Goal: Information Seeking & Learning: Learn about a topic

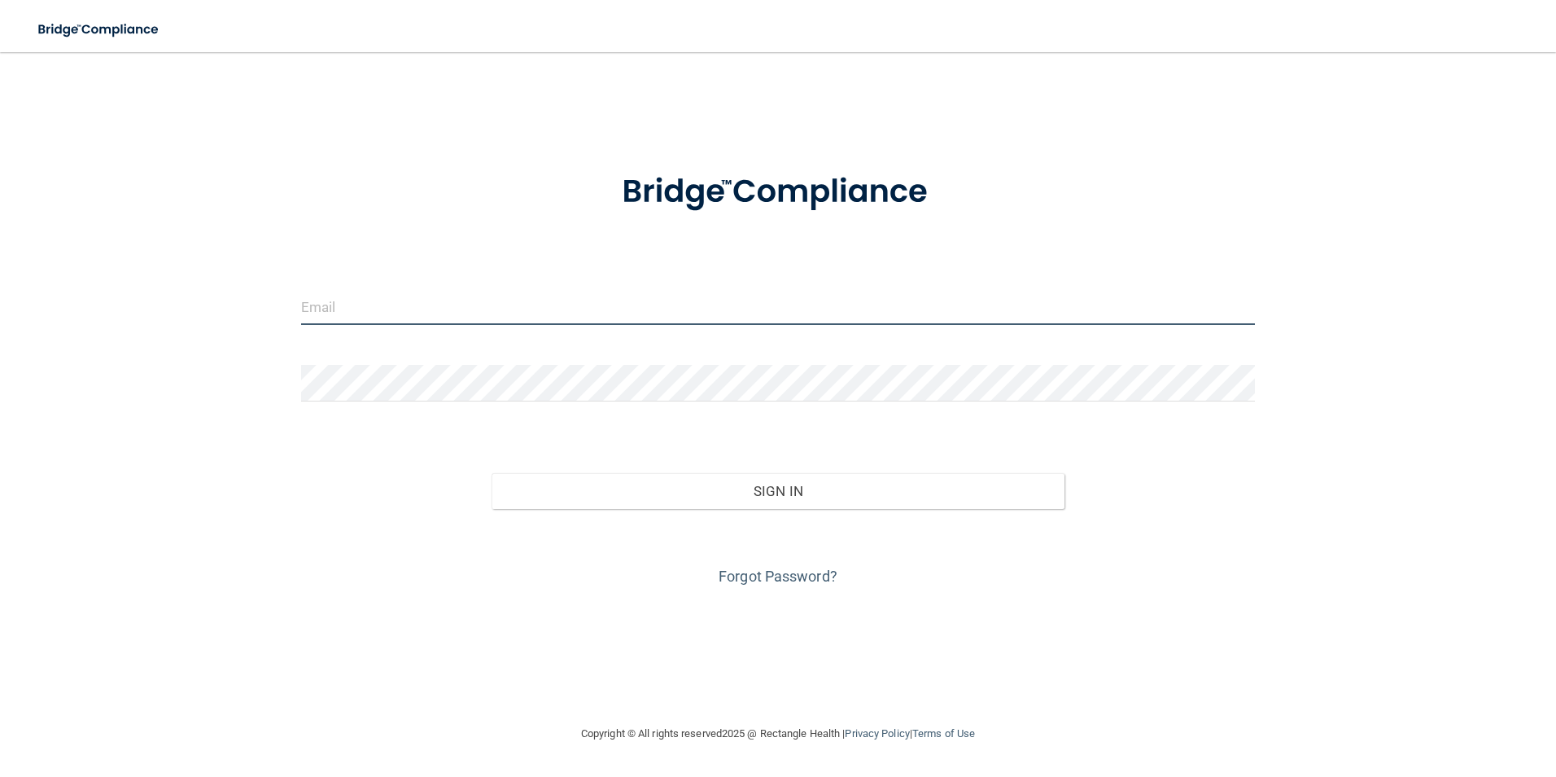
click at [387, 310] on input "email" at bounding box center [778, 306] width 955 height 37
click at [371, 309] on input "[EMAIL_ADDRESS][PERSON_NAME][DOMAIN_NAME]" at bounding box center [778, 306] width 955 height 37
type input "[EMAIL_ADDRESS][DOMAIN_NAME]"
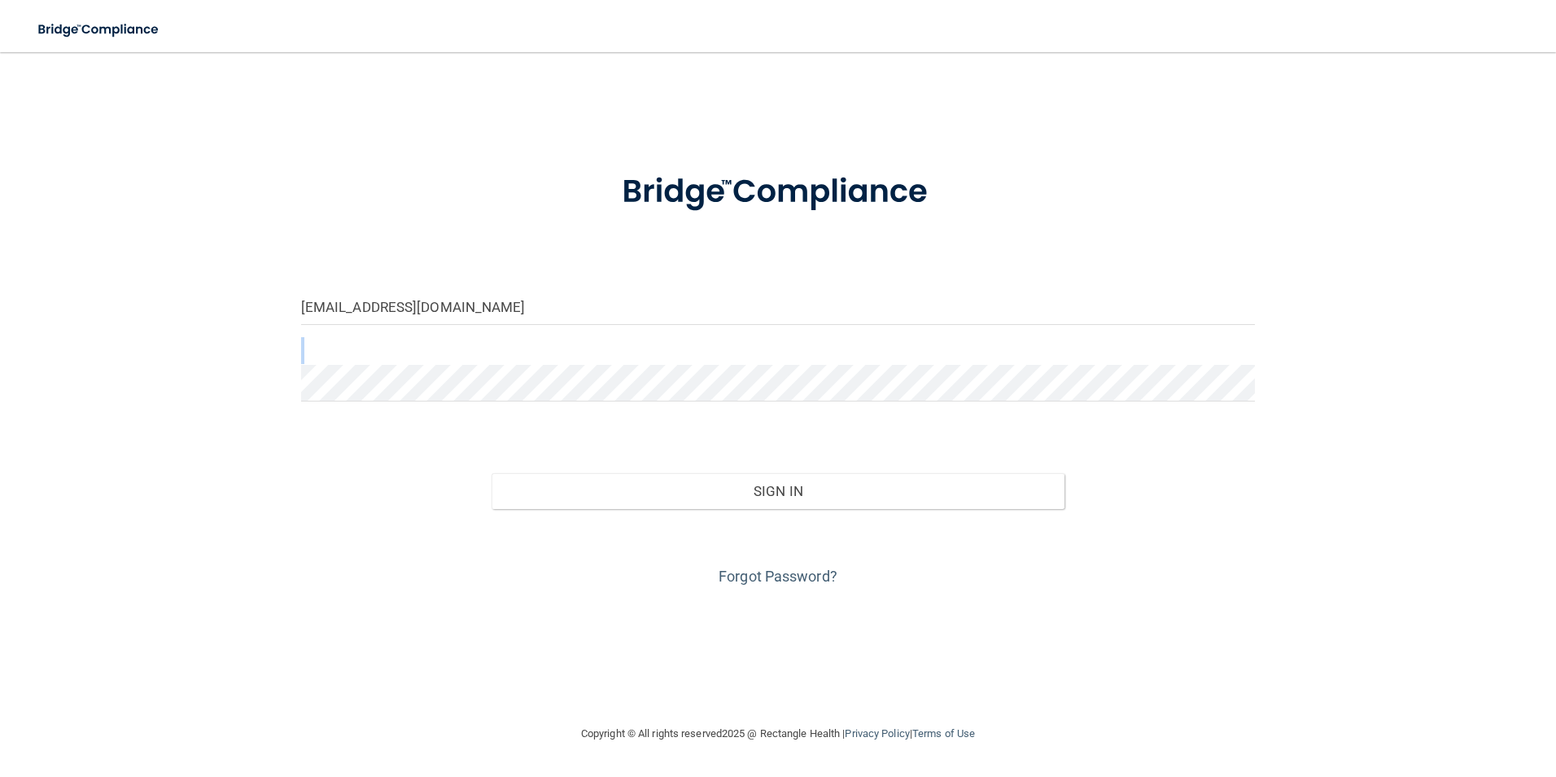
click at [392, 366] on form "[EMAIL_ADDRESS][DOMAIN_NAME] Invalid email/password. You don't have permission …" at bounding box center [778, 370] width 955 height 440
click at [492, 473] on button "Sign In" at bounding box center [778, 491] width 573 height 36
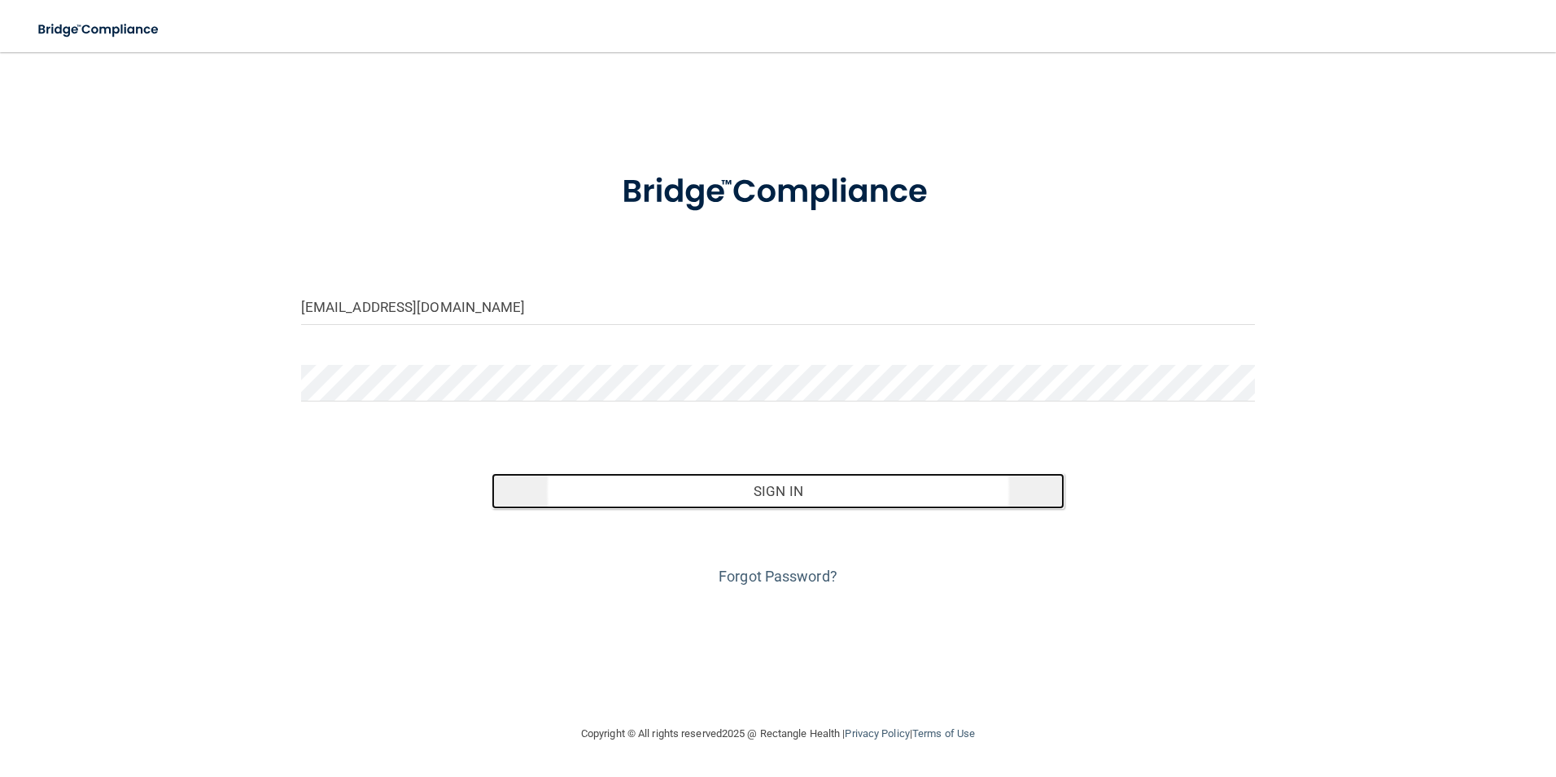
click at [952, 493] on button "Sign In" at bounding box center [778, 491] width 573 height 36
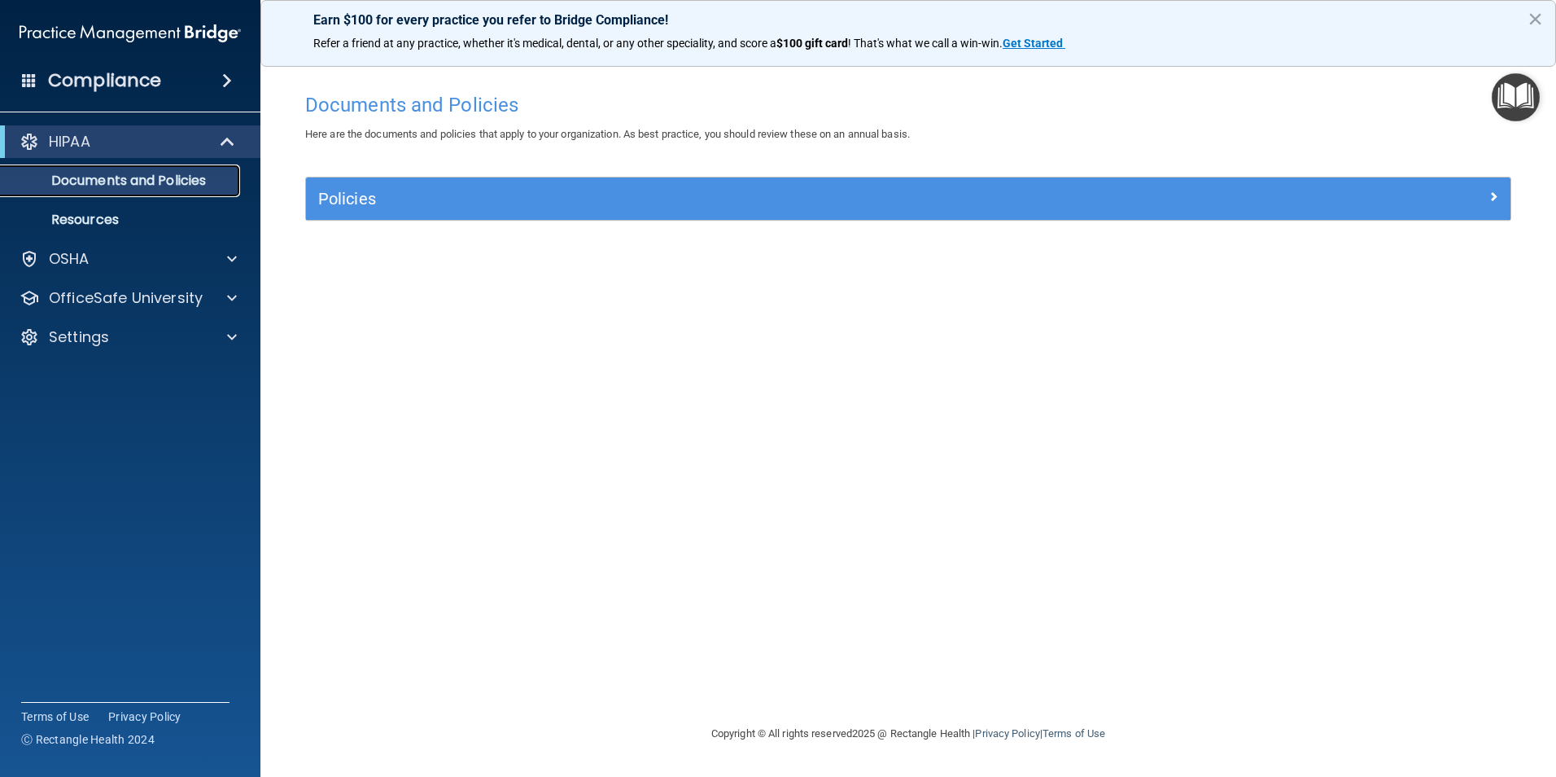
click at [176, 189] on p "Documents and Policies" at bounding box center [122, 181] width 222 height 16
click at [104, 215] on p "Resources" at bounding box center [122, 220] width 222 height 16
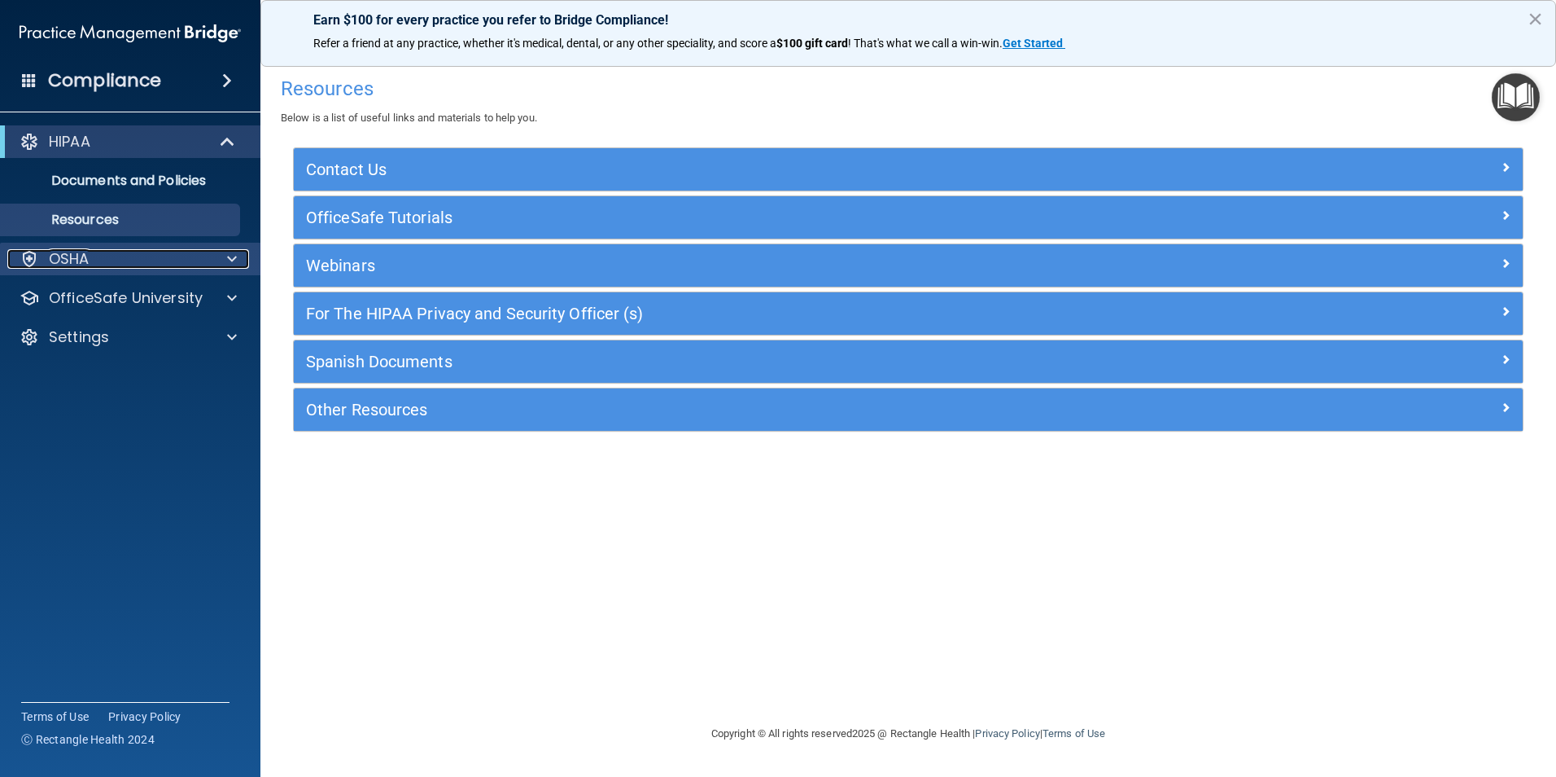
click at [120, 260] on div "OSHA" at bounding box center [108, 259] width 202 height 20
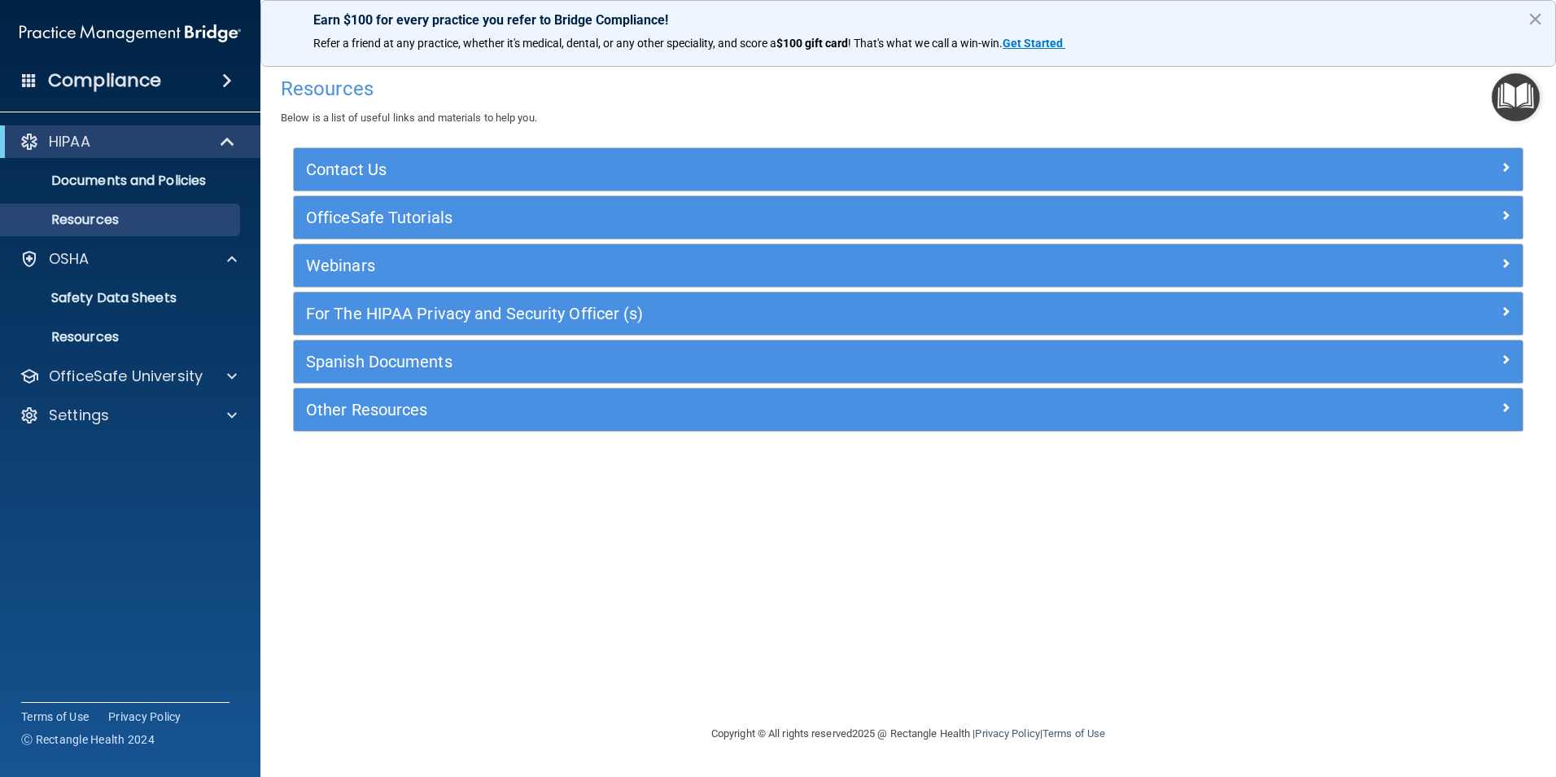
click at [222, 83] on span at bounding box center [227, 81] width 10 height 20
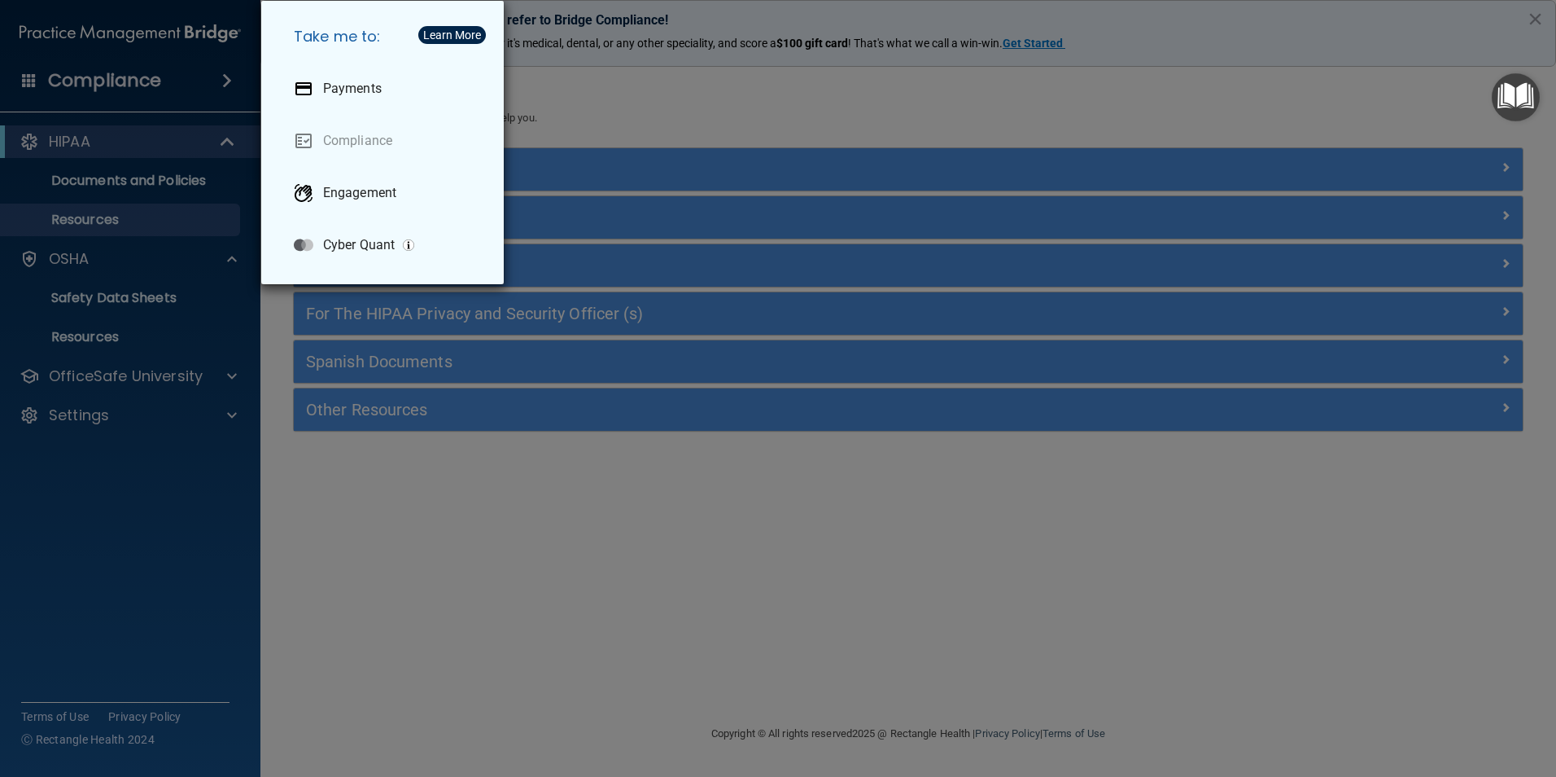
click at [125, 141] on div "Take me to: Payments Compliance Engagement Cyber Quant" at bounding box center [778, 388] width 1556 height 777
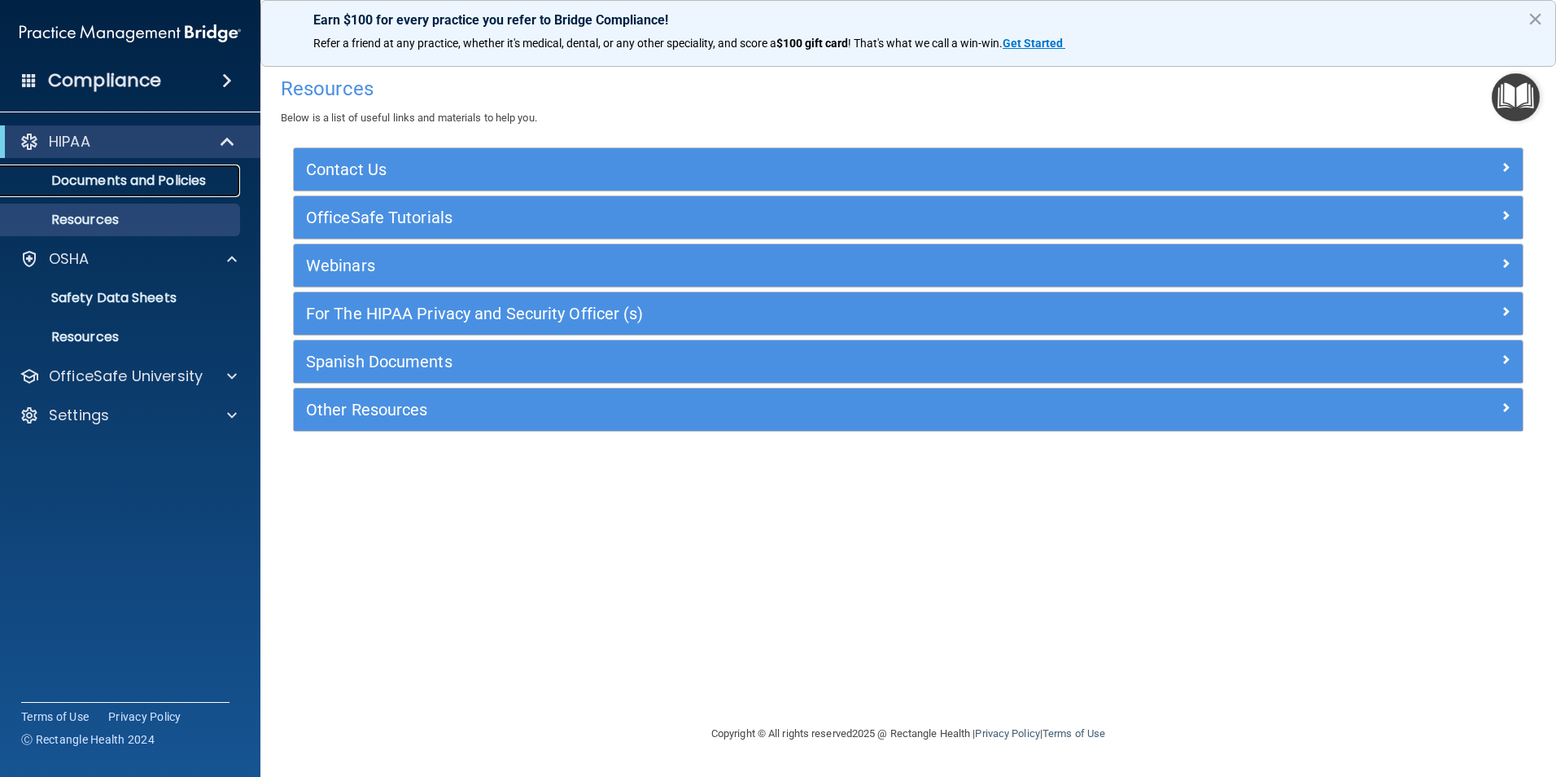
click at [152, 184] on p "Documents and Policies" at bounding box center [122, 181] width 222 height 16
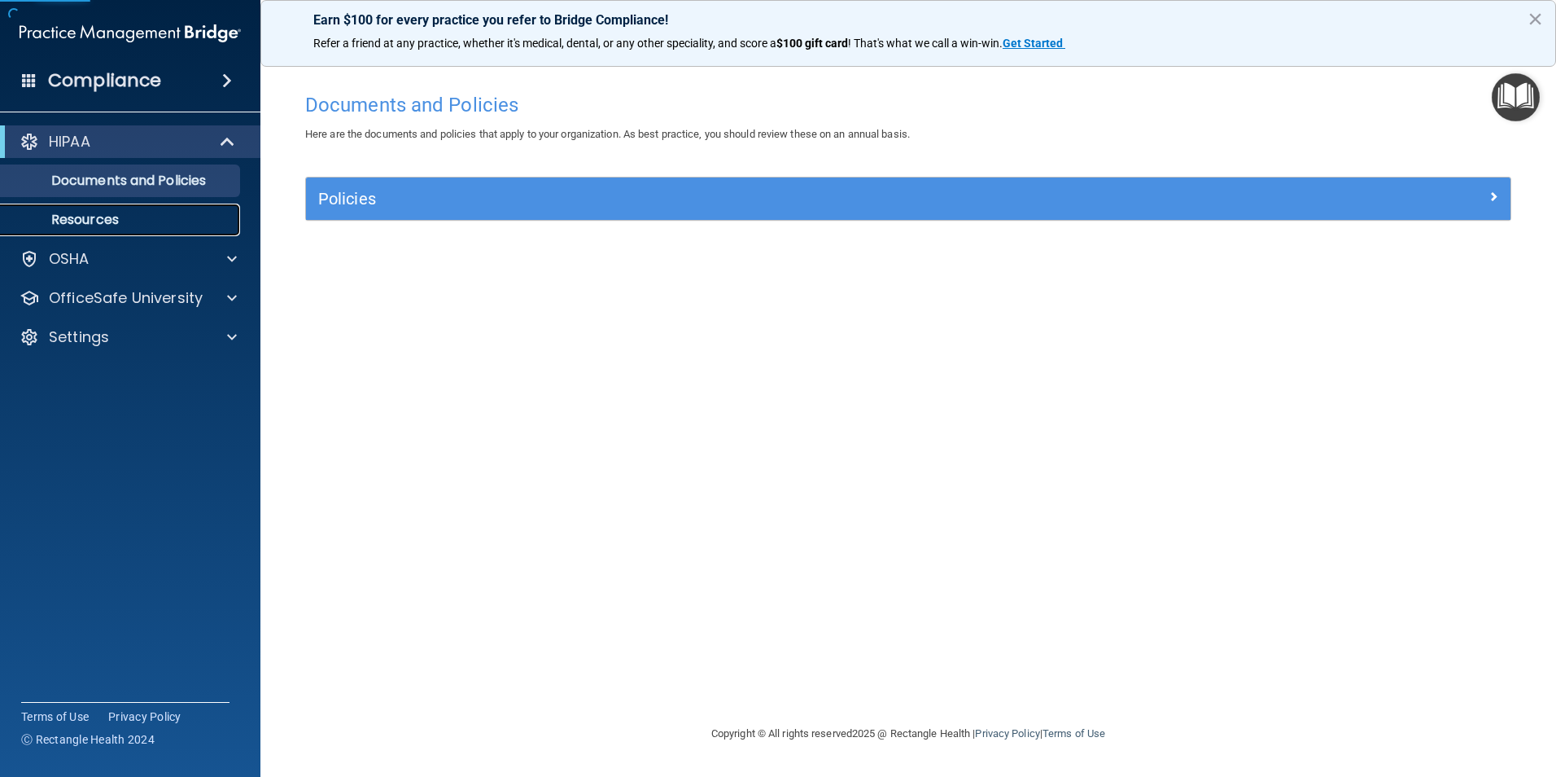
click at [125, 230] on link "Resources" at bounding box center [112, 220] width 256 height 33
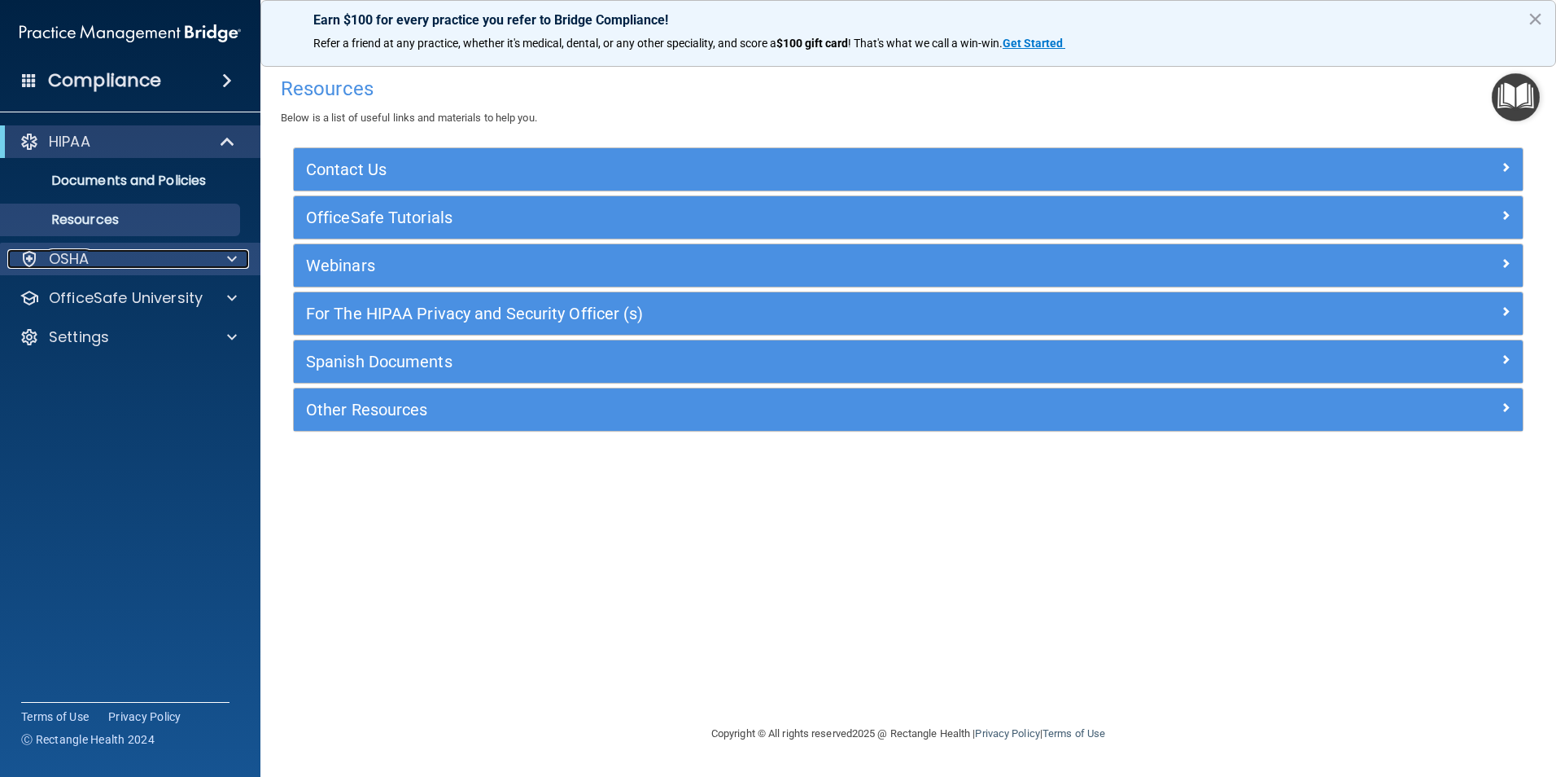
click at [117, 264] on div "OSHA" at bounding box center [108, 259] width 202 height 20
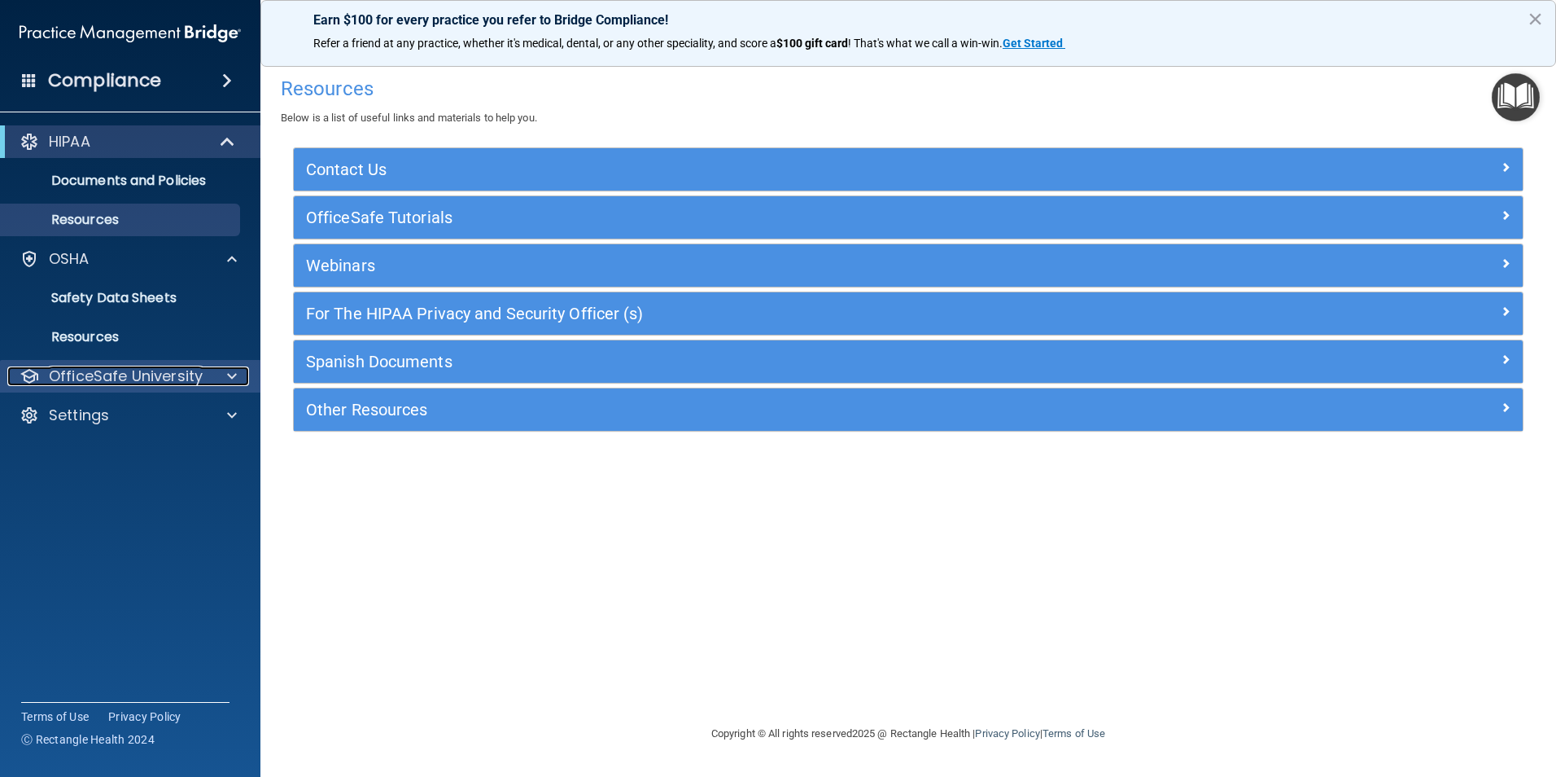
click at [144, 379] on p "OfficeSafe University" at bounding box center [126, 376] width 154 height 20
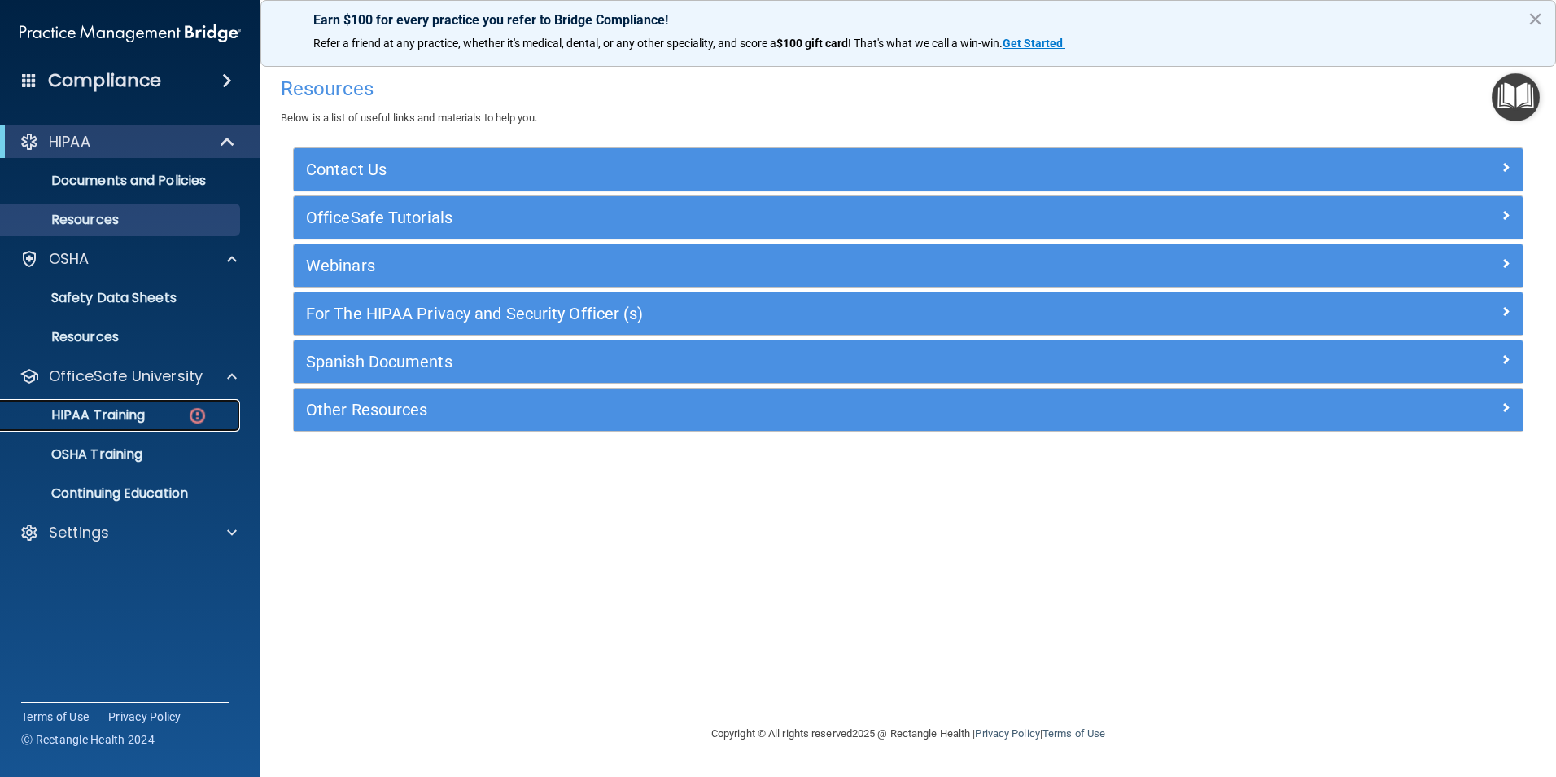
click at [168, 419] on div "HIPAA Training" at bounding box center [122, 415] width 222 height 16
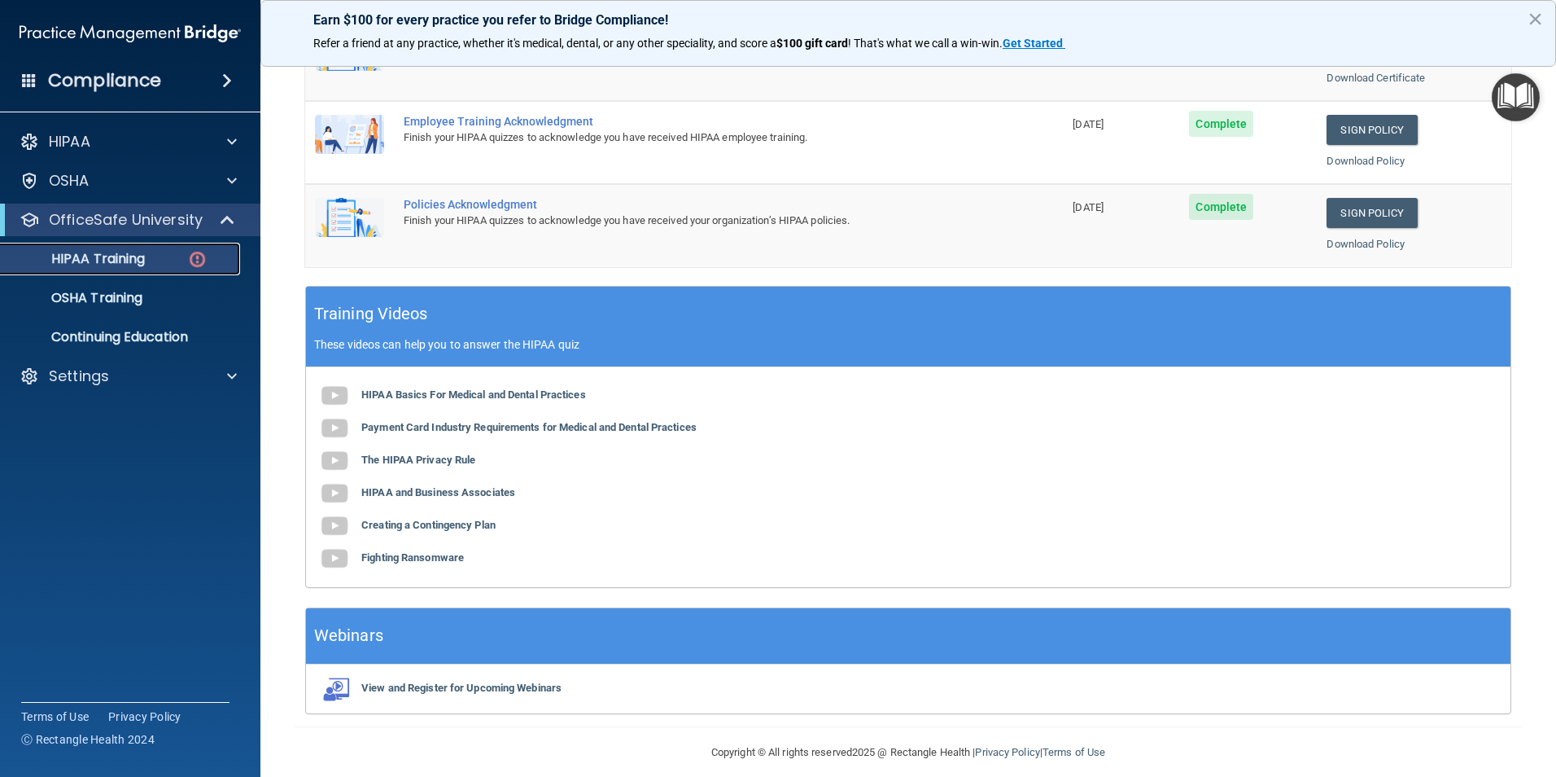
scroll to position [449, 0]
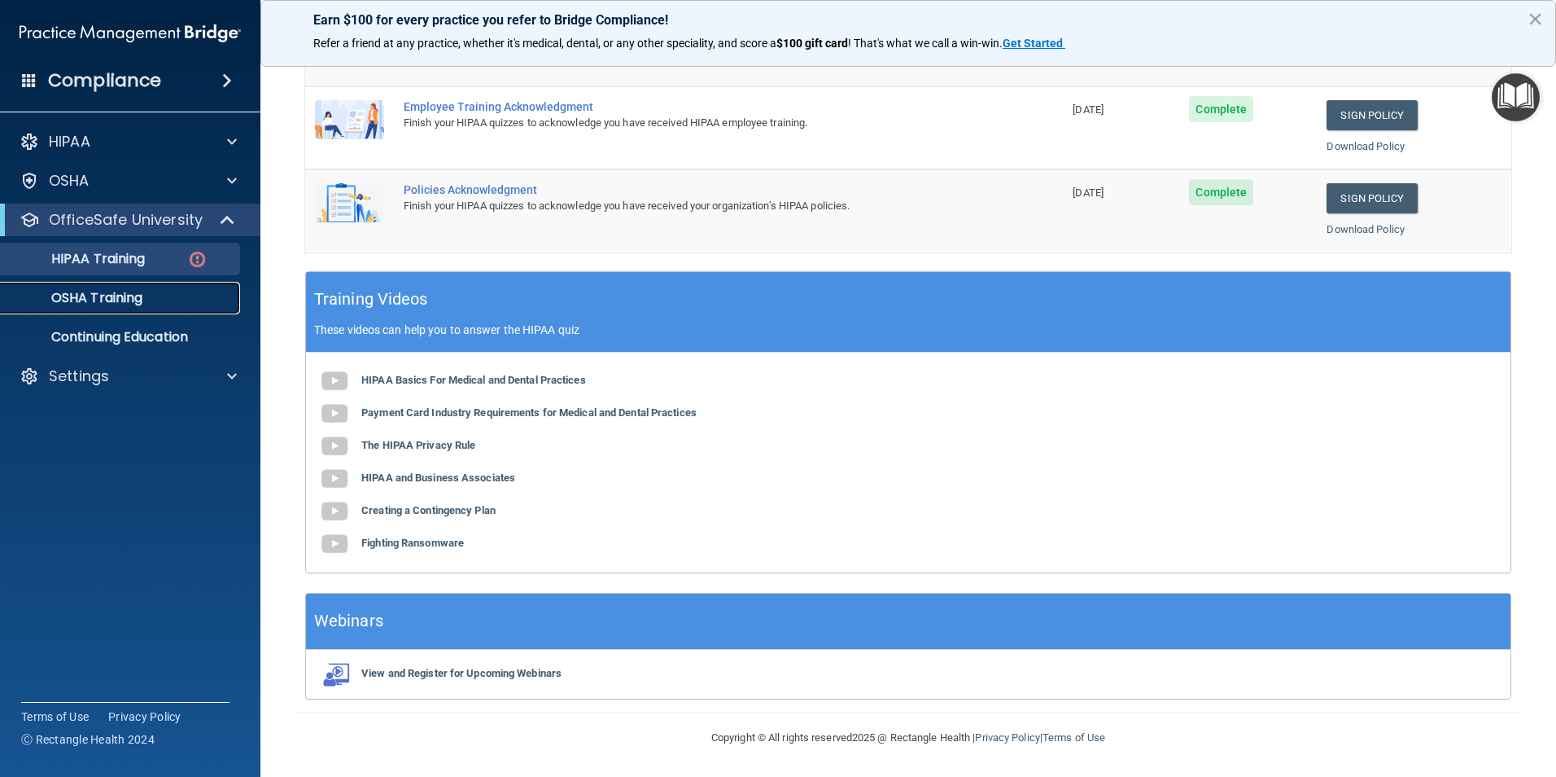
click at [158, 307] on link "OSHA Training" at bounding box center [112, 298] width 256 height 33
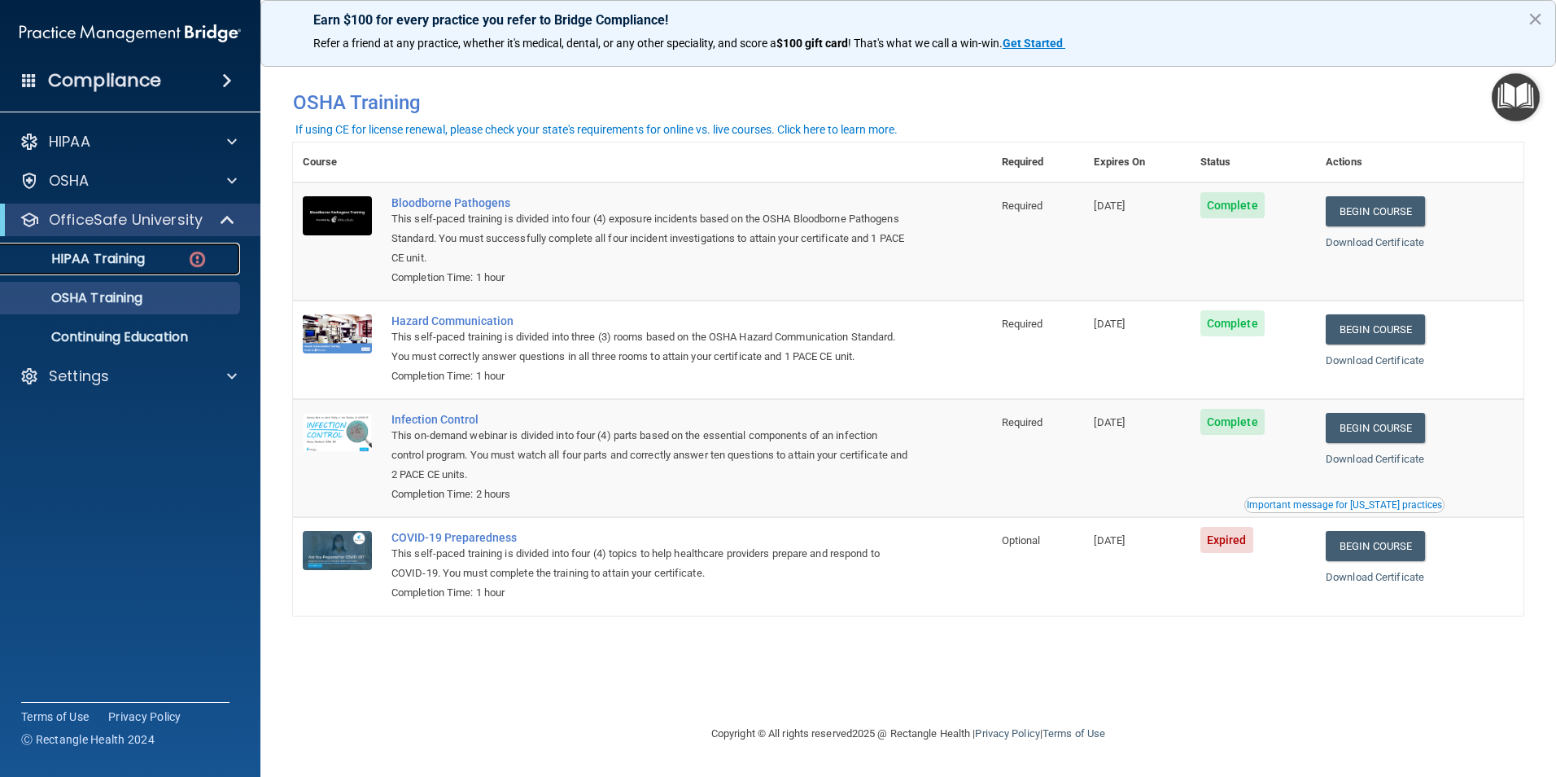
click at [98, 263] on p "HIPAA Training" at bounding box center [78, 259] width 134 height 16
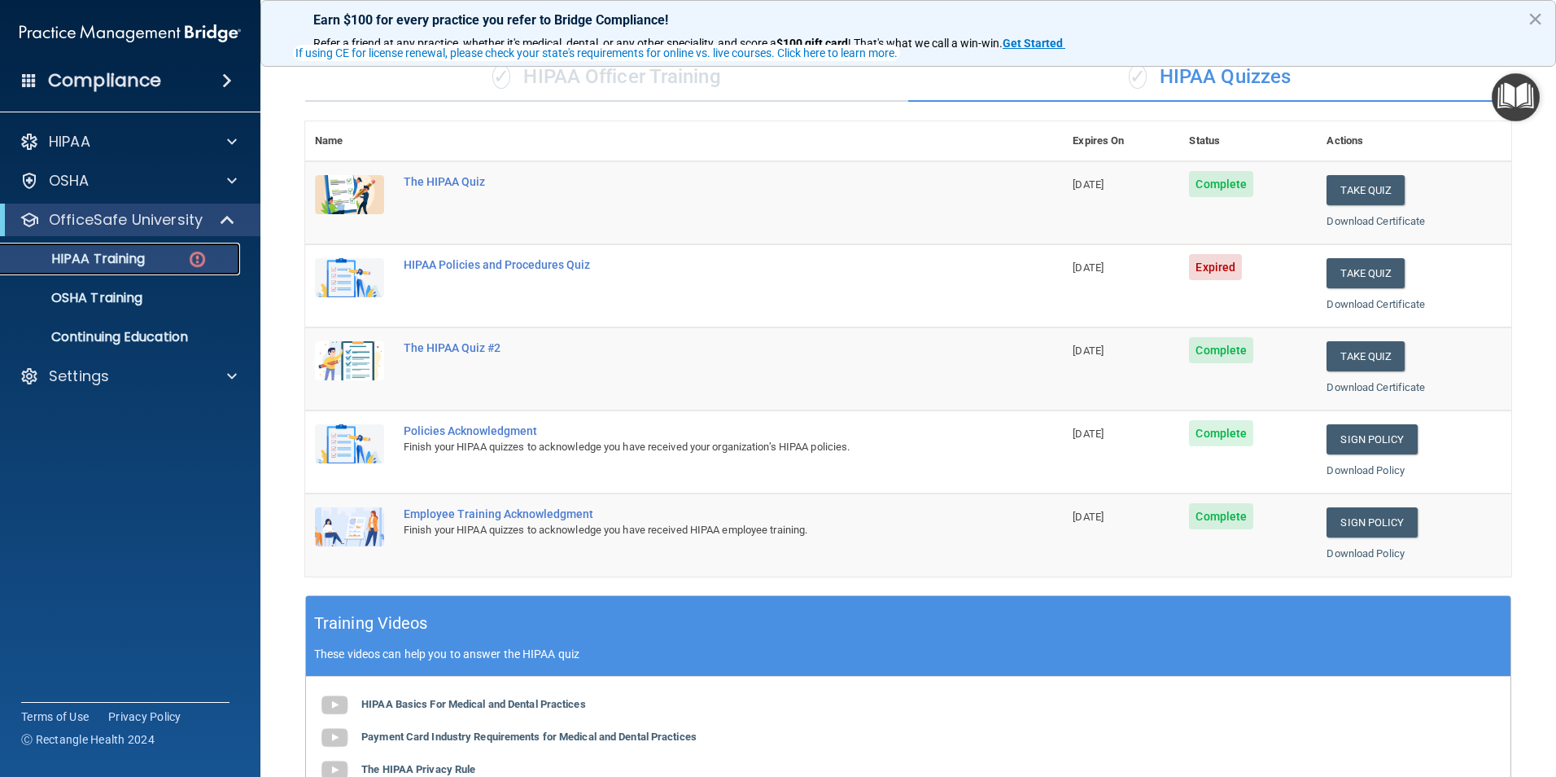
scroll to position [163, 0]
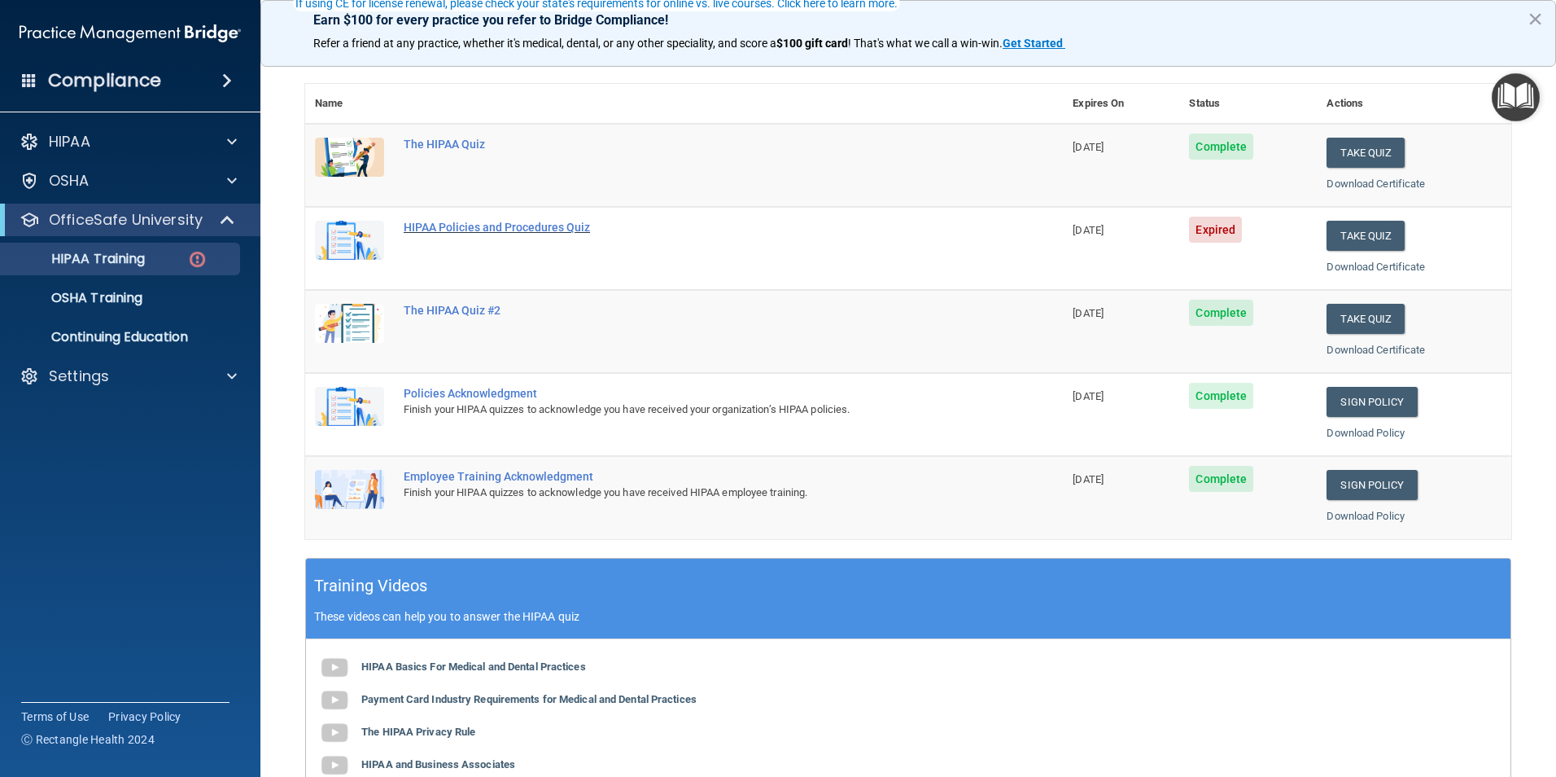
click at [583, 229] on div "HIPAA Policies and Procedures Quiz" at bounding box center [693, 227] width 578 height 13
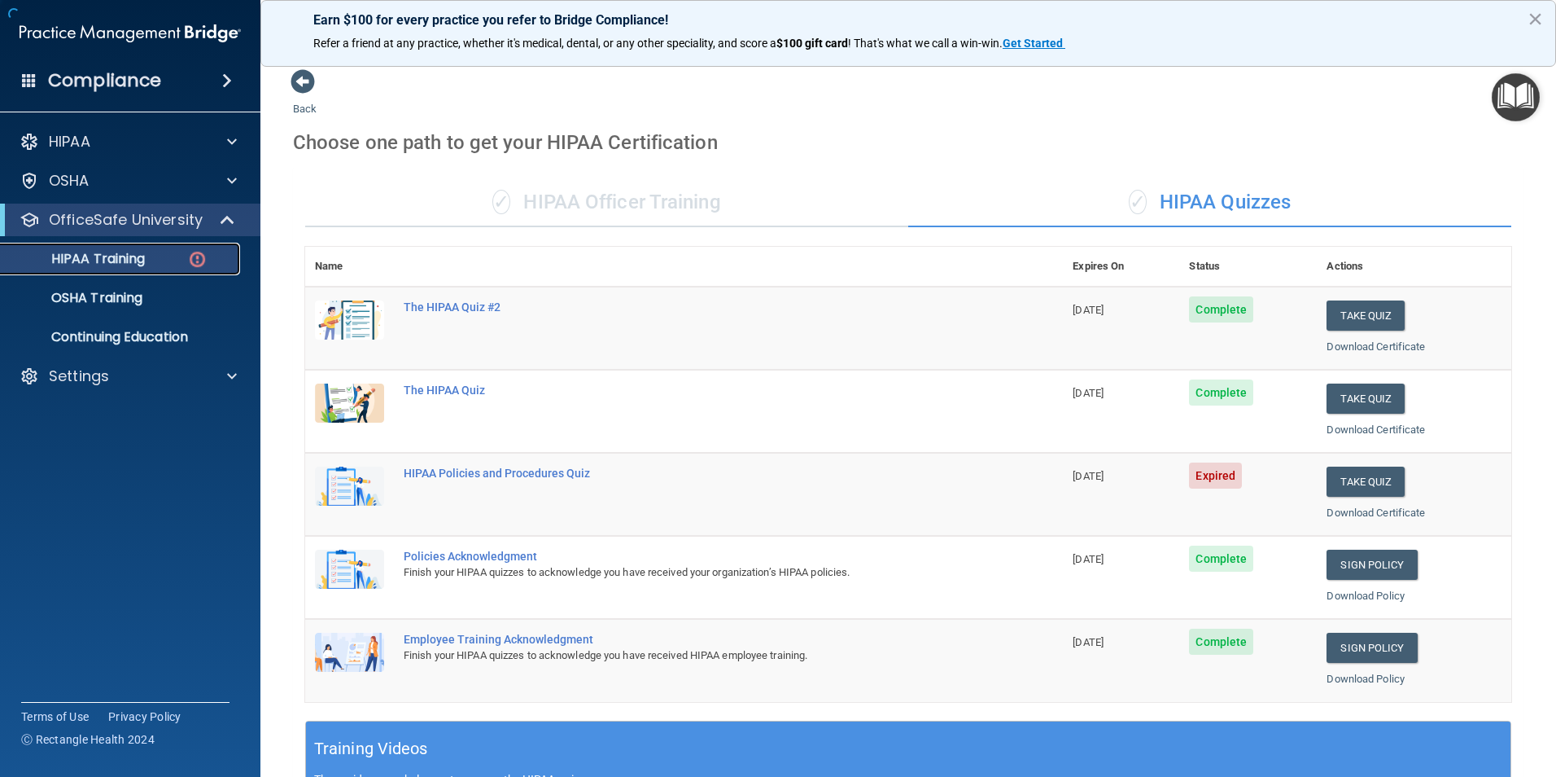
click at [114, 255] on p "HIPAA Training" at bounding box center [78, 259] width 134 height 16
click at [473, 473] on div "HIPAA Policies and Procedures Quiz" at bounding box center [693, 472] width 578 height 13
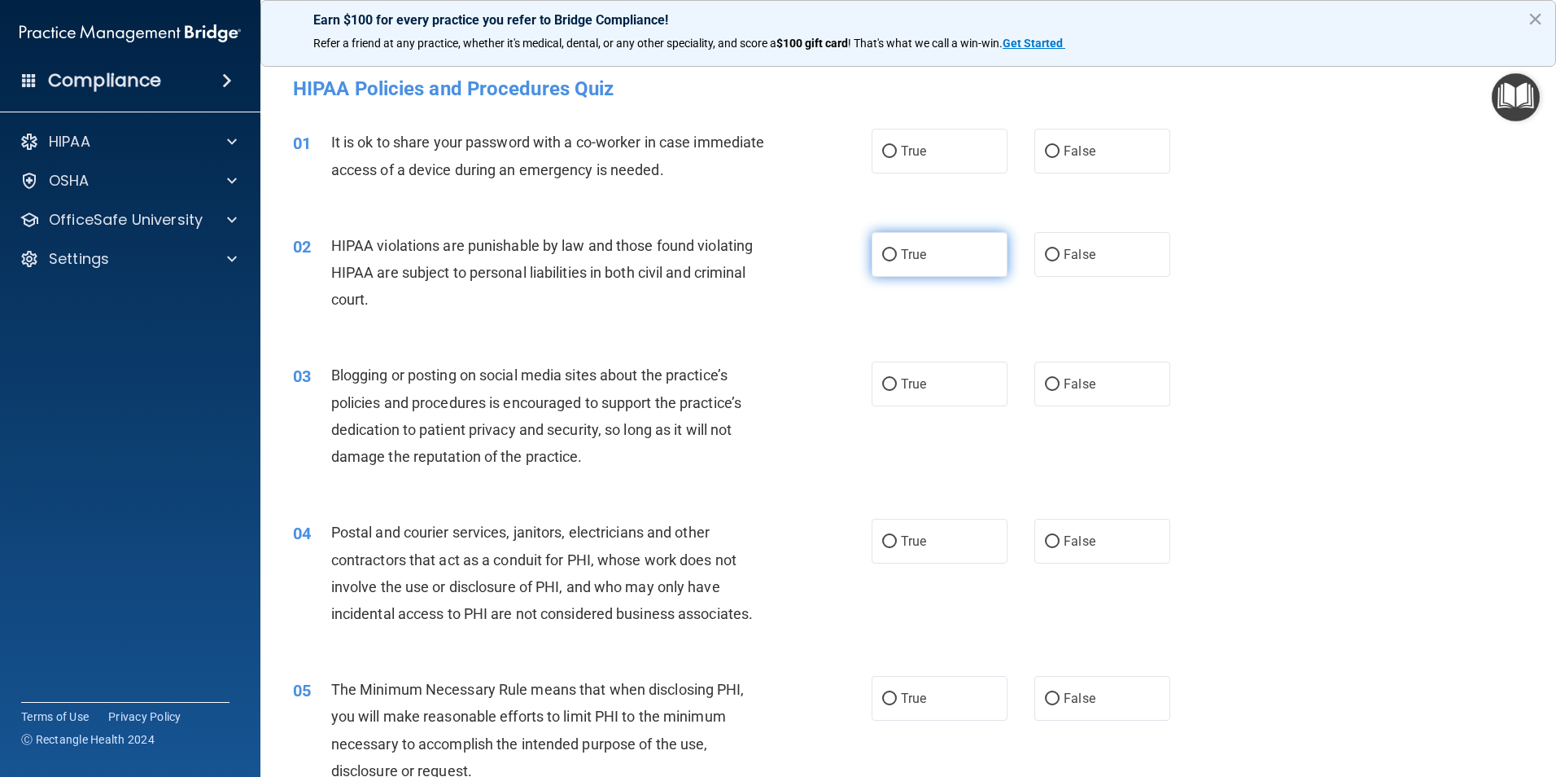
click at [891, 253] on input "True" at bounding box center [889, 255] width 15 height 12
radio input "true"
click at [1050, 155] on input "False" at bounding box center [1052, 152] width 15 height 12
radio input "true"
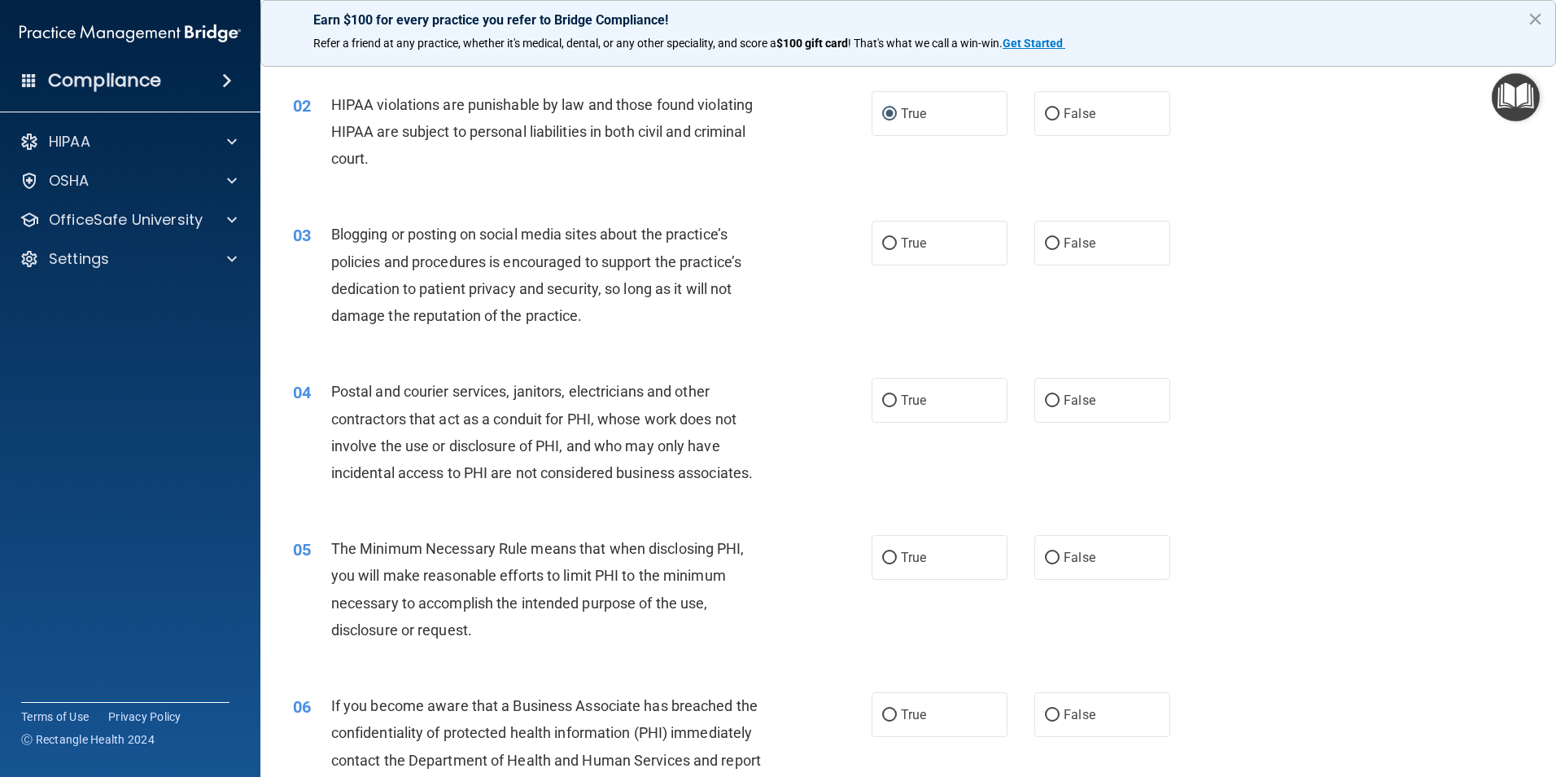
scroll to position [163, 0]
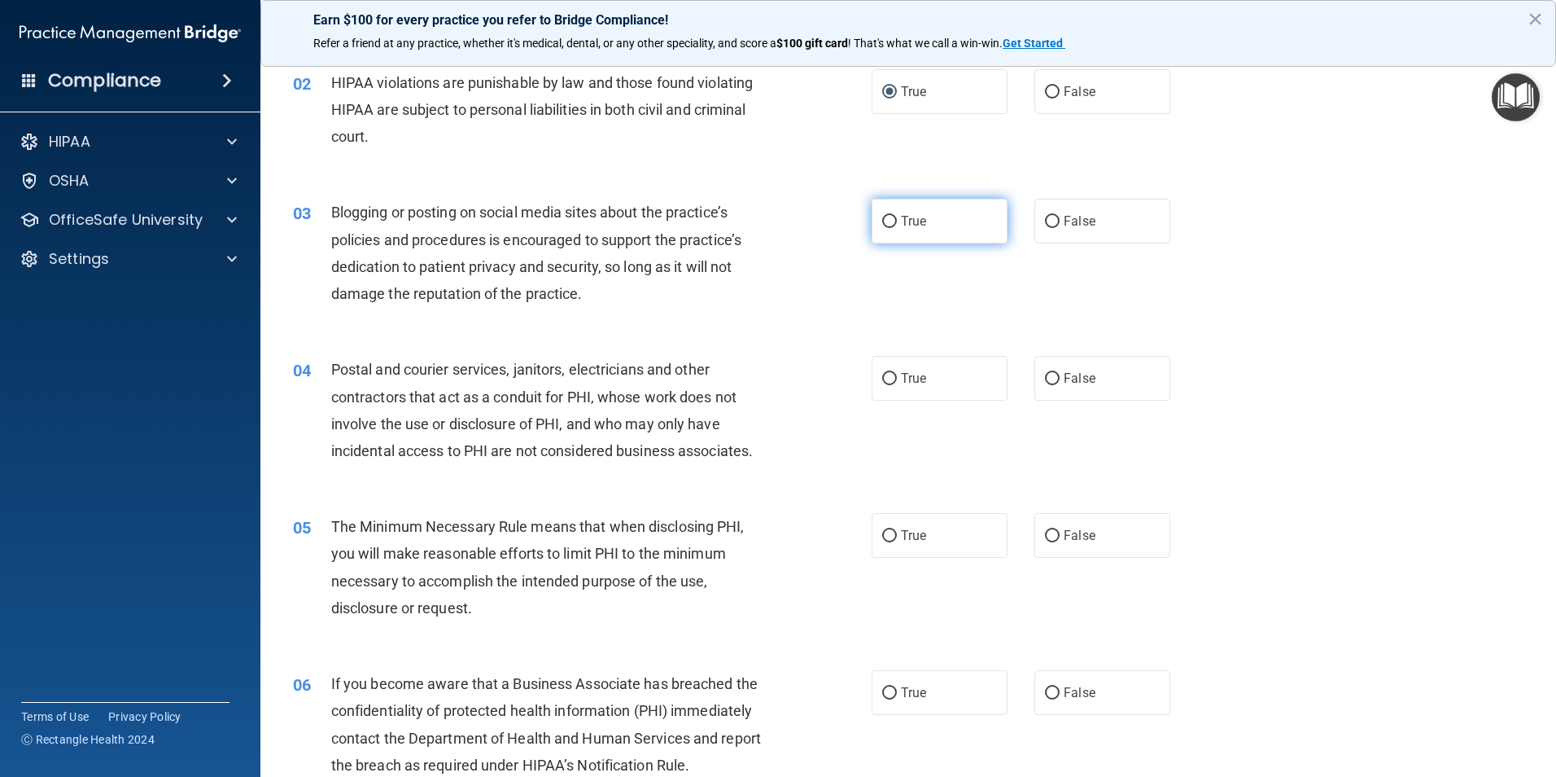
click at [901, 221] on span "True" at bounding box center [913, 220] width 25 height 15
click at [896, 221] on input "True" at bounding box center [889, 222] width 15 height 12
radio input "true"
click at [914, 525] on label "True" at bounding box center [940, 535] width 136 height 45
click at [897, 530] on input "True" at bounding box center [889, 536] width 15 height 12
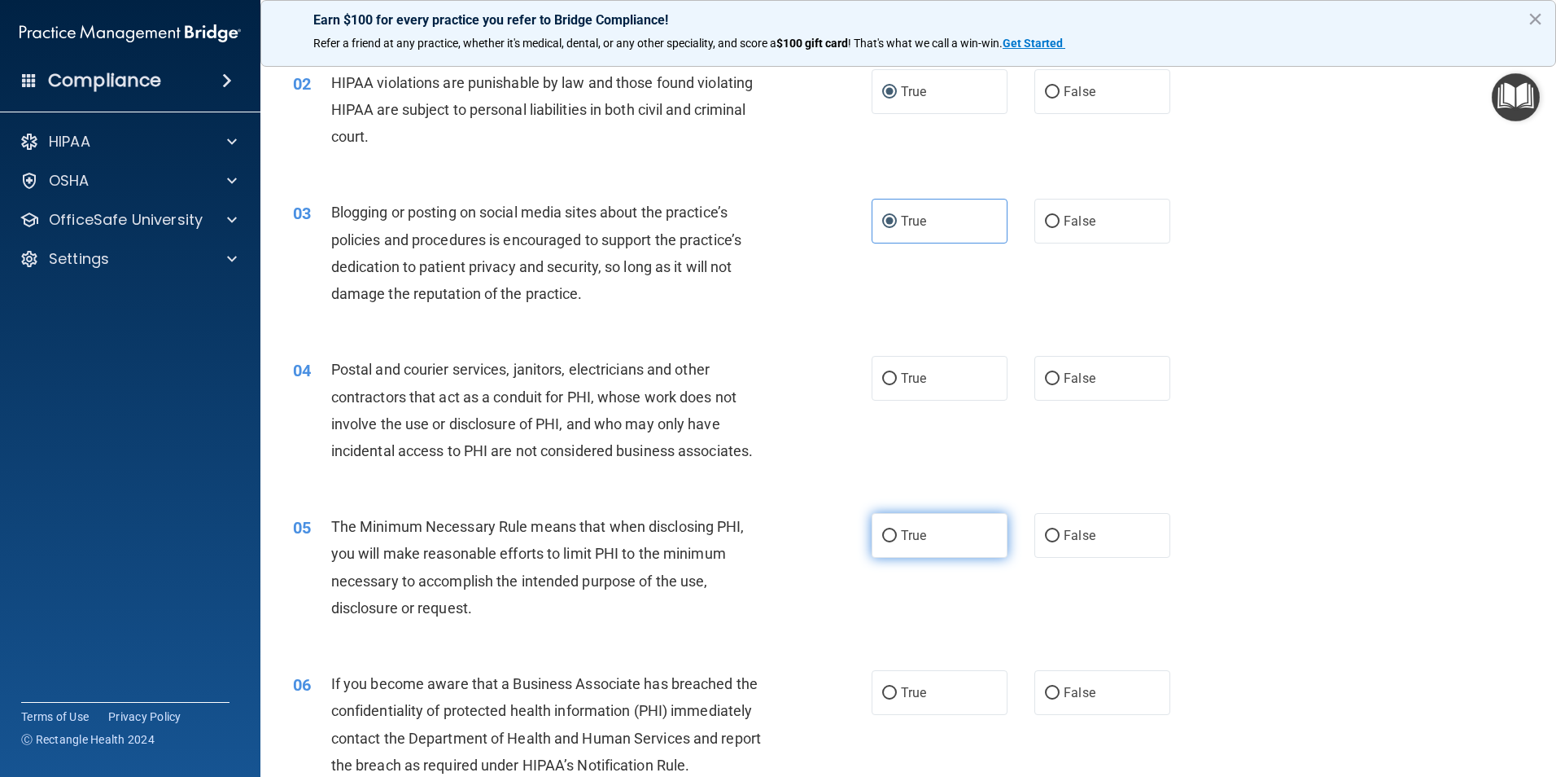
radio input "true"
click at [1067, 387] on label "False" at bounding box center [1103, 378] width 136 height 45
click at [1060, 385] on input "False" at bounding box center [1052, 379] width 15 height 12
radio input "true"
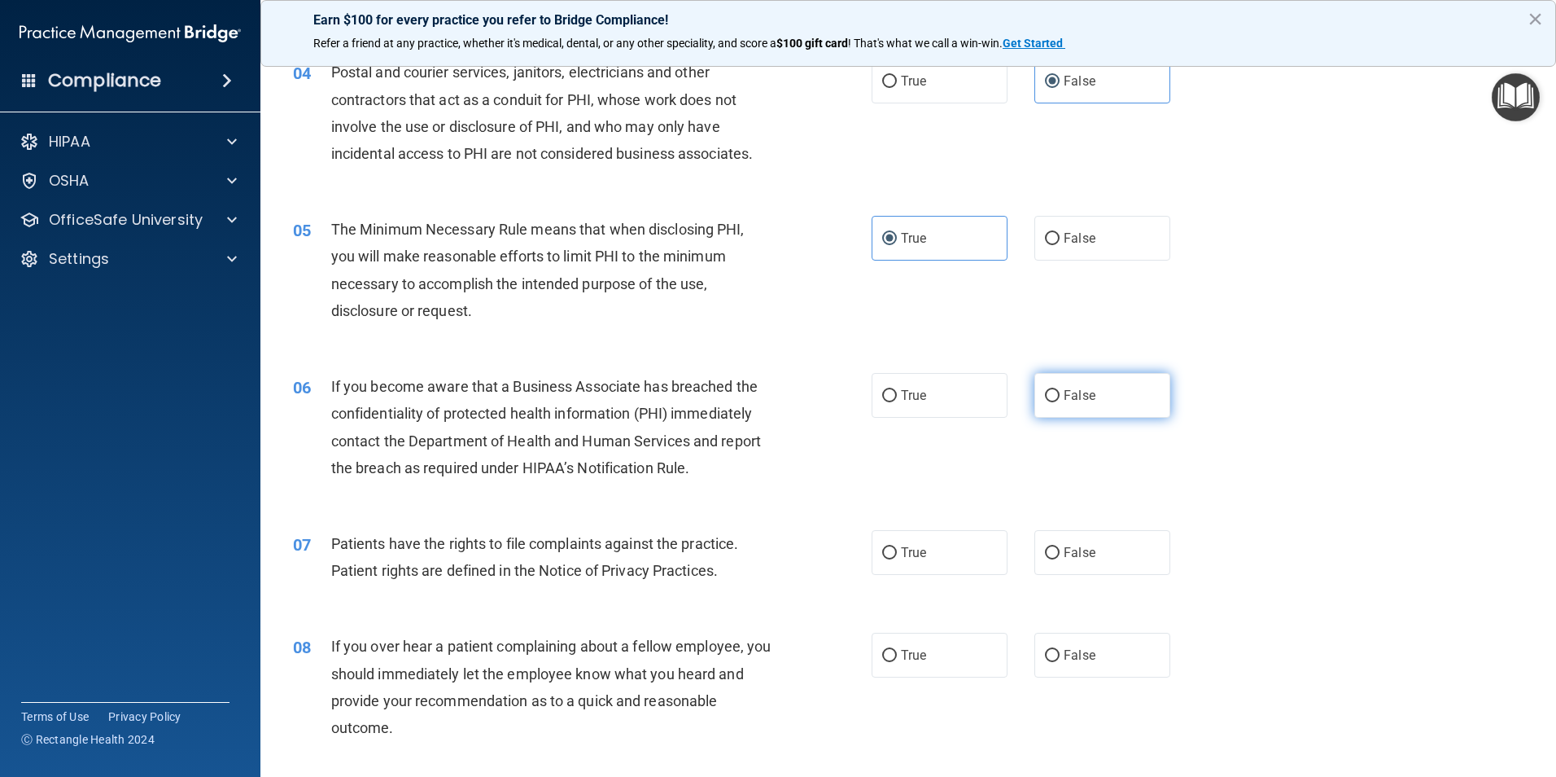
scroll to position [488, 0]
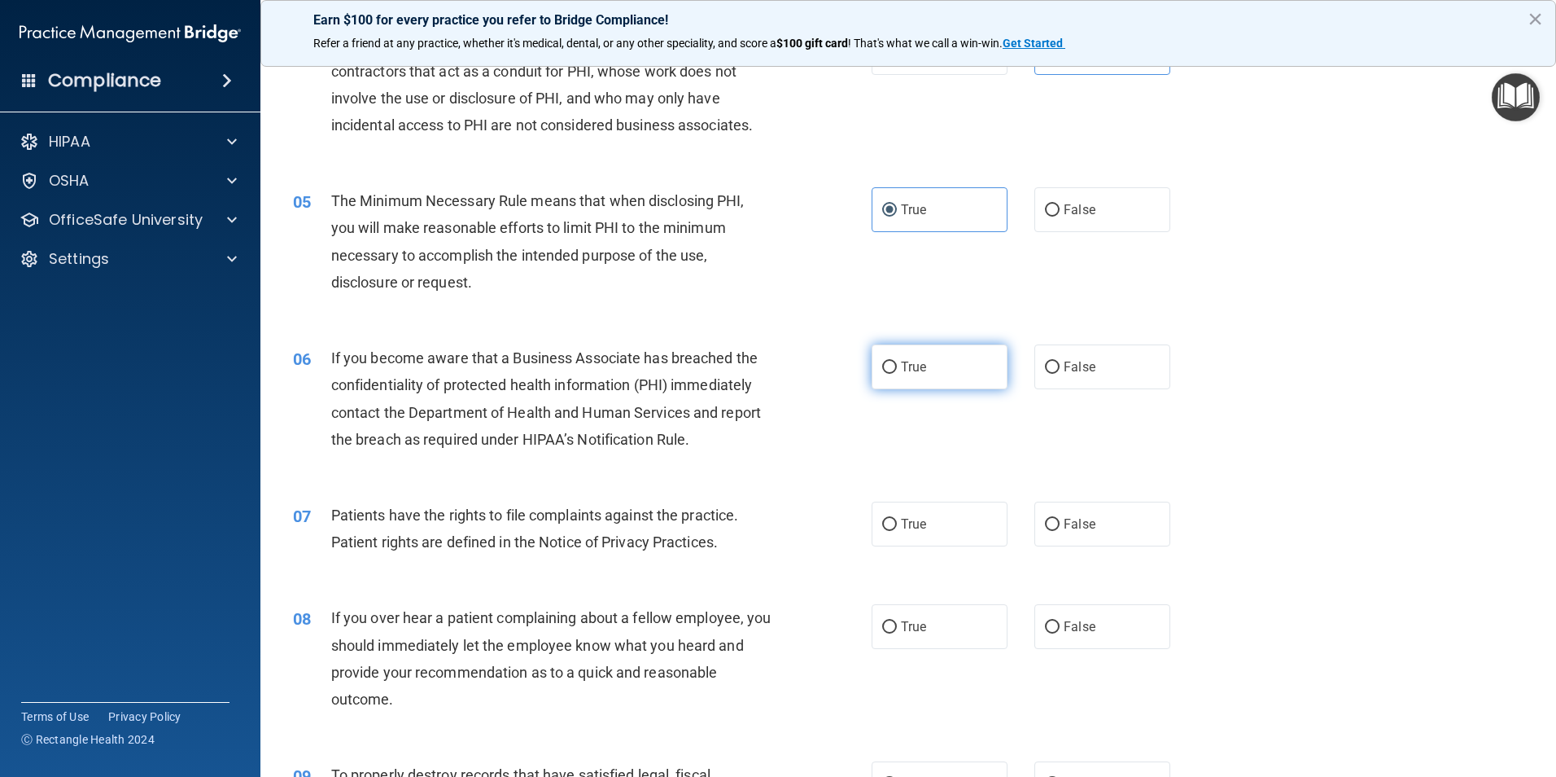
click at [930, 365] on label "True" at bounding box center [940, 366] width 136 height 45
click at [897, 365] on input "True" at bounding box center [889, 367] width 15 height 12
radio input "true"
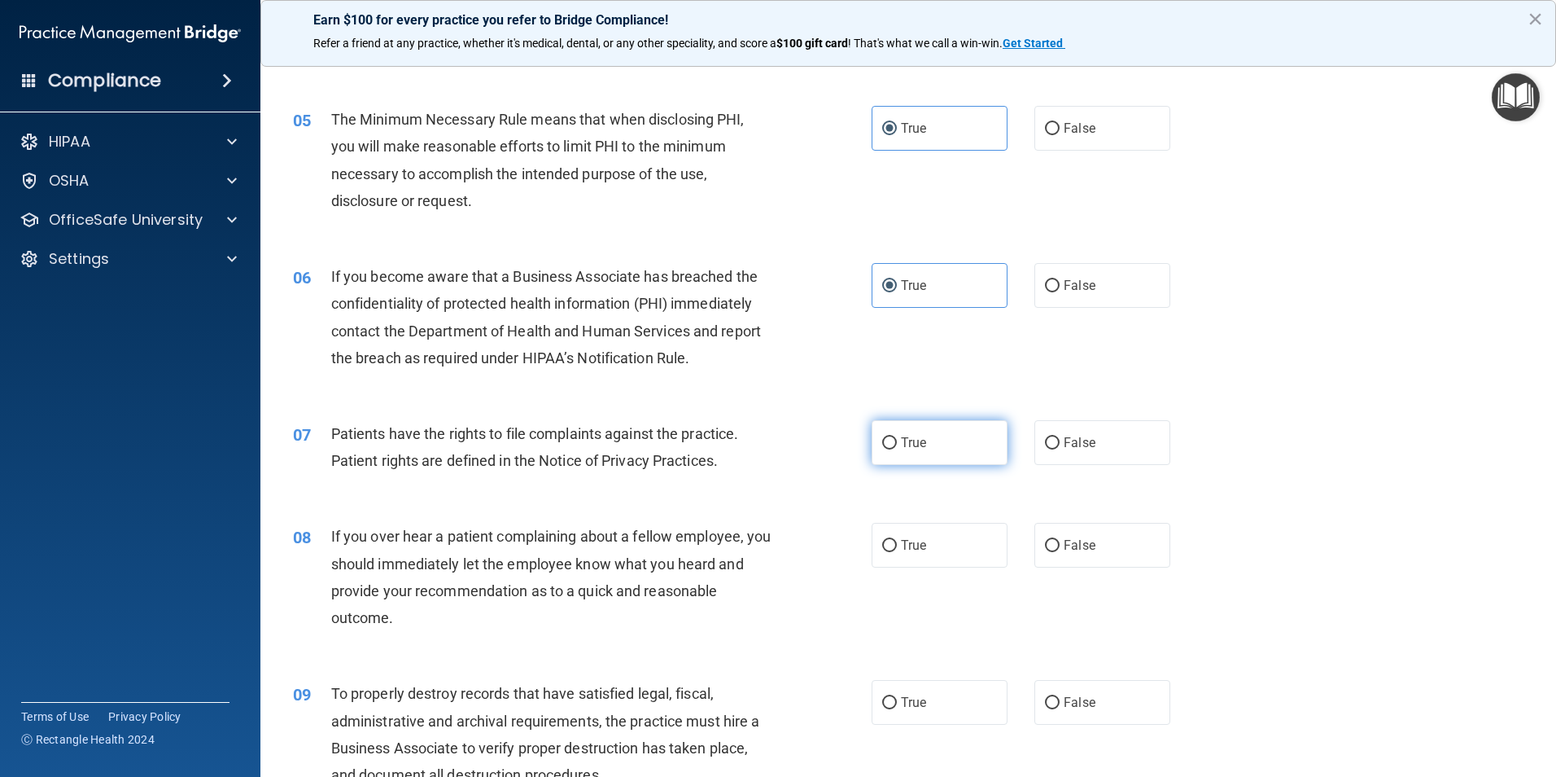
click at [932, 462] on label "True" at bounding box center [940, 442] width 136 height 45
click at [897, 449] on input "True" at bounding box center [889, 443] width 15 height 12
radio input "true"
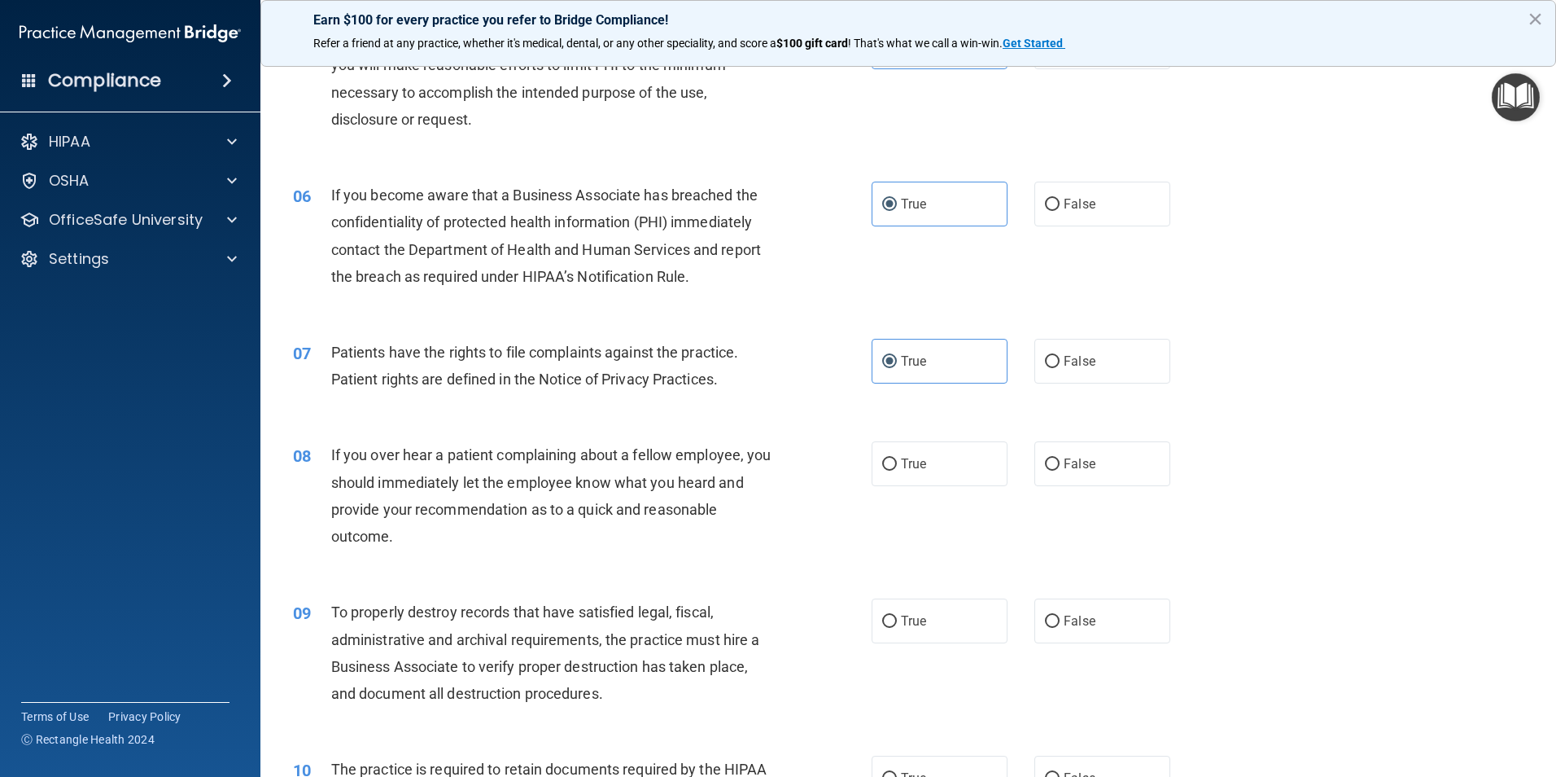
scroll to position [733, 0]
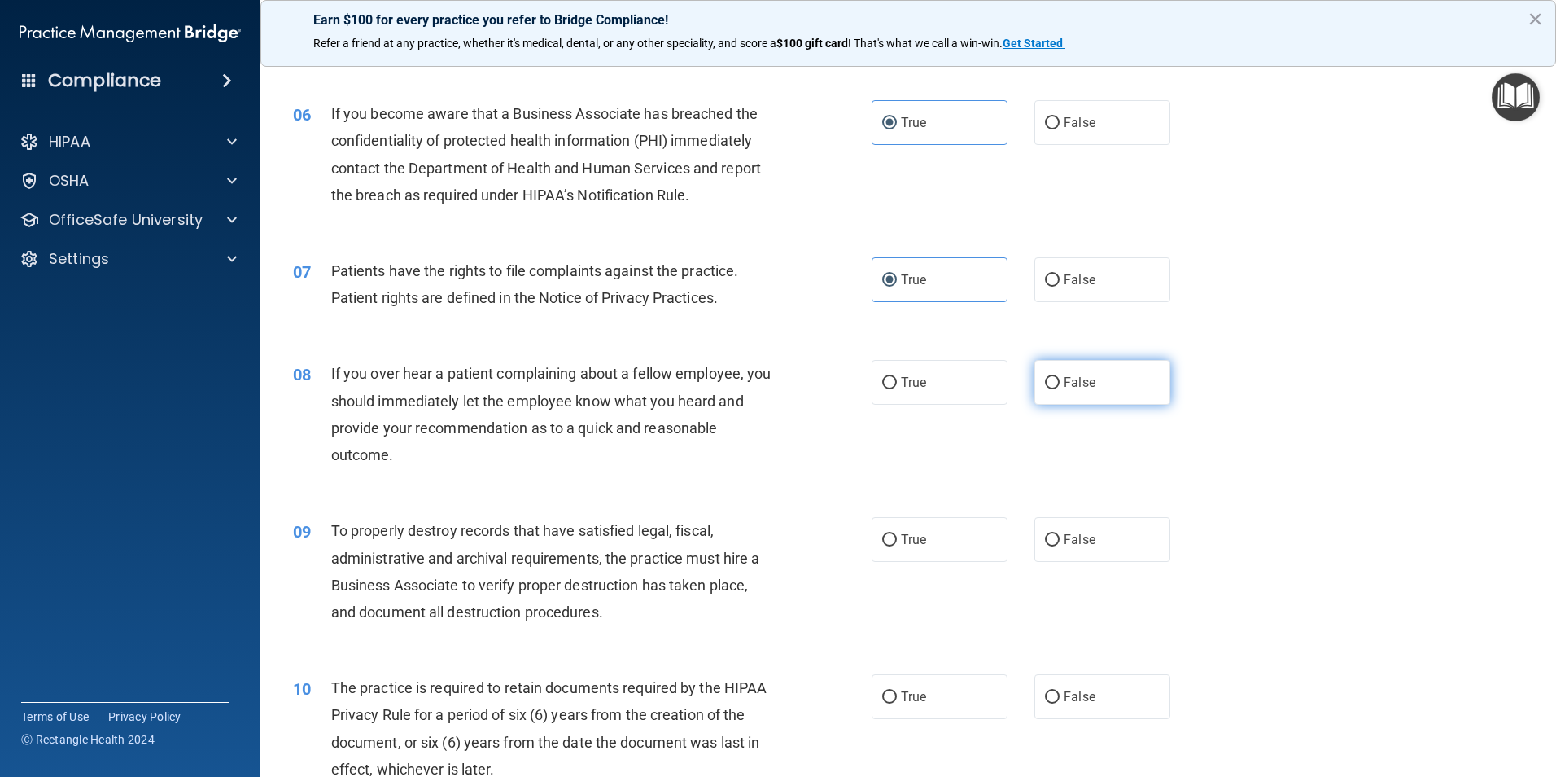
click at [1035, 382] on label "False" at bounding box center [1103, 382] width 136 height 45
click at [1045, 382] on input "False" at bounding box center [1052, 383] width 15 height 12
radio input "true"
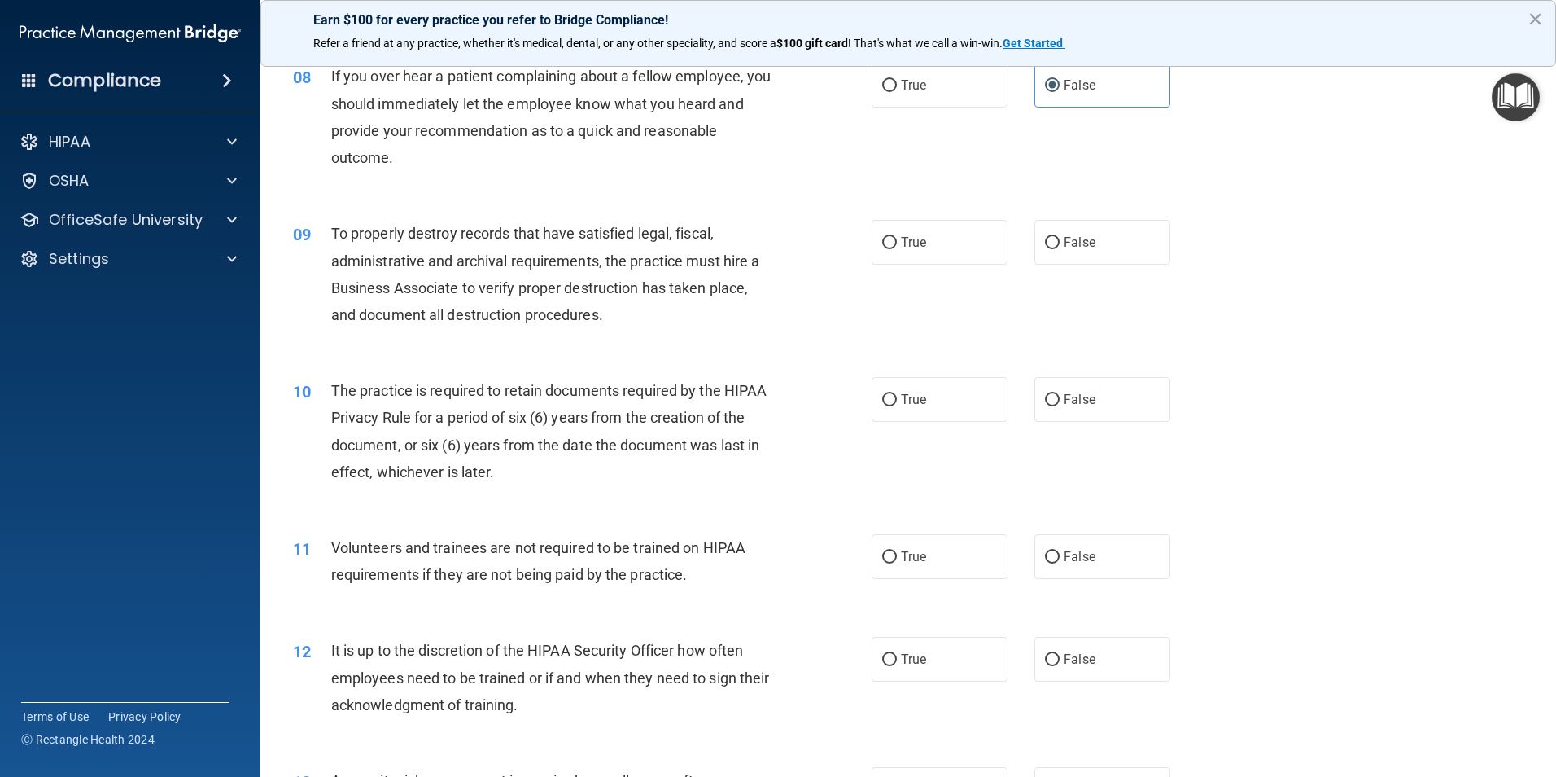
scroll to position [1058, 0]
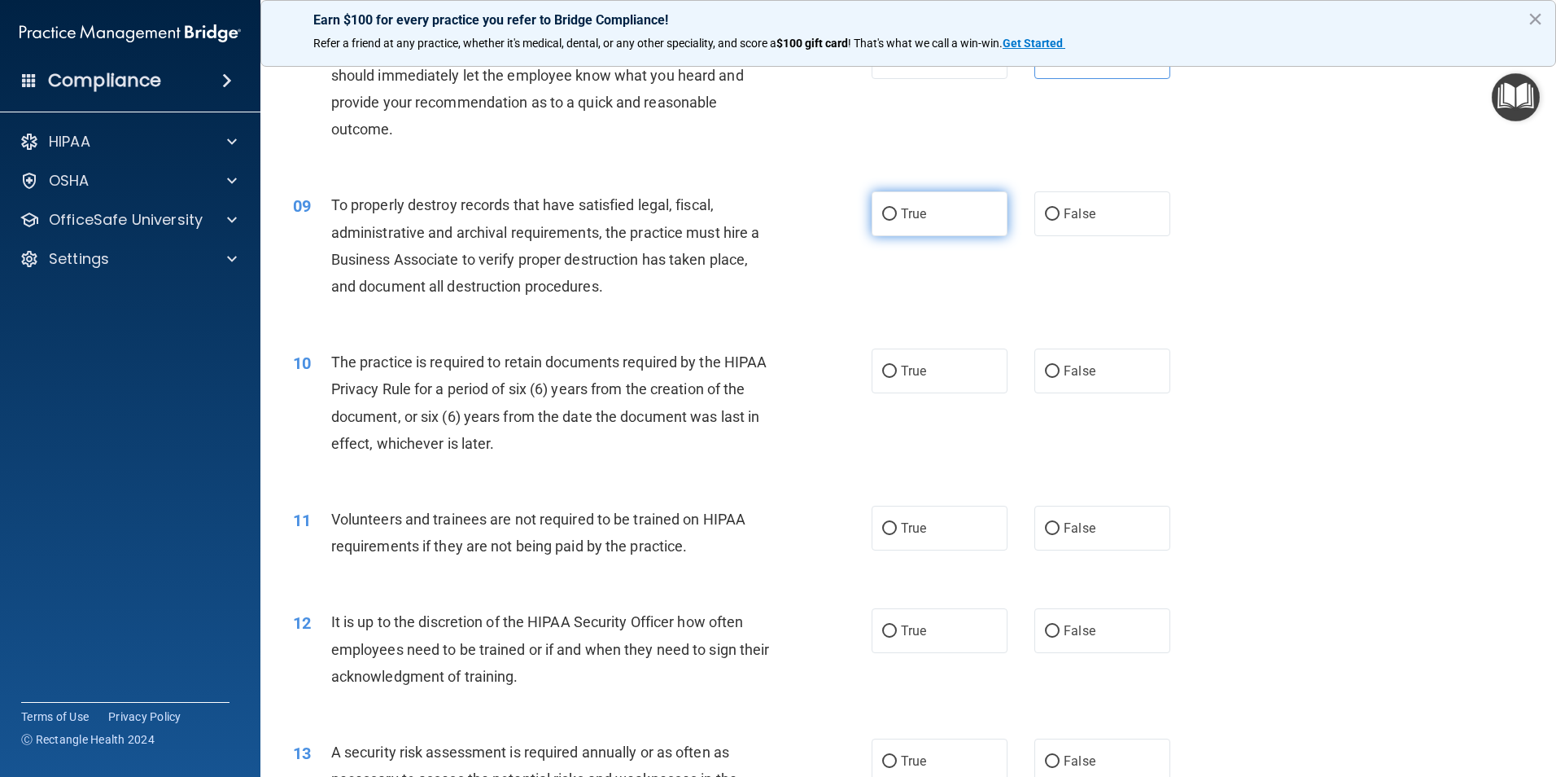
click at [904, 221] on label "True" at bounding box center [940, 213] width 136 height 45
click at [897, 221] on input "True" at bounding box center [889, 214] width 15 height 12
radio input "true"
click at [900, 386] on label "True" at bounding box center [940, 370] width 136 height 45
click at [897, 378] on input "True" at bounding box center [889, 371] width 15 height 12
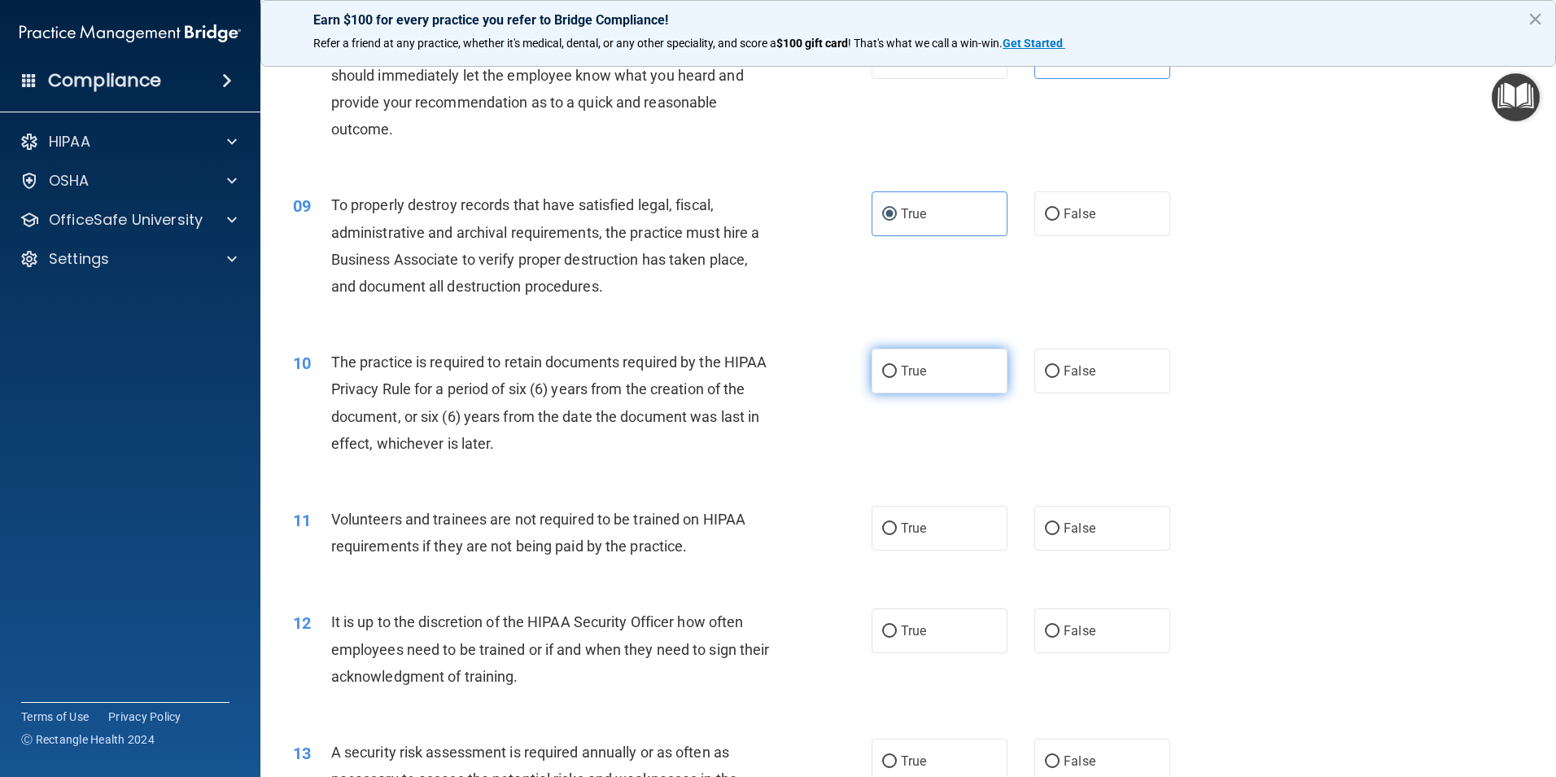
radio input "true"
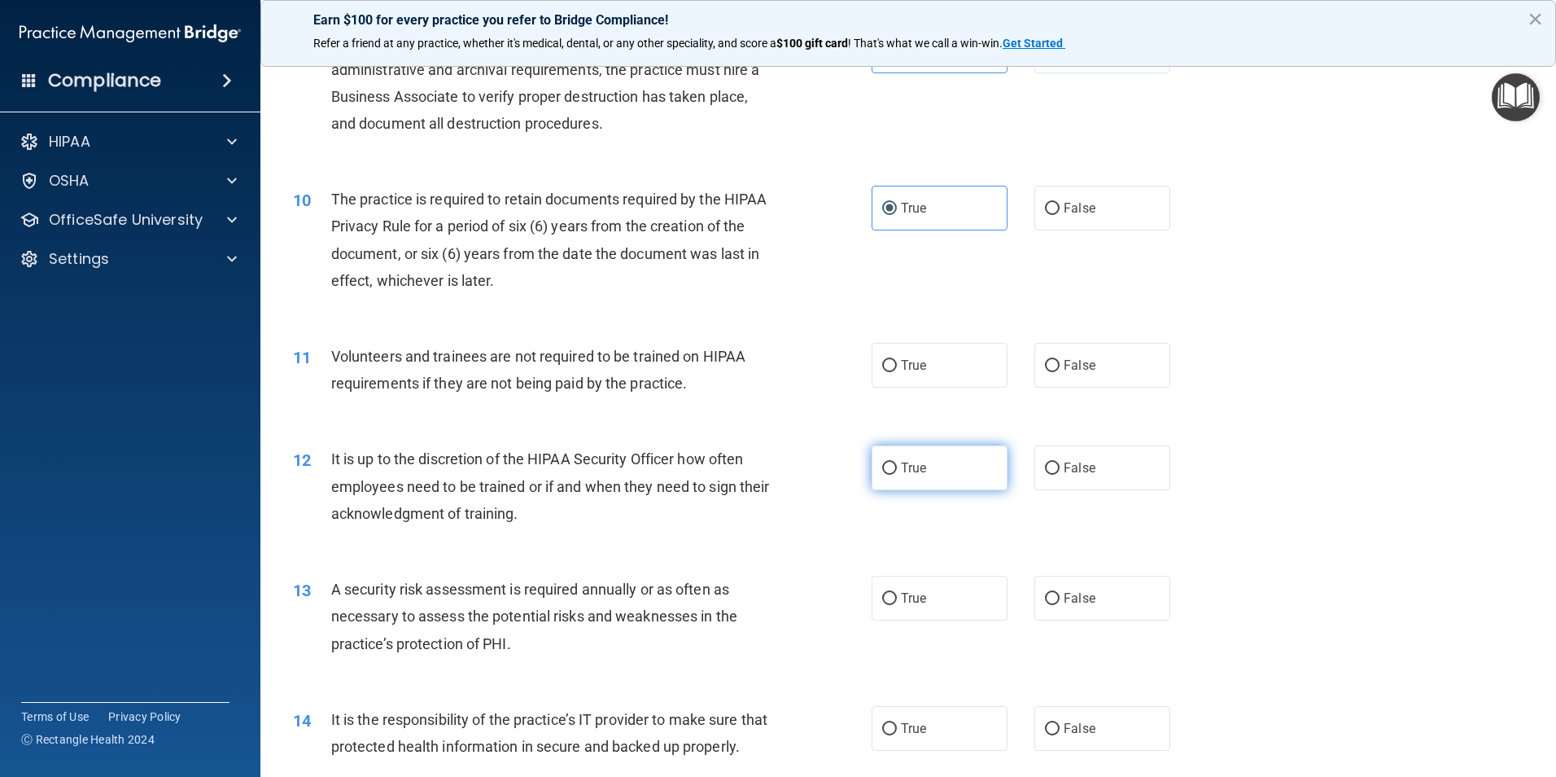
scroll to position [1302, 0]
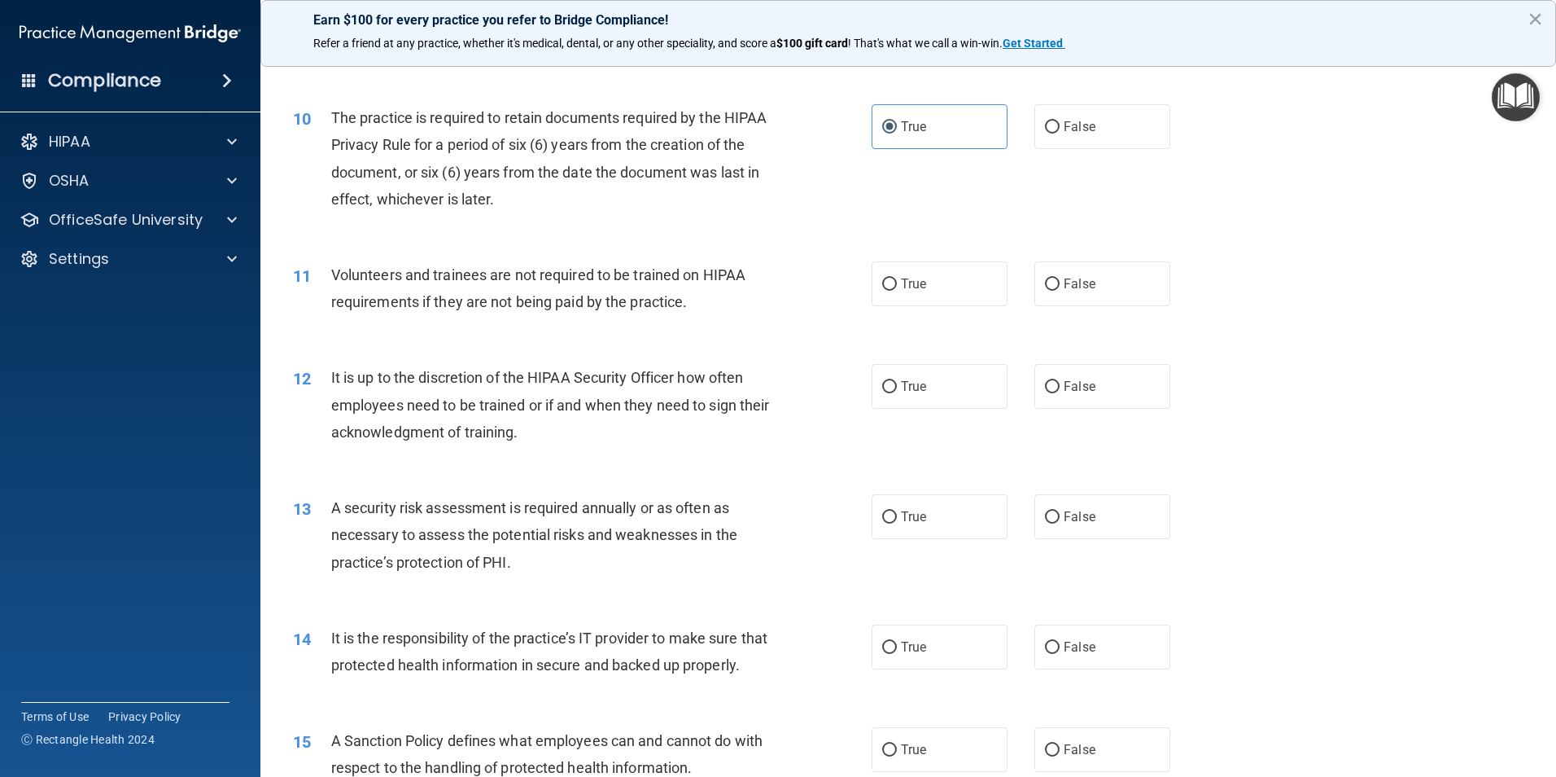
click at [949, 307] on div "11 Volunteers and trainees are not required to be trained on HIPAA requirements…" at bounding box center [908, 292] width 1255 height 103
click at [952, 300] on label "True" at bounding box center [940, 283] width 136 height 45
click at [897, 291] on input "True" at bounding box center [889, 284] width 15 height 12
radio input "true"
click at [1053, 296] on label "False" at bounding box center [1103, 283] width 136 height 45
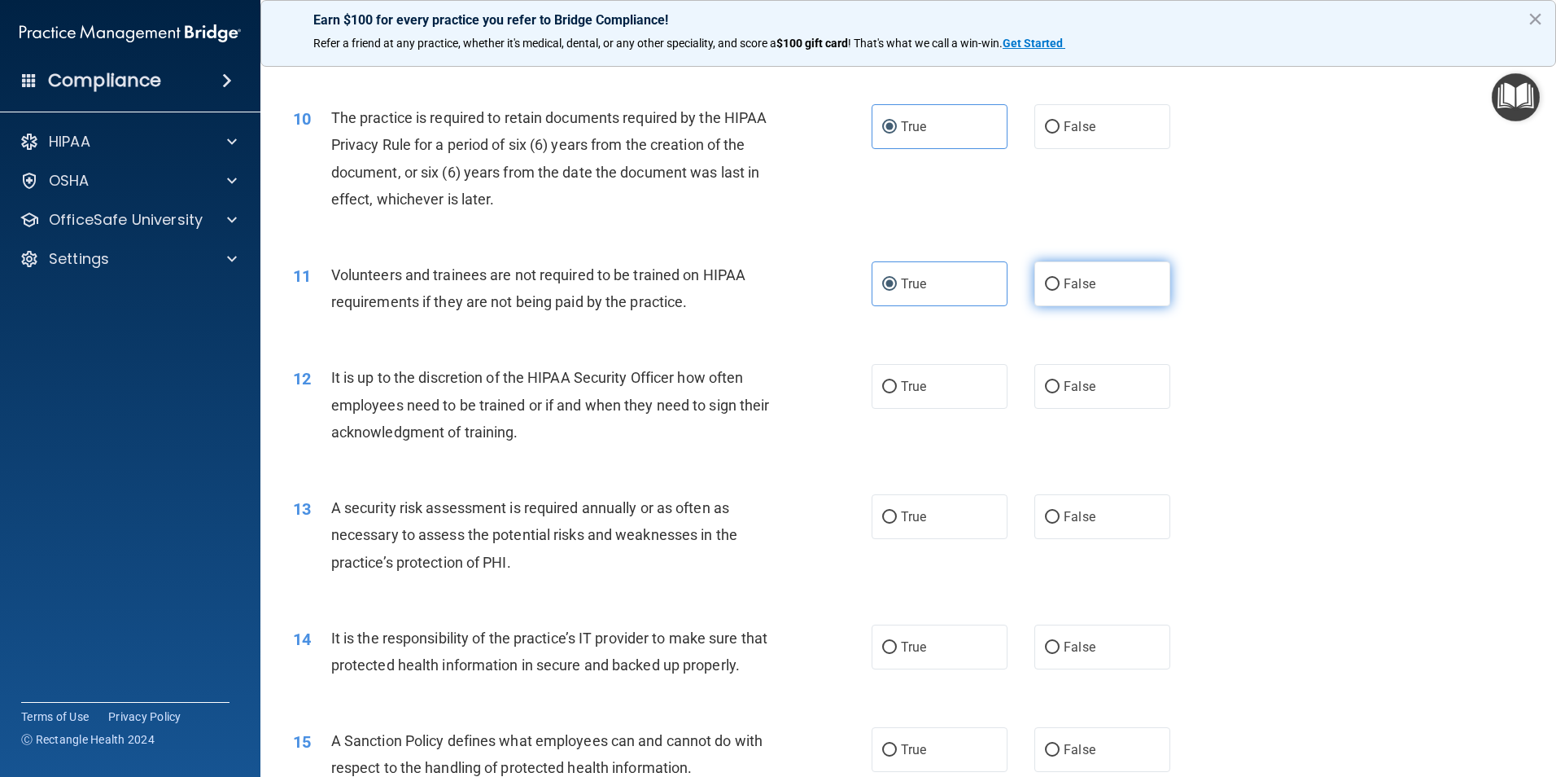
click at [1053, 291] on input "False" at bounding box center [1052, 284] width 15 height 12
radio input "true"
radio input "false"
click at [954, 382] on label "True" at bounding box center [940, 386] width 136 height 45
click at [897, 382] on input "True" at bounding box center [889, 387] width 15 height 12
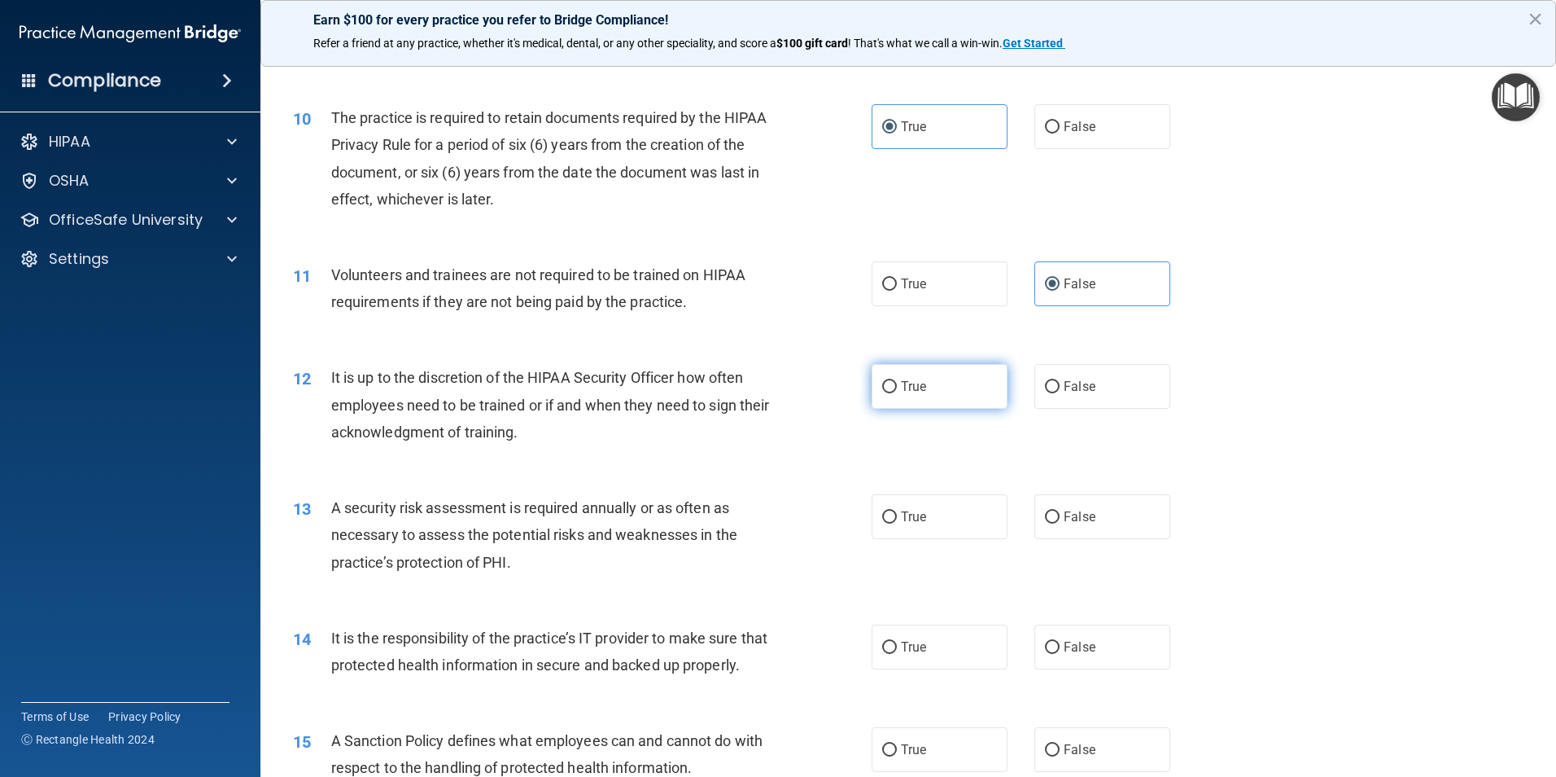
radio input "true"
click at [950, 521] on label "True" at bounding box center [940, 516] width 136 height 45
click at [897, 521] on input "True" at bounding box center [889, 517] width 15 height 12
radio input "true"
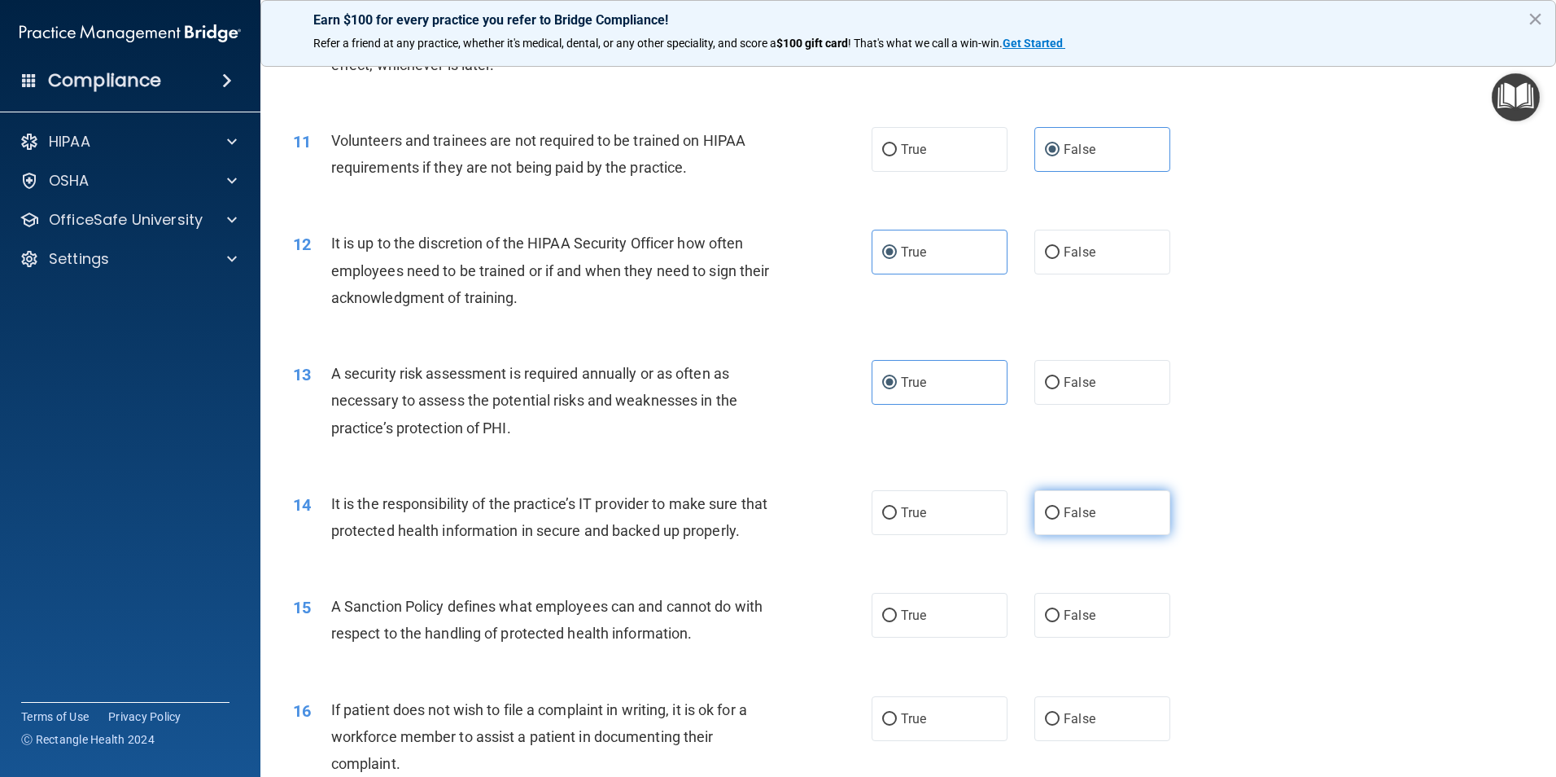
scroll to position [1465, 0]
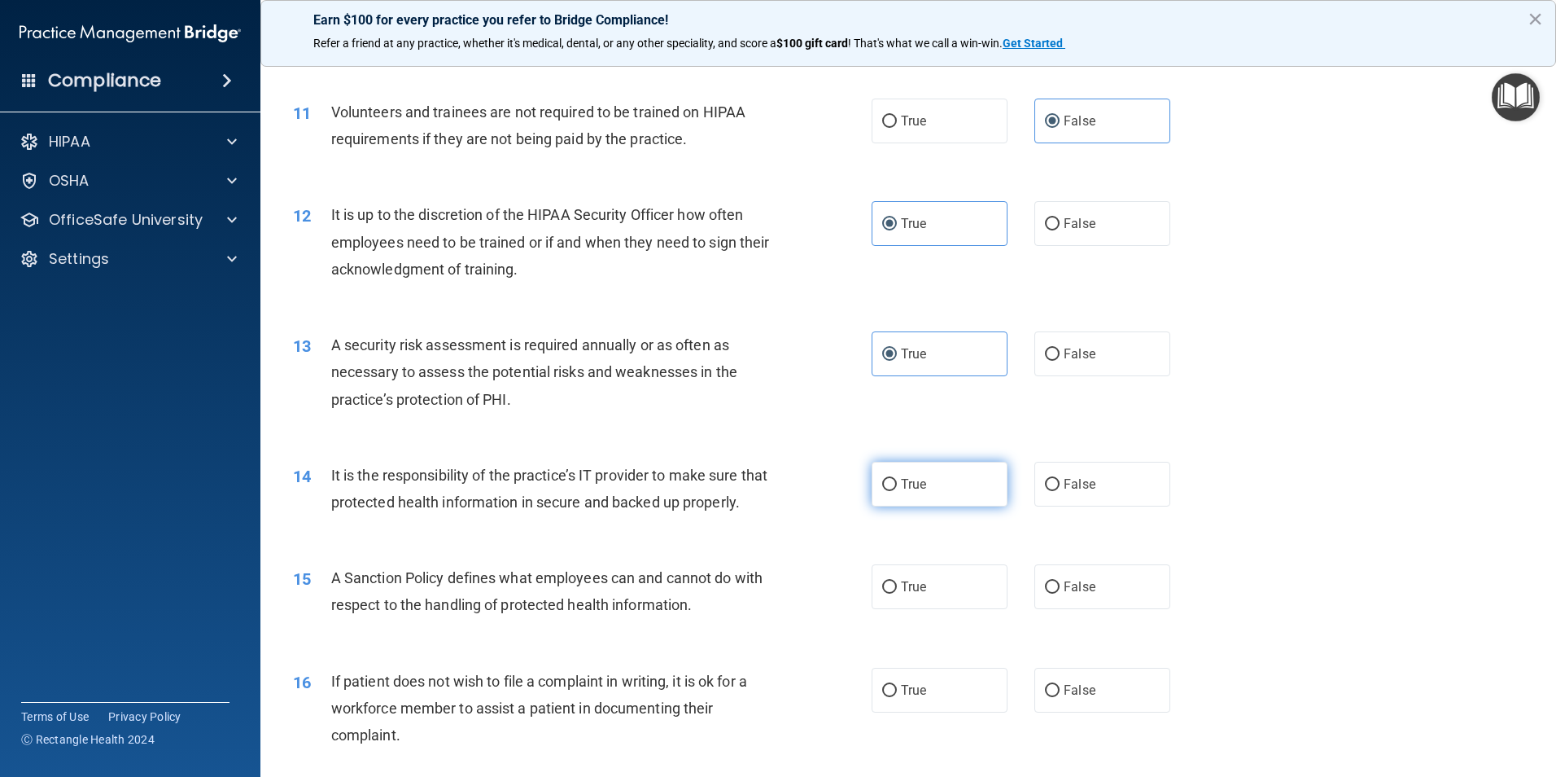
click at [947, 493] on label "True" at bounding box center [940, 484] width 136 height 45
click at [897, 491] on input "True" at bounding box center [889, 485] width 15 height 12
radio input "true"
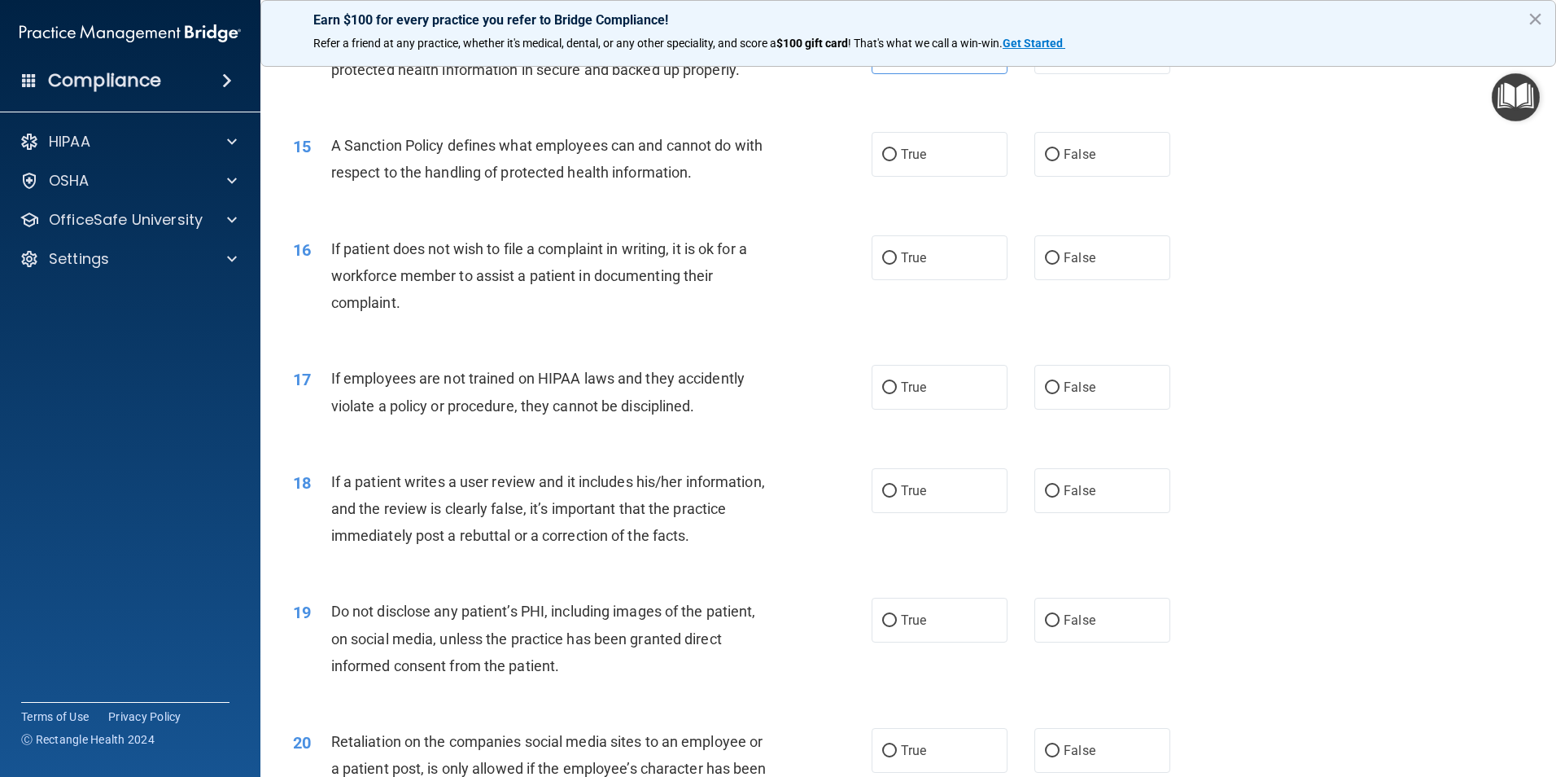
scroll to position [1926, 0]
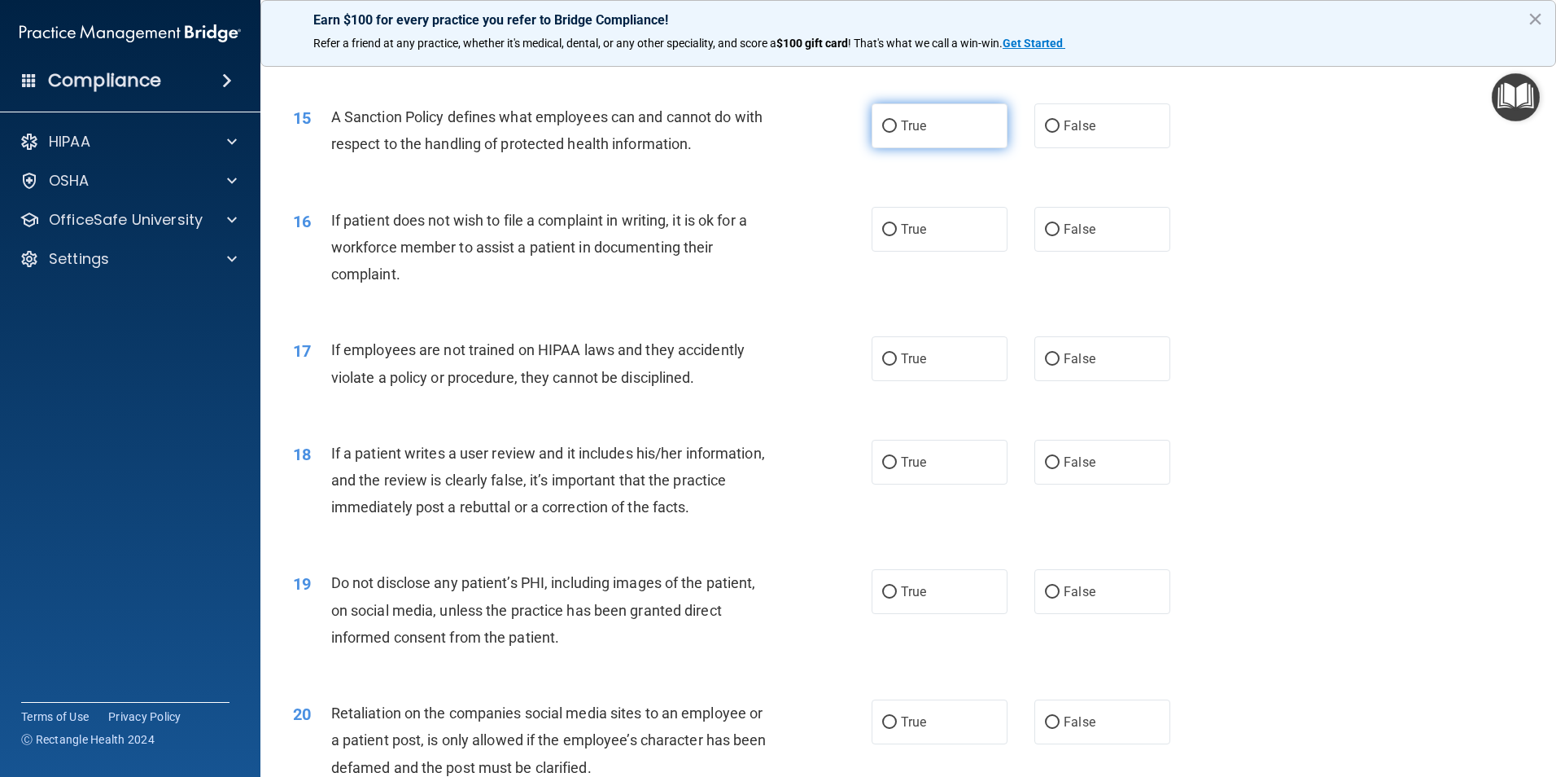
click at [904, 133] on span "True" at bounding box center [913, 125] width 25 height 15
click at [897, 133] on input "True" at bounding box center [889, 126] width 15 height 12
radio input "true"
click at [1053, 252] on label "False" at bounding box center [1103, 229] width 136 height 45
click at [1053, 236] on input "False" at bounding box center [1052, 230] width 15 height 12
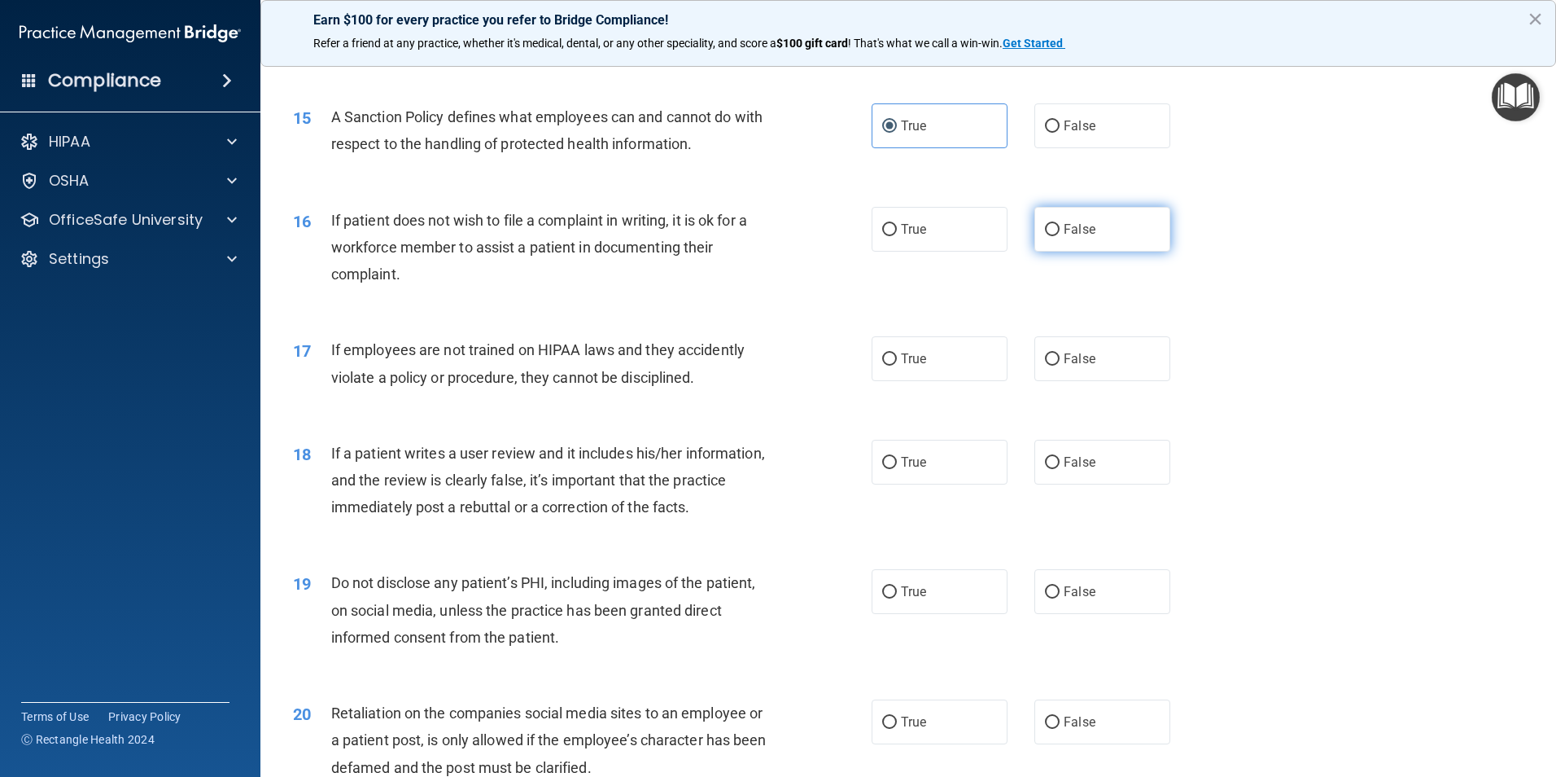
radio input "true"
click at [930, 381] on label "True" at bounding box center [940, 358] width 136 height 45
click at [897, 365] on input "True" at bounding box center [889, 359] width 15 height 12
radio input "true"
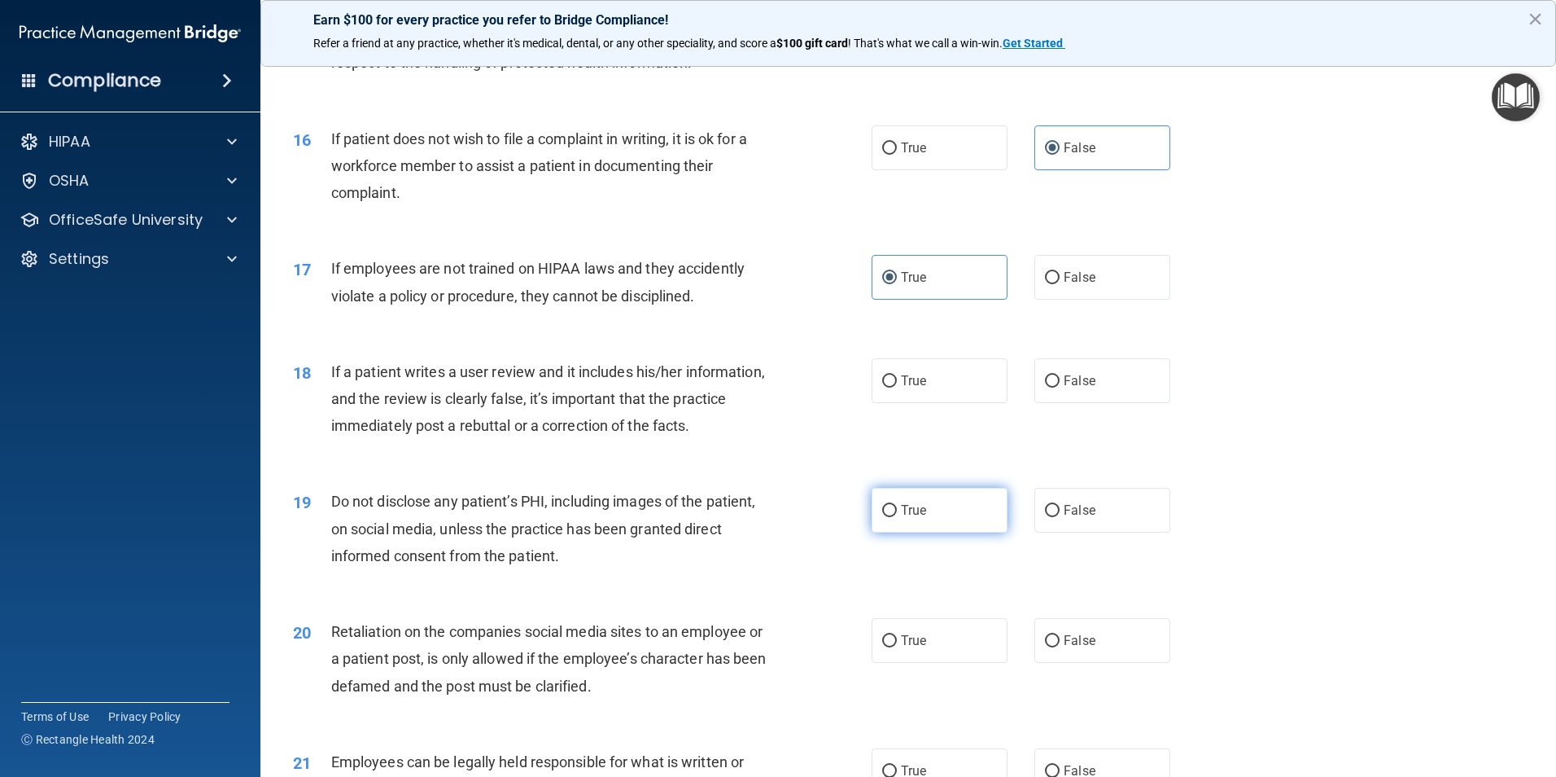
click at [928, 532] on label "True" at bounding box center [940, 510] width 136 height 45
click at [897, 517] on input "True" at bounding box center [889, 511] width 15 height 12
radio input "true"
click at [1089, 403] on label "False" at bounding box center [1103, 380] width 136 height 45
click at [1060, 387] on input "False" at bounding box center [1052, 381] width 15 height 12
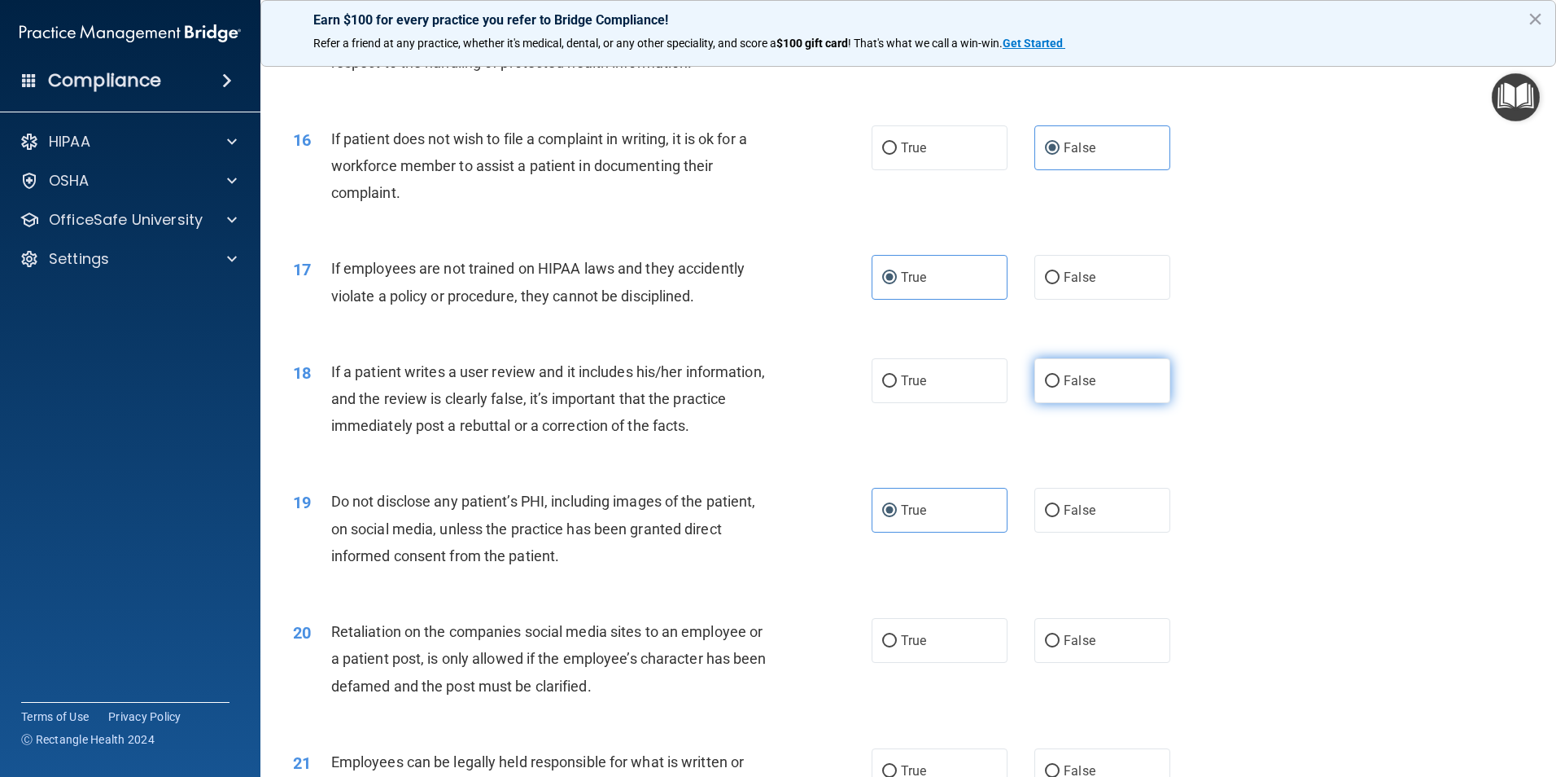
radio input "true"
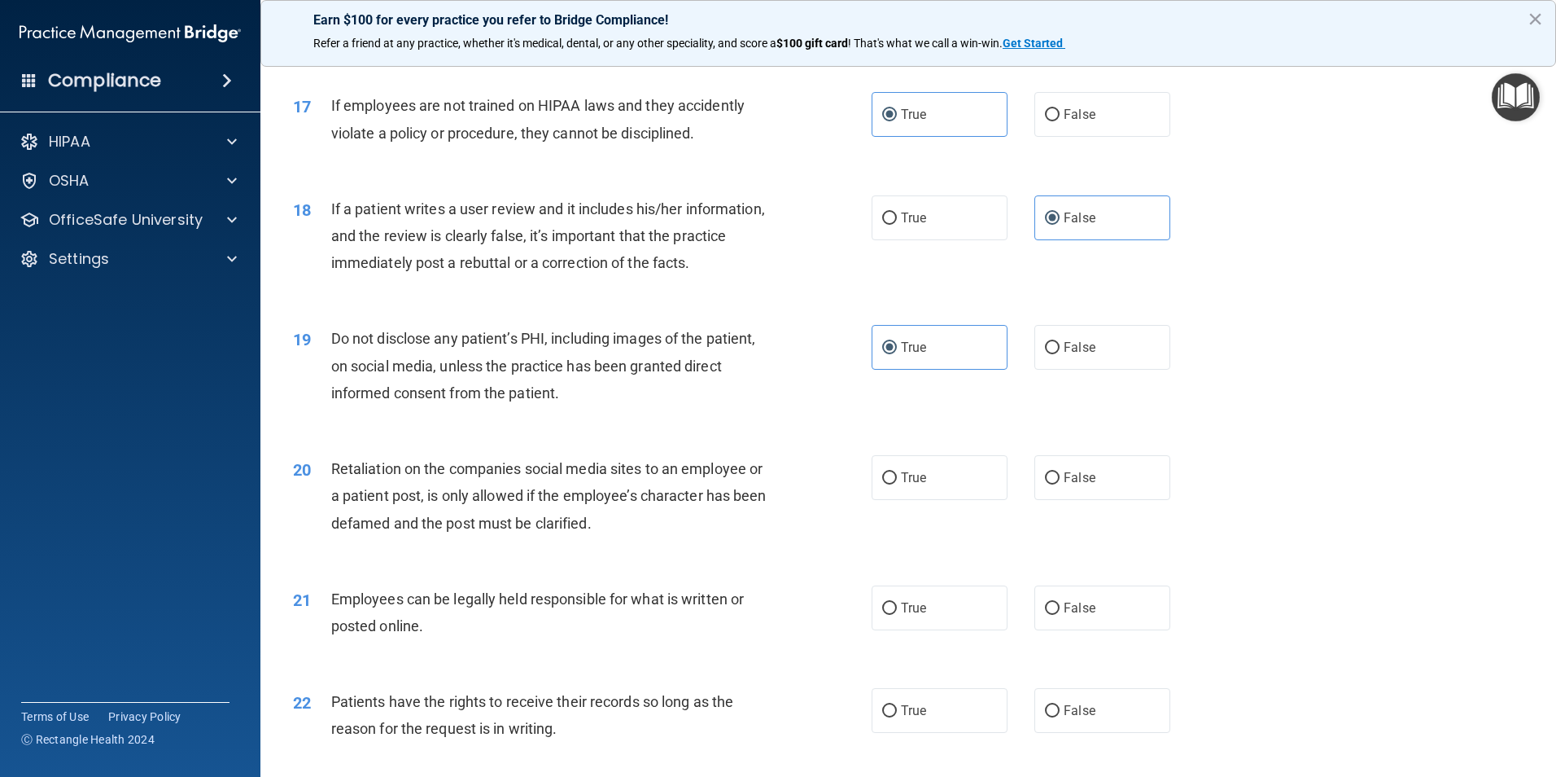
scroll to position [2252, 0]
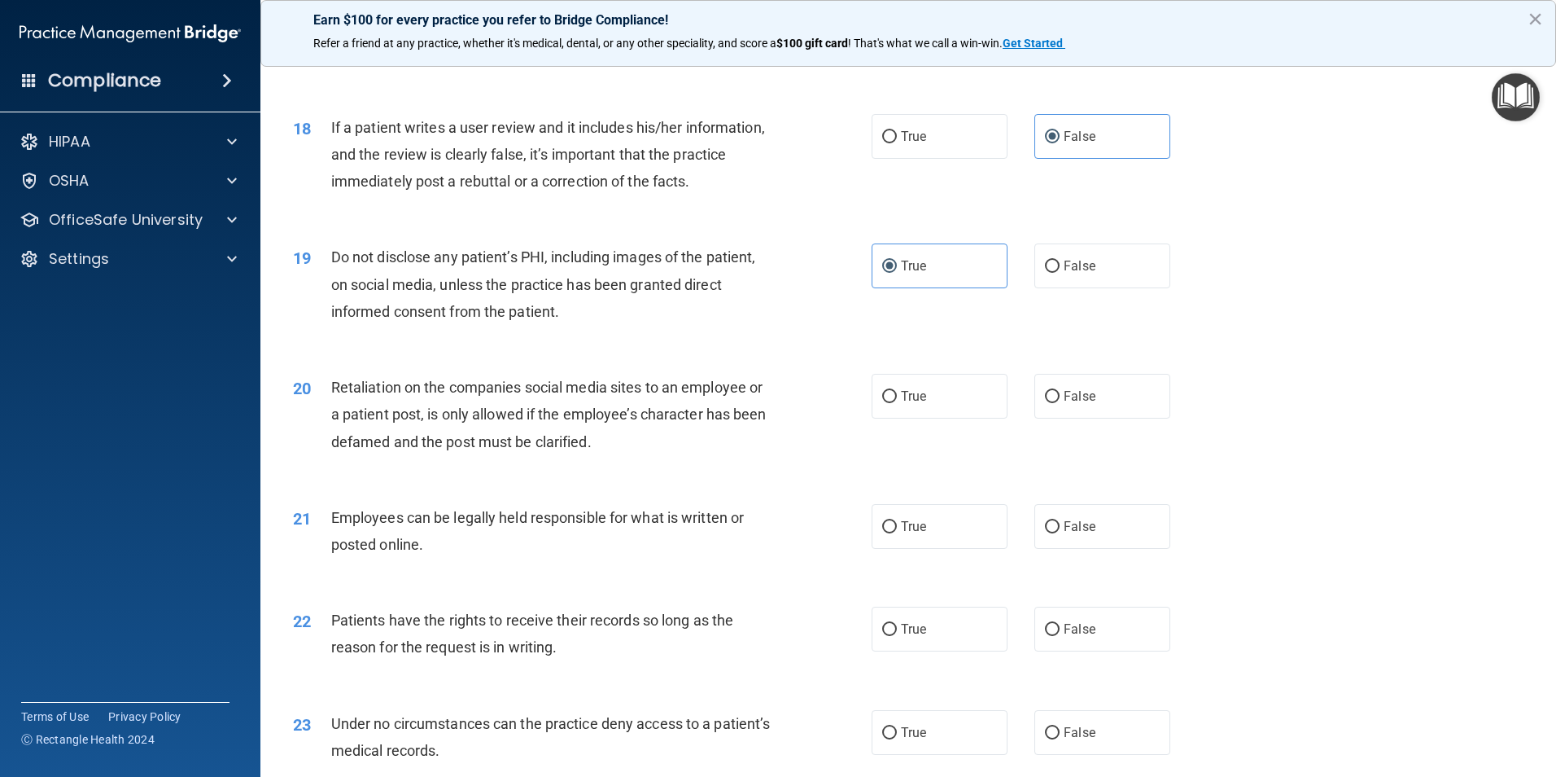
click at [1114, 417] on label "False" at bounding box center [1103, 396] width 136 height 45
click at [1060, 403] on input "False" at bounding box center [1052, 397] width 15 height 12
radio input "true"
drag, startPoint x: 864, startPoint y: 556, endPoint x: 886, endPoint y: 558, distance: 22.0
click at [1198, 504] on ng-form "21 Employees can be legally held responsible for what is written or posted onli…" at bounding box center [1198, 504] width 0 height 0
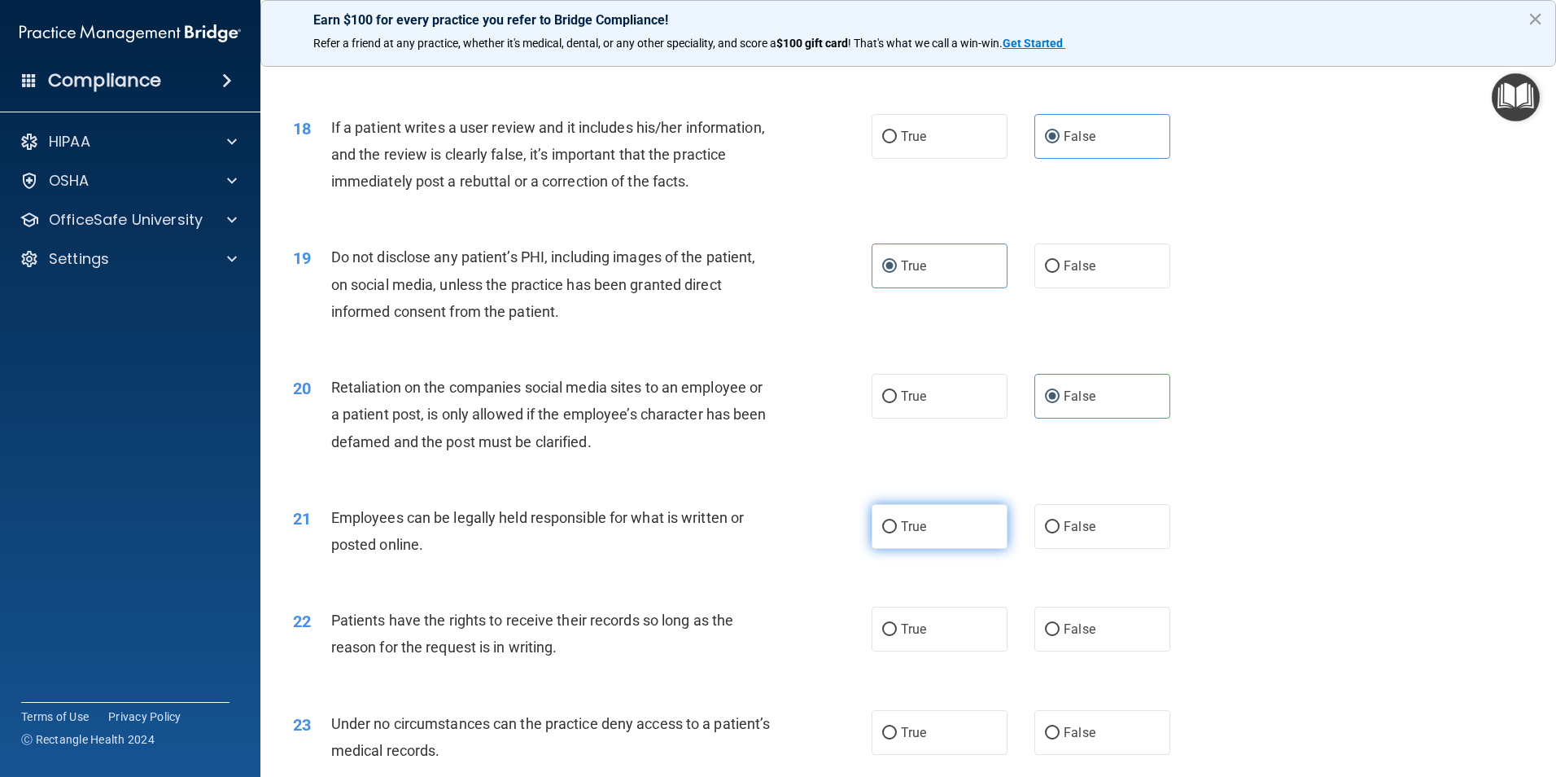
click at [886, 533] on input "True" at bounding box center [889, 527] width 15 height 12
radio input "true"
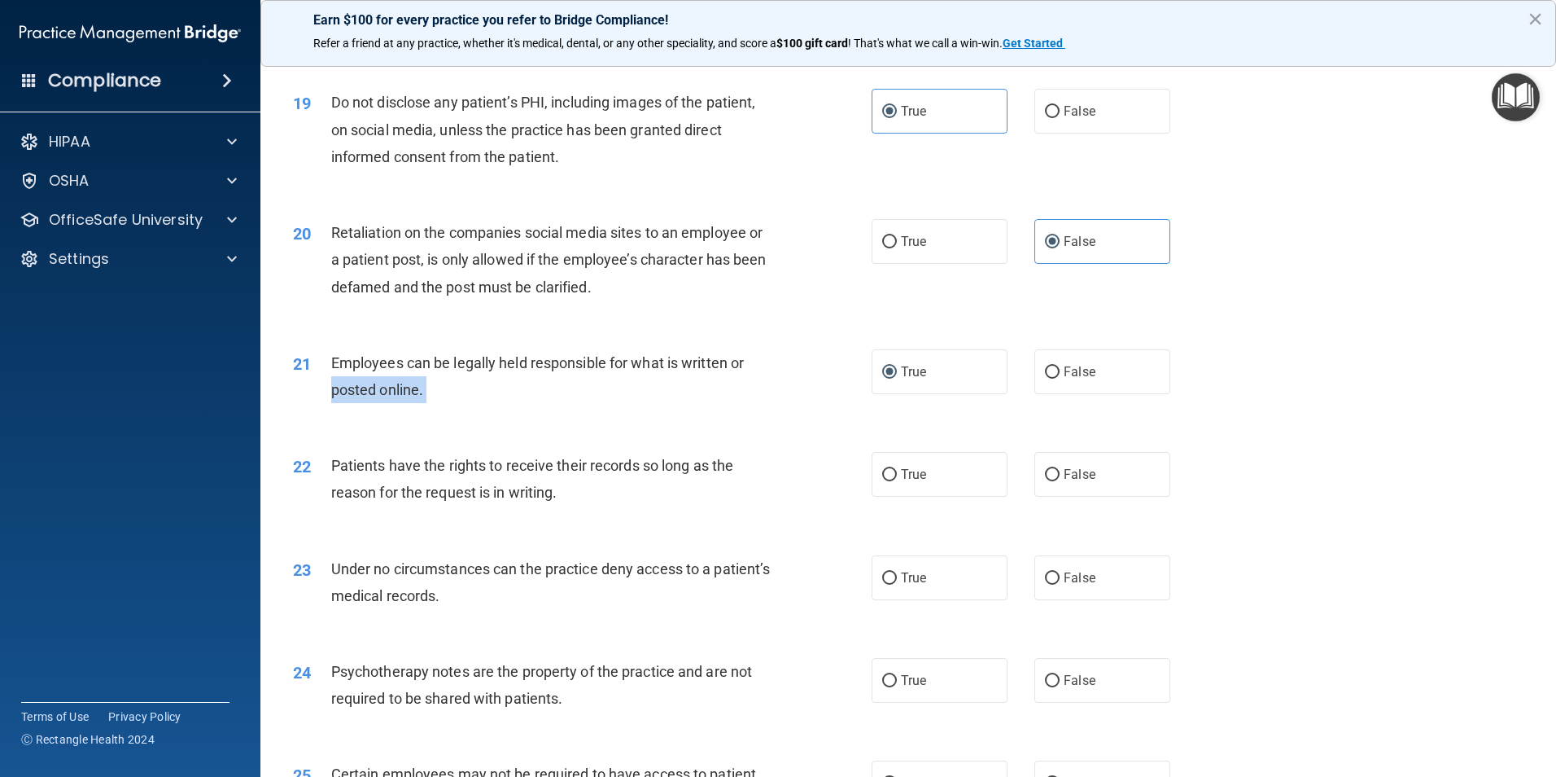
scroll to position [2414, 0]
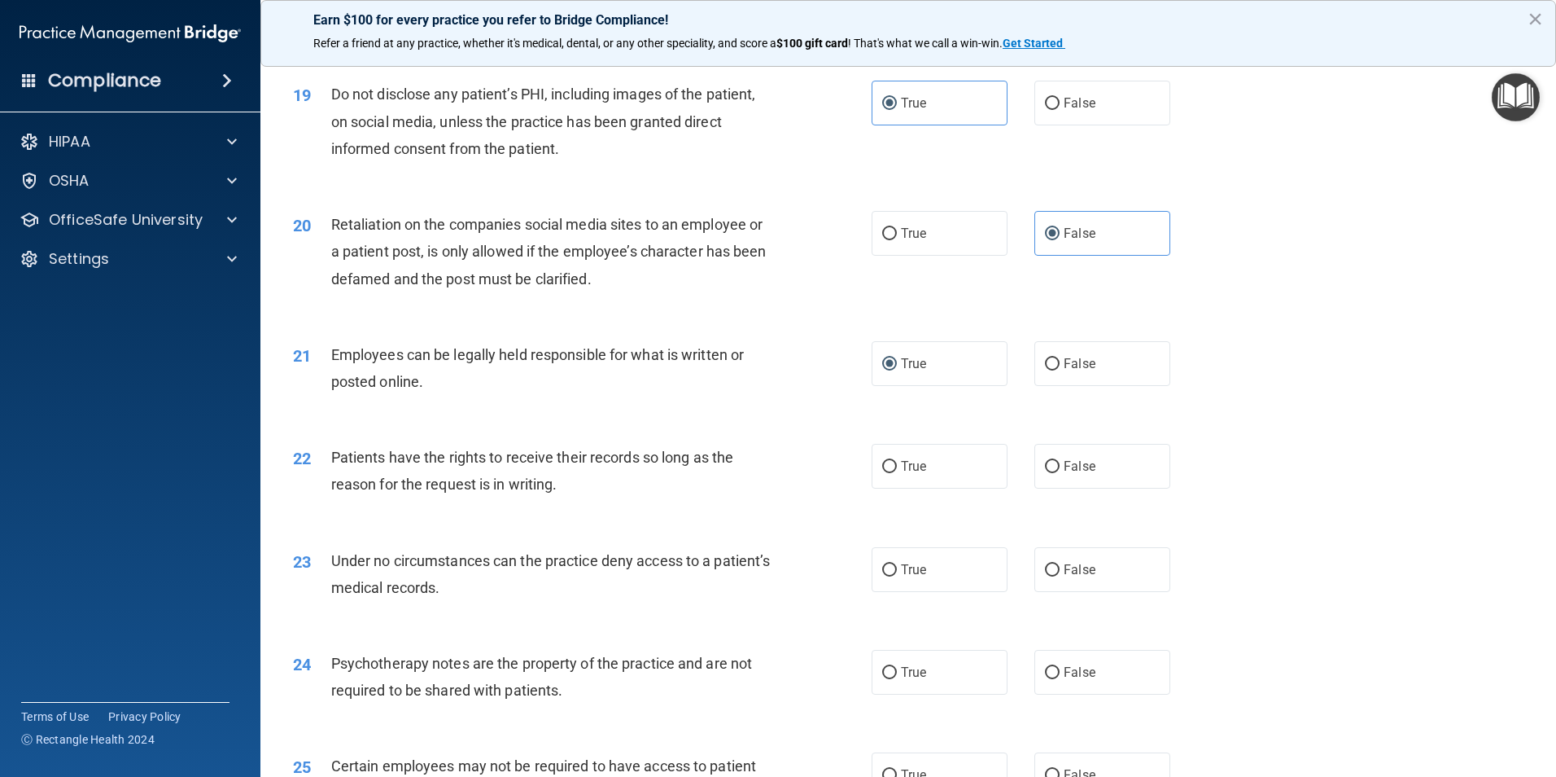
click at [735, 526] on div "22 Patients have the rights to receive their records so long as the reason for …" at bounding box center [908, 474] width 1255 height 103
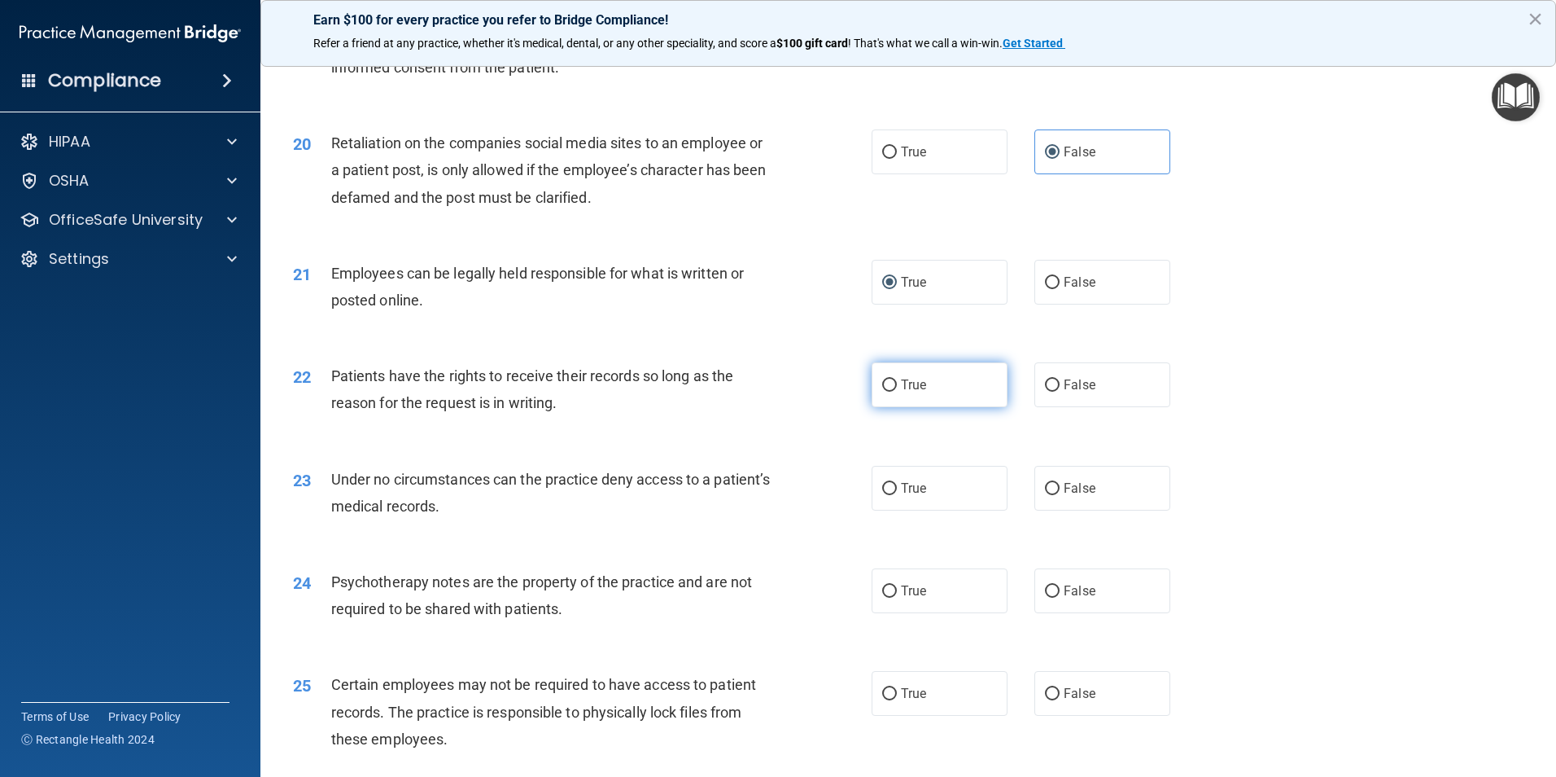
click at [904, 392] on span "True" at bounding box center [913, 384] width 25 height 15
click at [897, 392] on input "True" at bounding box center [889, 385] width 15 height 12
radio input "true"
click at [931, 510] on label "True" at bounding box center [940, 488] width 136 height 45
click at [897, 495] on input "True" at bounding box center [889, 489] width 15 height 12
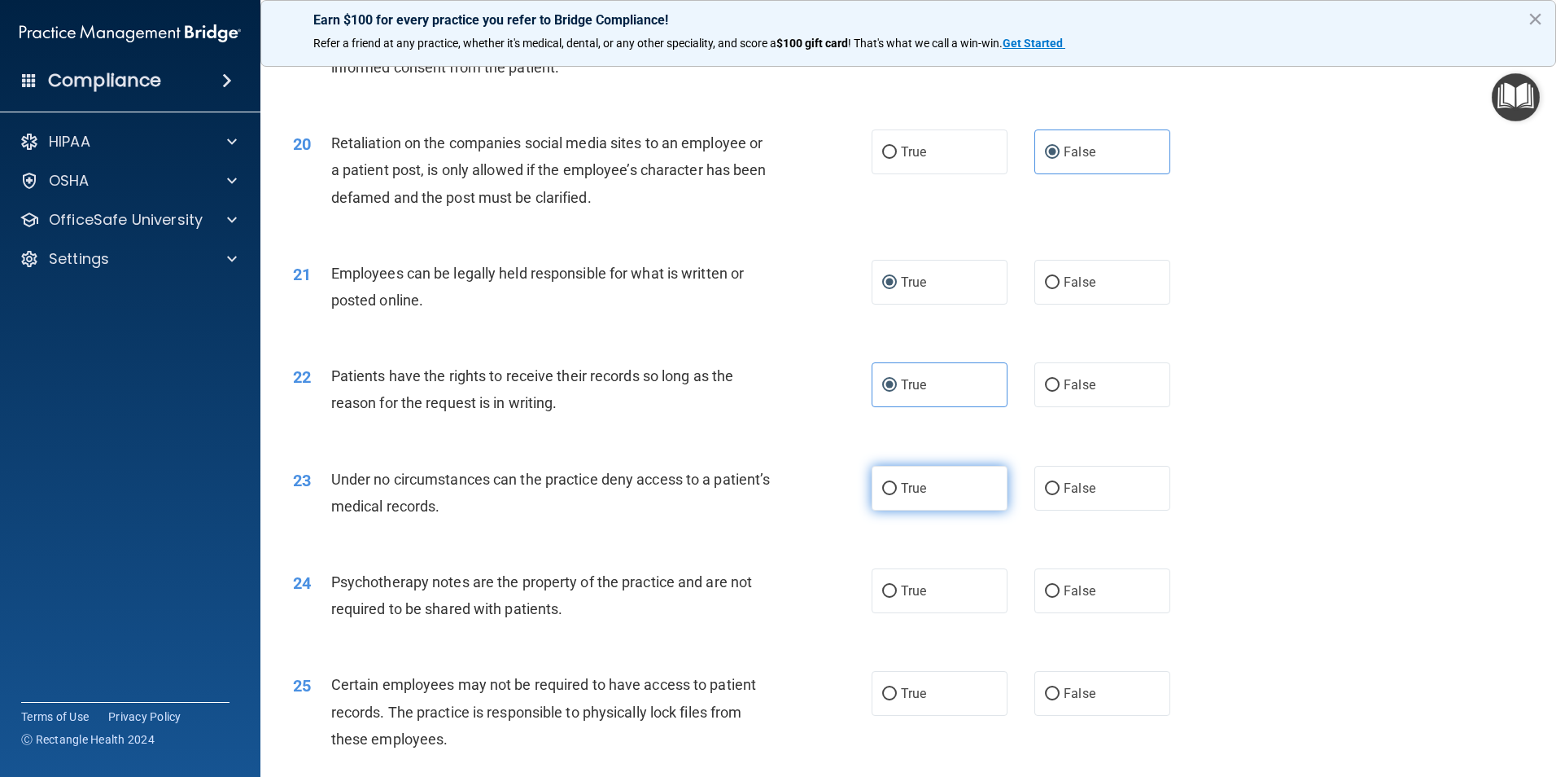
radio input "true"
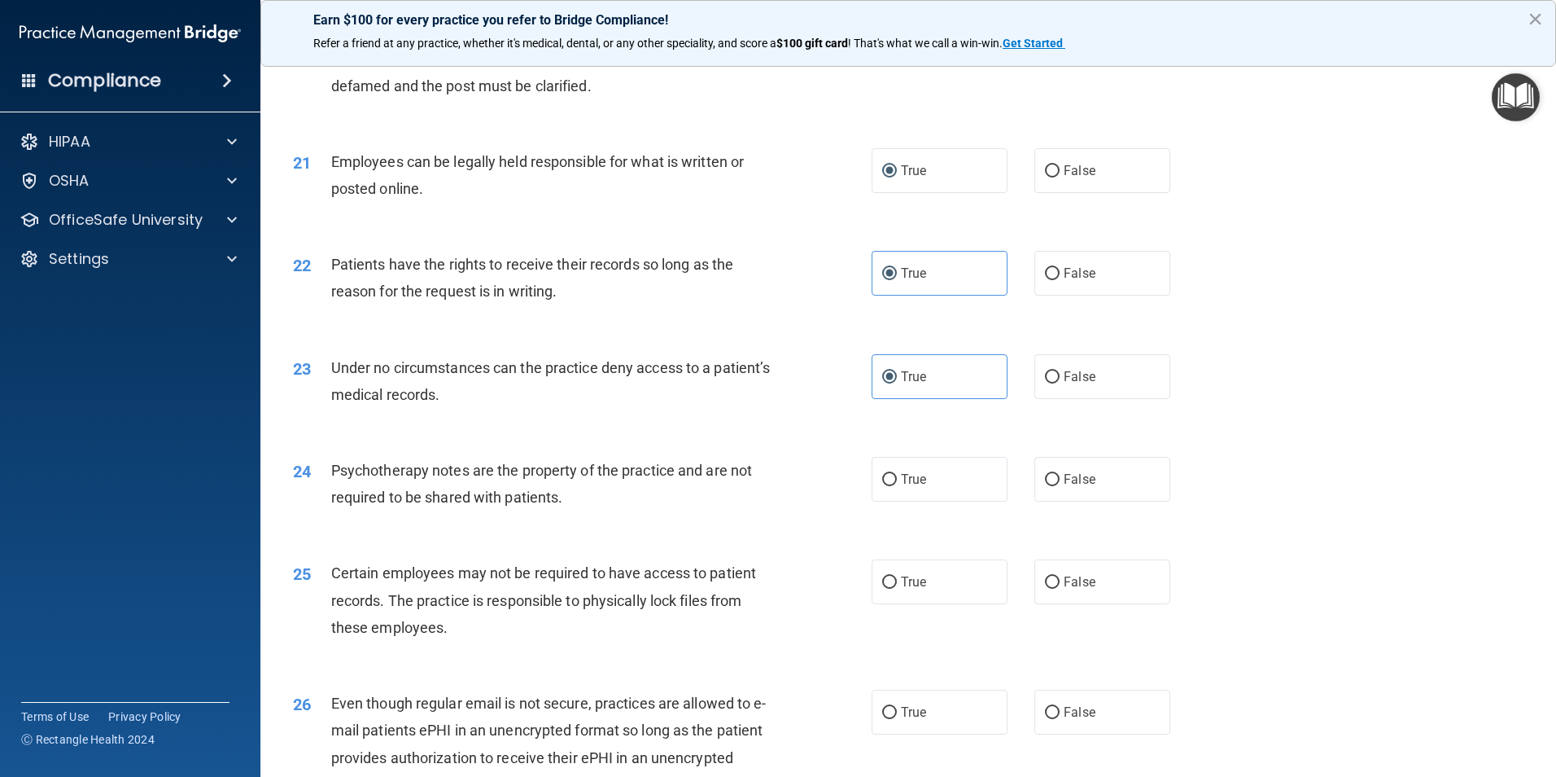
scroll to position [2659, 0]
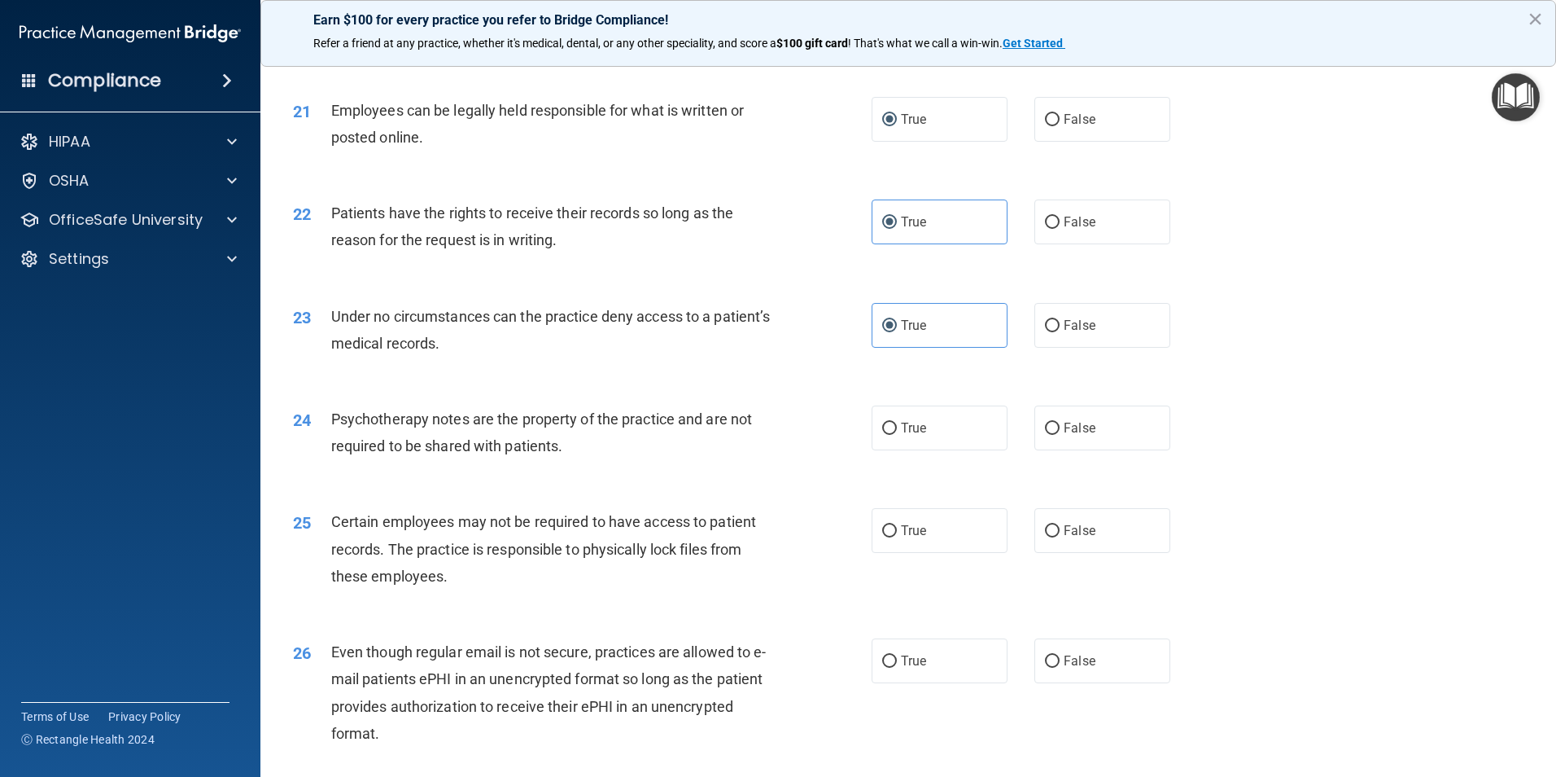
click at [1131, 481] on div "24 Psychotherapy notes are the property of the practice and are not required to…" at bounding box center [908, 436] width 1255 height 103
click at [1142, 450] on label "False" at bounding box center [1103, 427] width 136 height 45
click at [1060, 435] on input "False" at bounding box center [1052, 428] width 15 height 12
radio input "true"
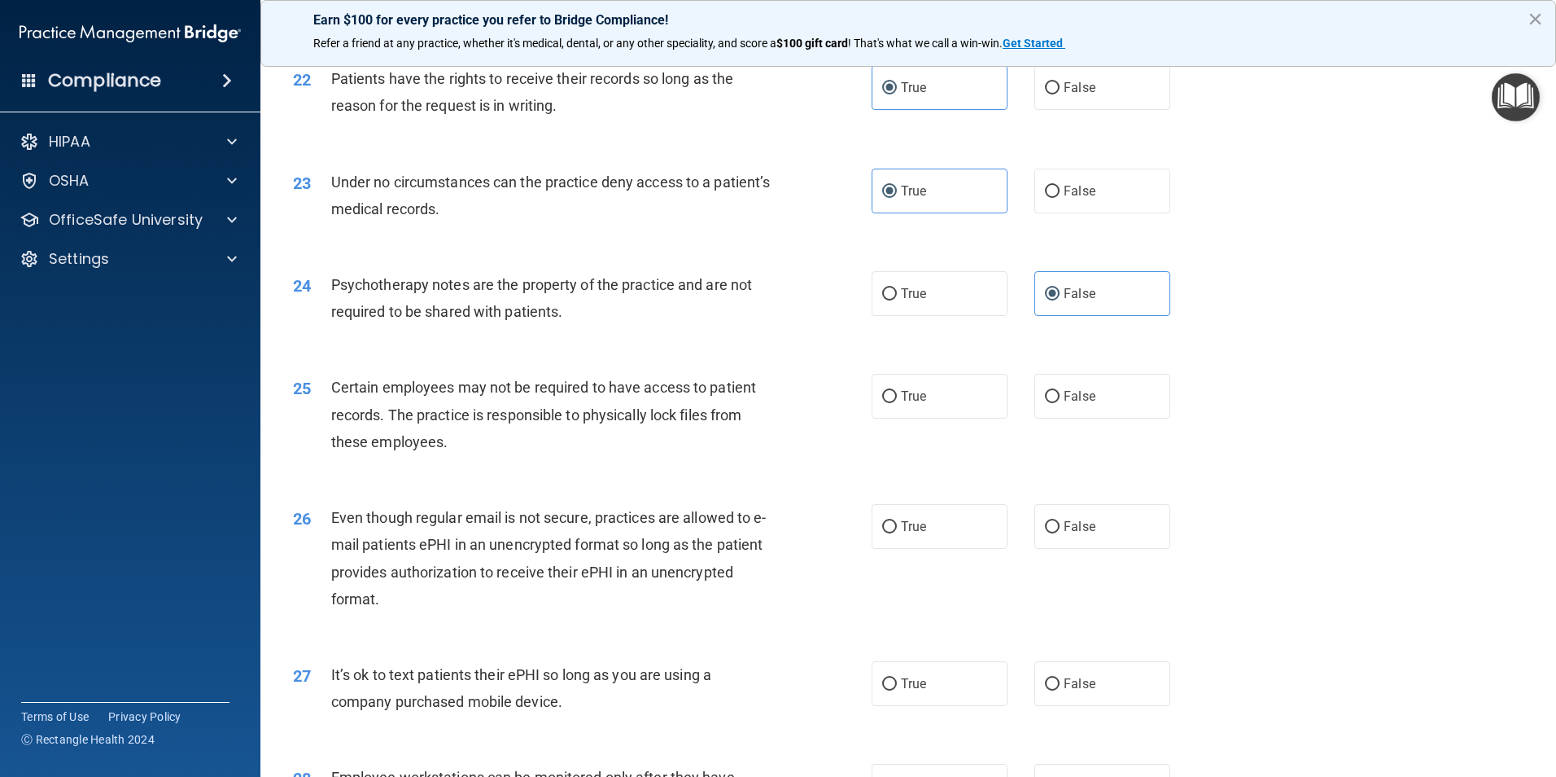
scroll to position [2821, 0]
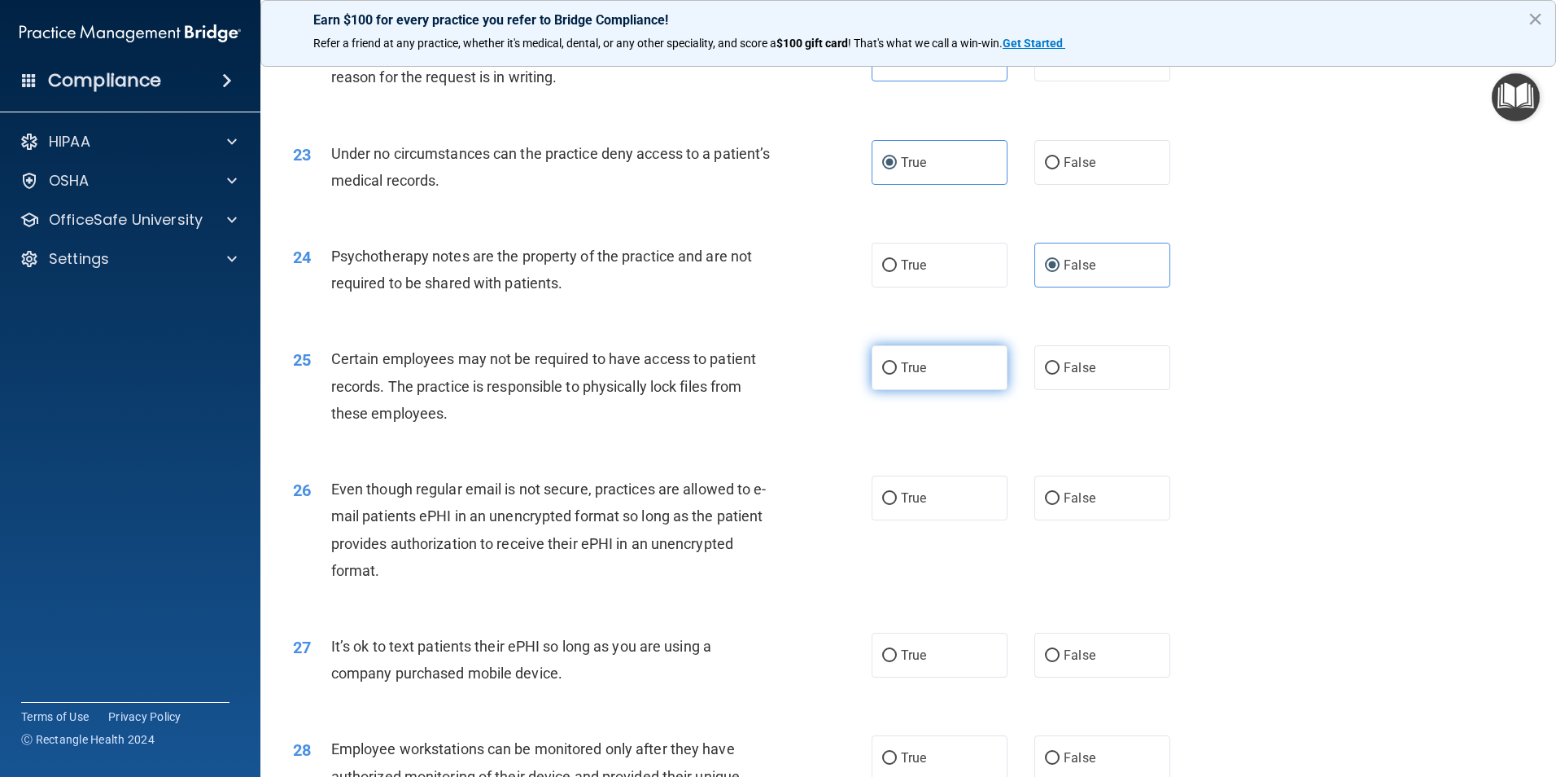
click at [930, 390] on label "True" at bounding box center [940, 367] width 136 height 45
click at [897, 374] on input "True" at bounding box center [889, 368] width 15 height 12
radio input "true"
click at [961, 520] on label "True" at bounding box center [940, 497] width 136 height 45
click at [897, 505] on input "True" at bounding box center [889, 498] width 15 height 12
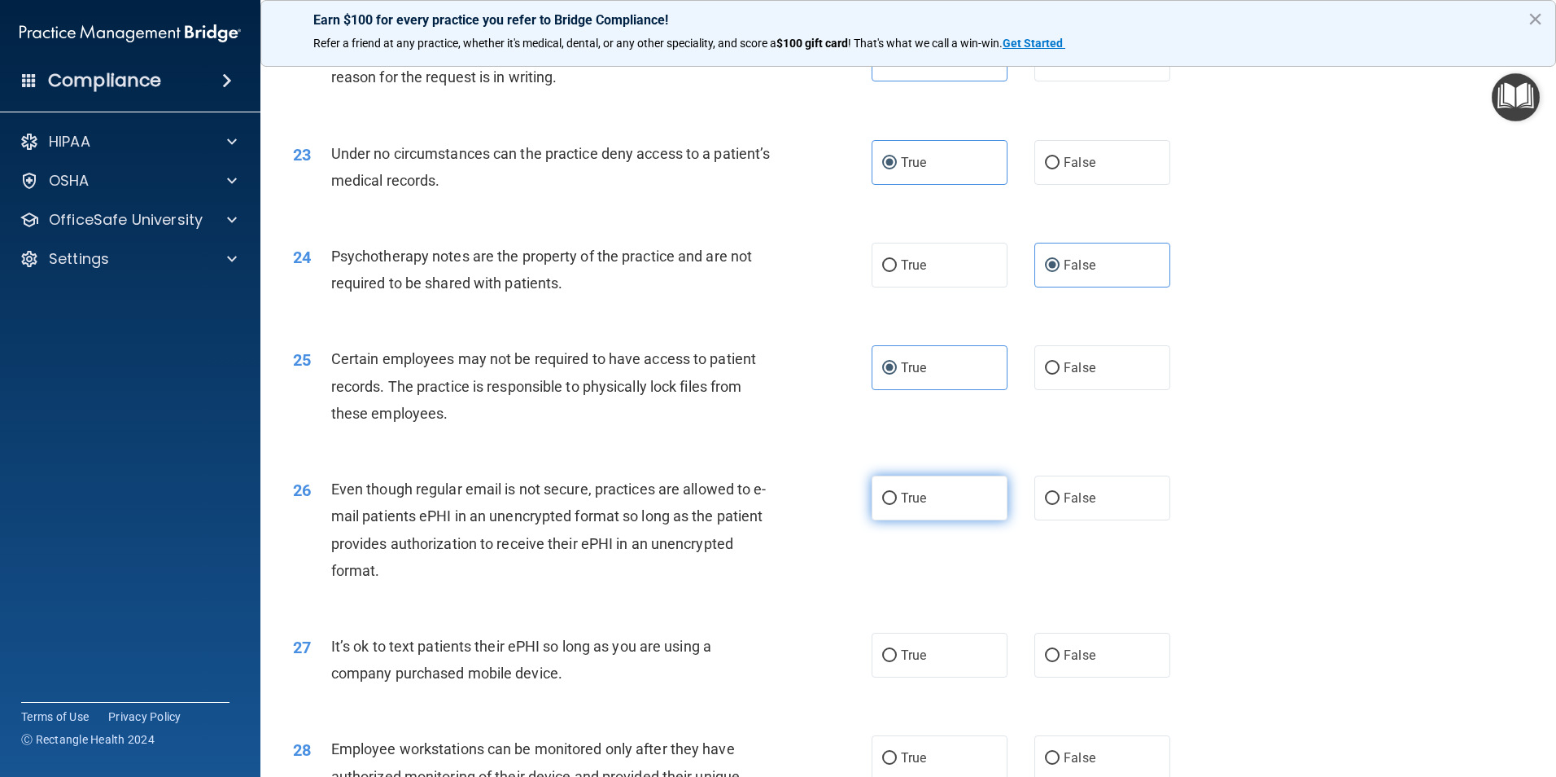
radio input "true"
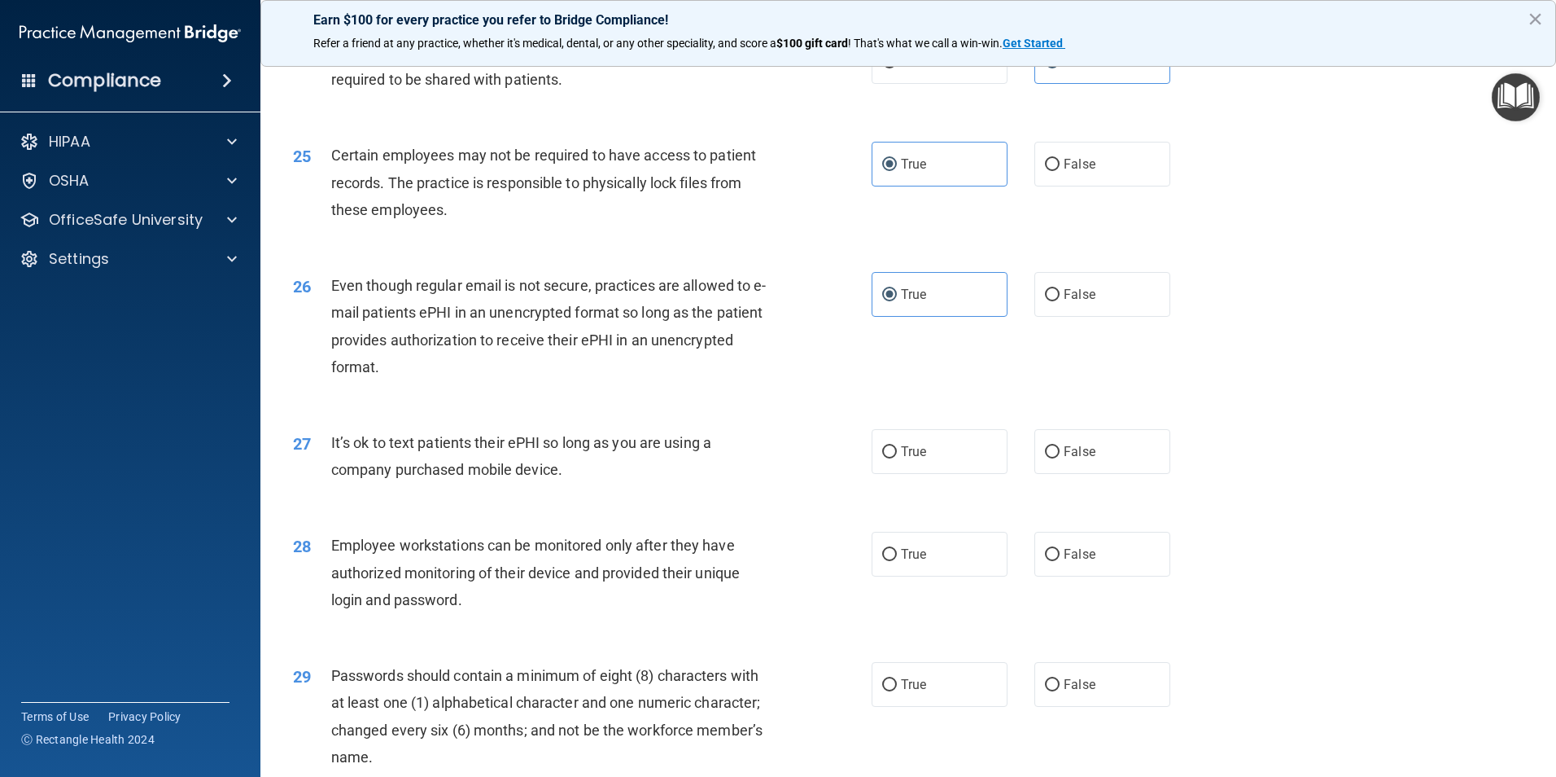
scroll to position [3066, 0]
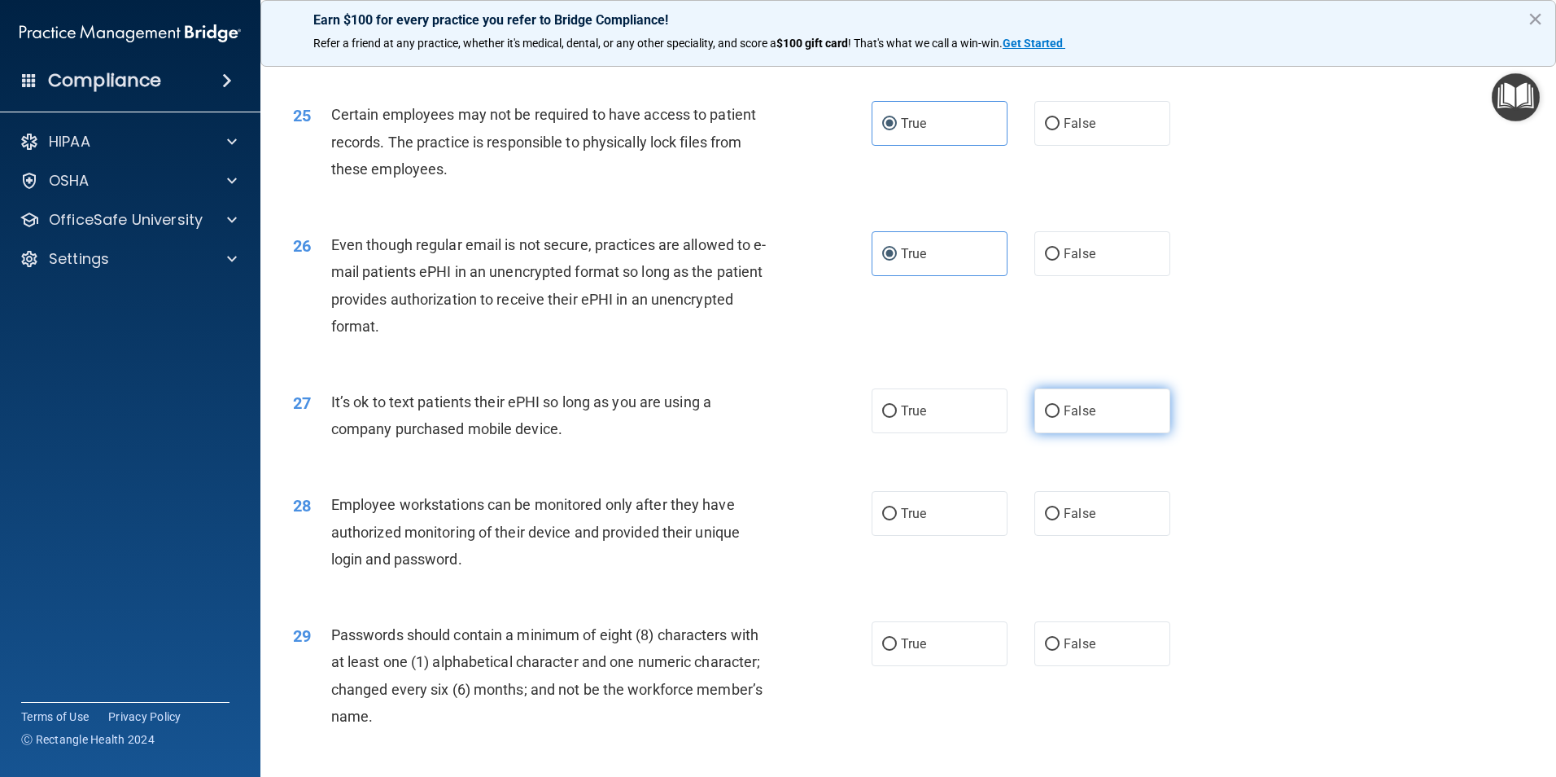
click at [1064, 418] on span "False" at bounding box center [1080, 410] width 32 height 15
click at [1060, 418] on input "False" at bounding box center [1052, 411] width 15 height 12
radio input "true"
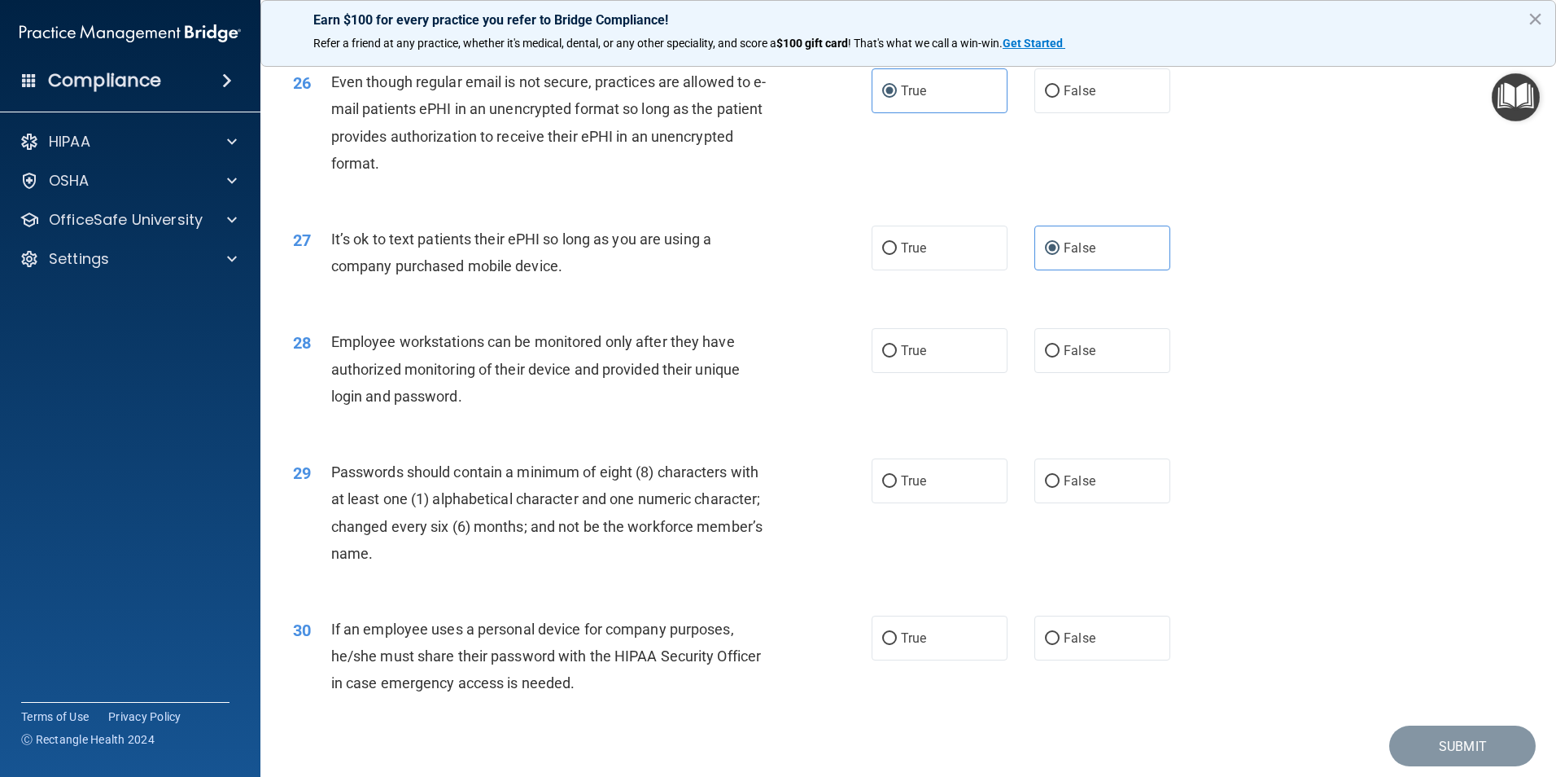
scroll to position [3310, 0]
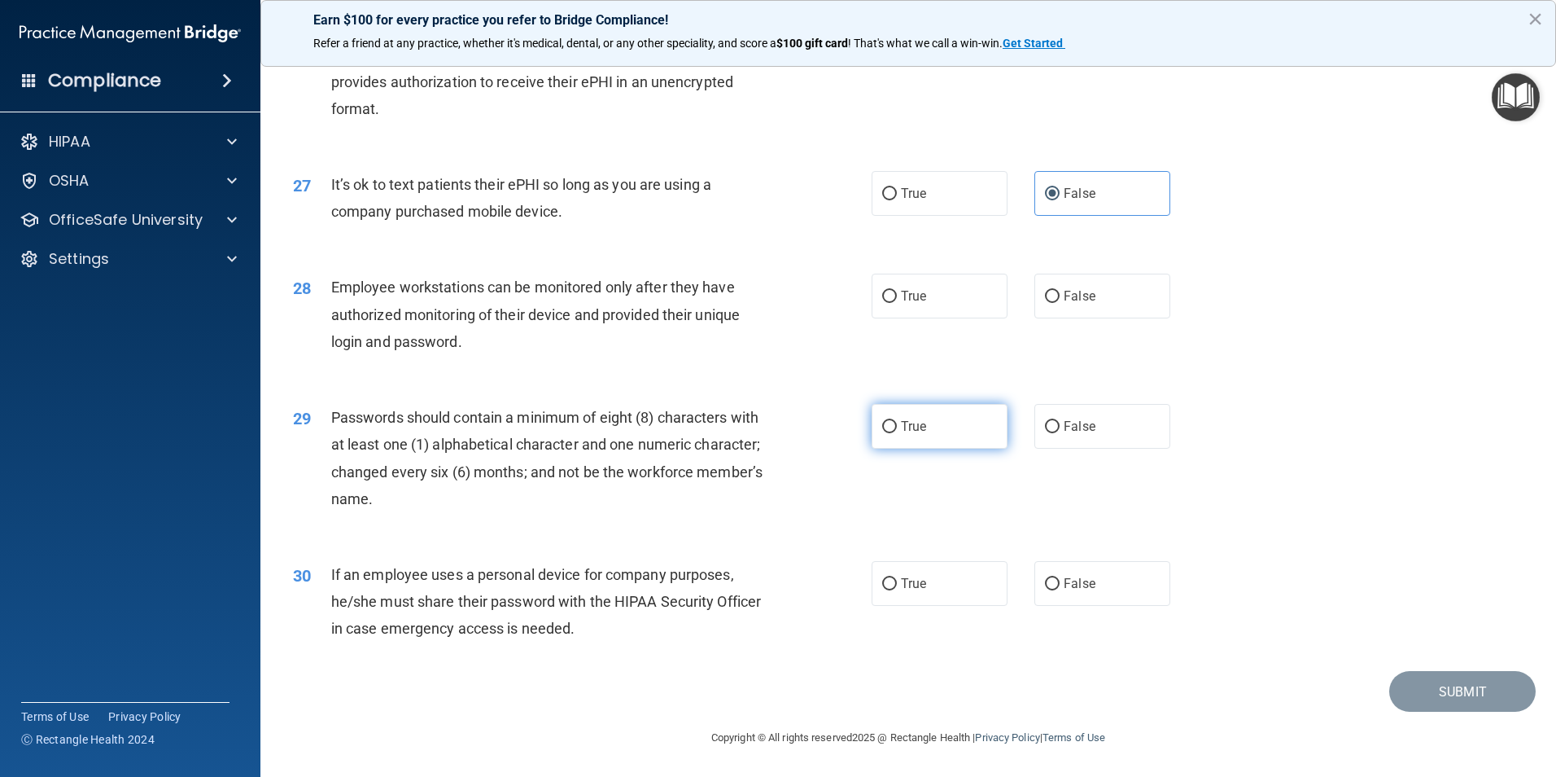
click at [908, 426] on span "True" at bounding box center [913, 425] width 25 height 15
click at [897, 426] on input "True" at bounding box center [889, 427] width 15 height 12
radio input "true"
click at [1114, 584] on label "False" at bounding box center [1103, 583] width 136 height 45
click at [1060, 584] on input "False" at bounding box center [1052, 584] width 15 height 12
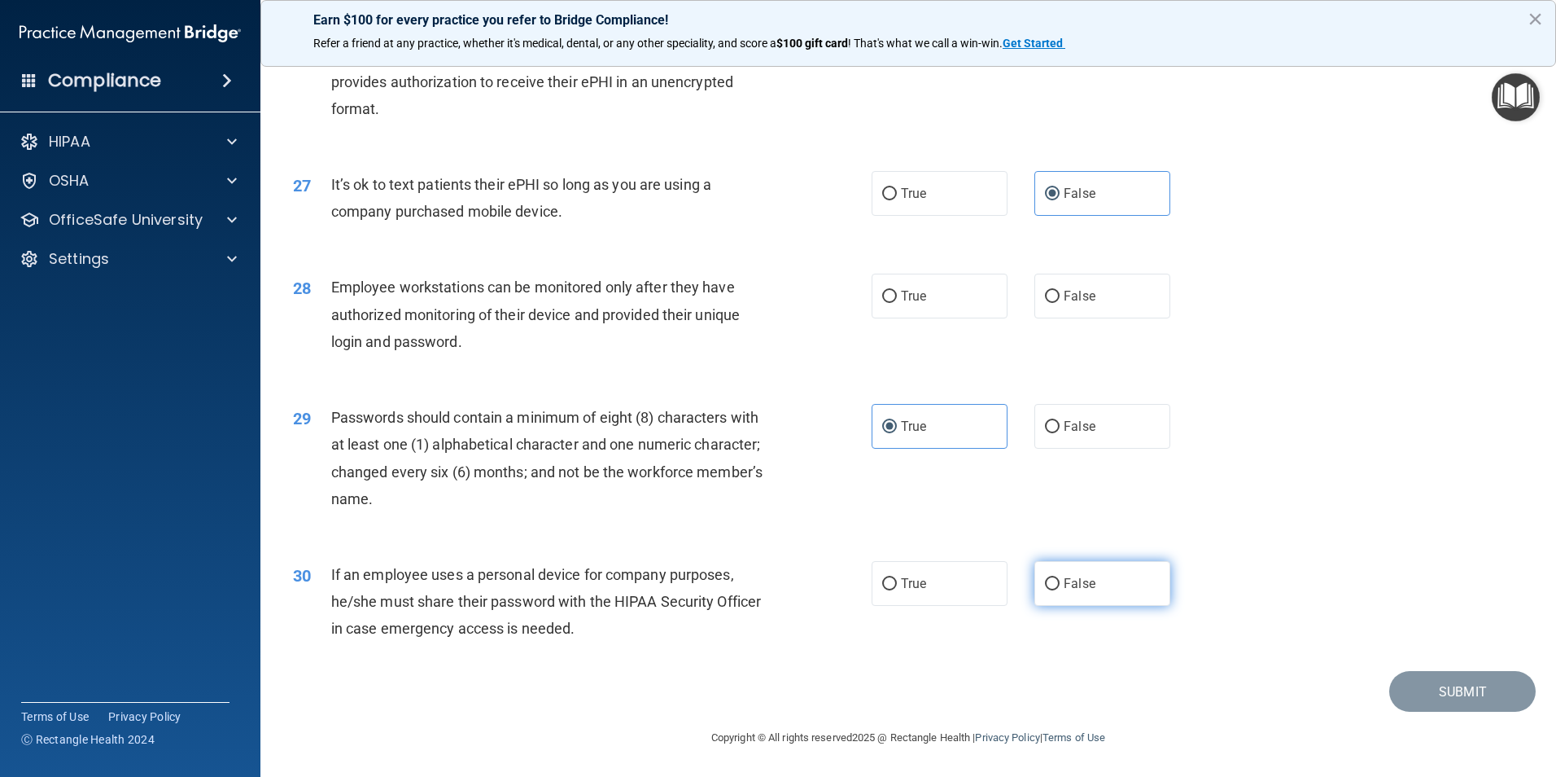
radio input "true"
click at [901, 300] on span "True" at bounding box center [913, 295] width 25 height 15
click at [897, 300] on input "True" at bounding box center [889, 297] width 15 height 12
radio input "true"
click at [1463, 689] on button "Submit" at bounding box center [1463, 692] width 147 height 42
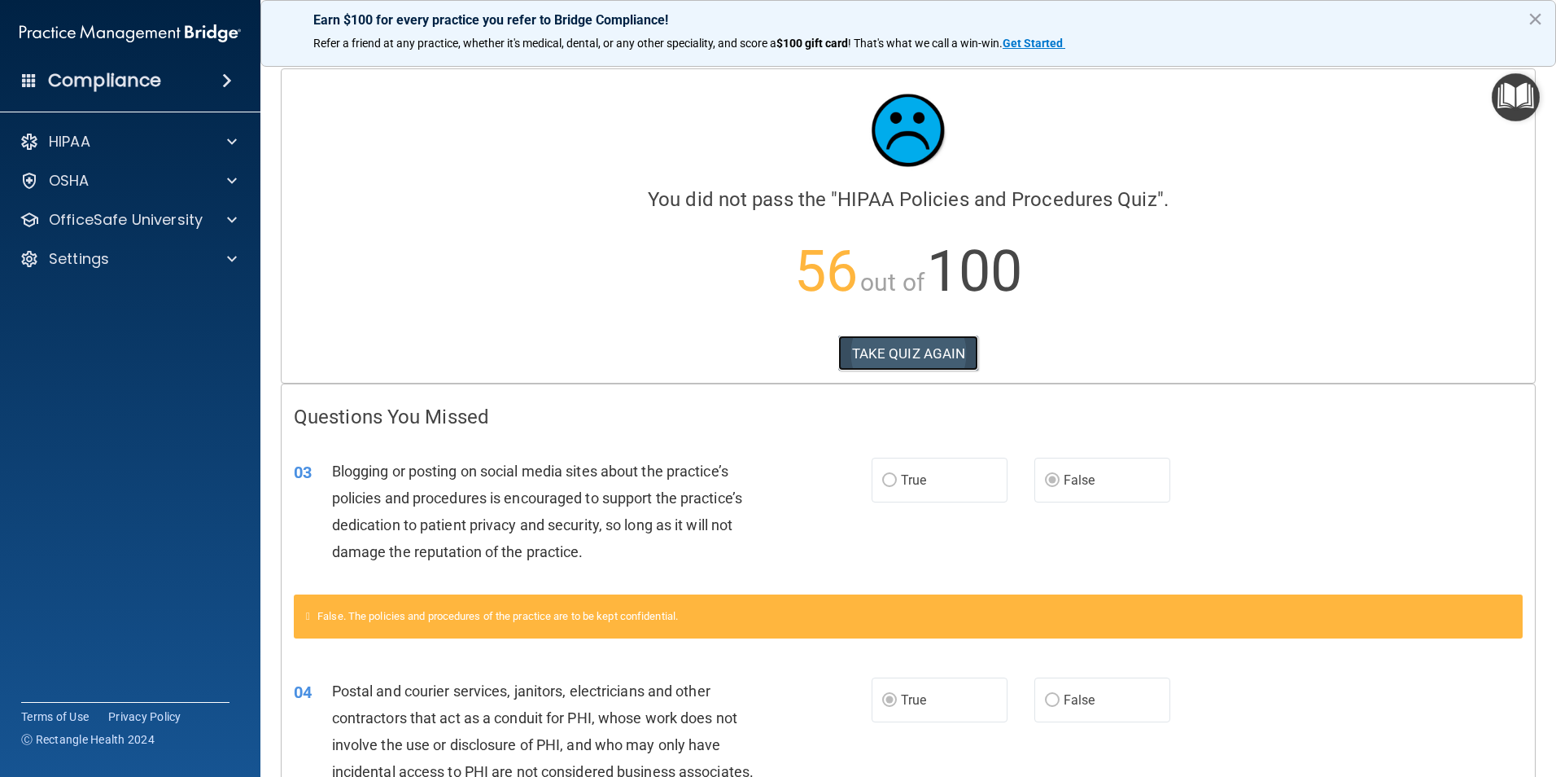
click at [899, 351] on button "TAKE QUIZ AGAIN" at bounding box center [908, 353] width 141 height 36
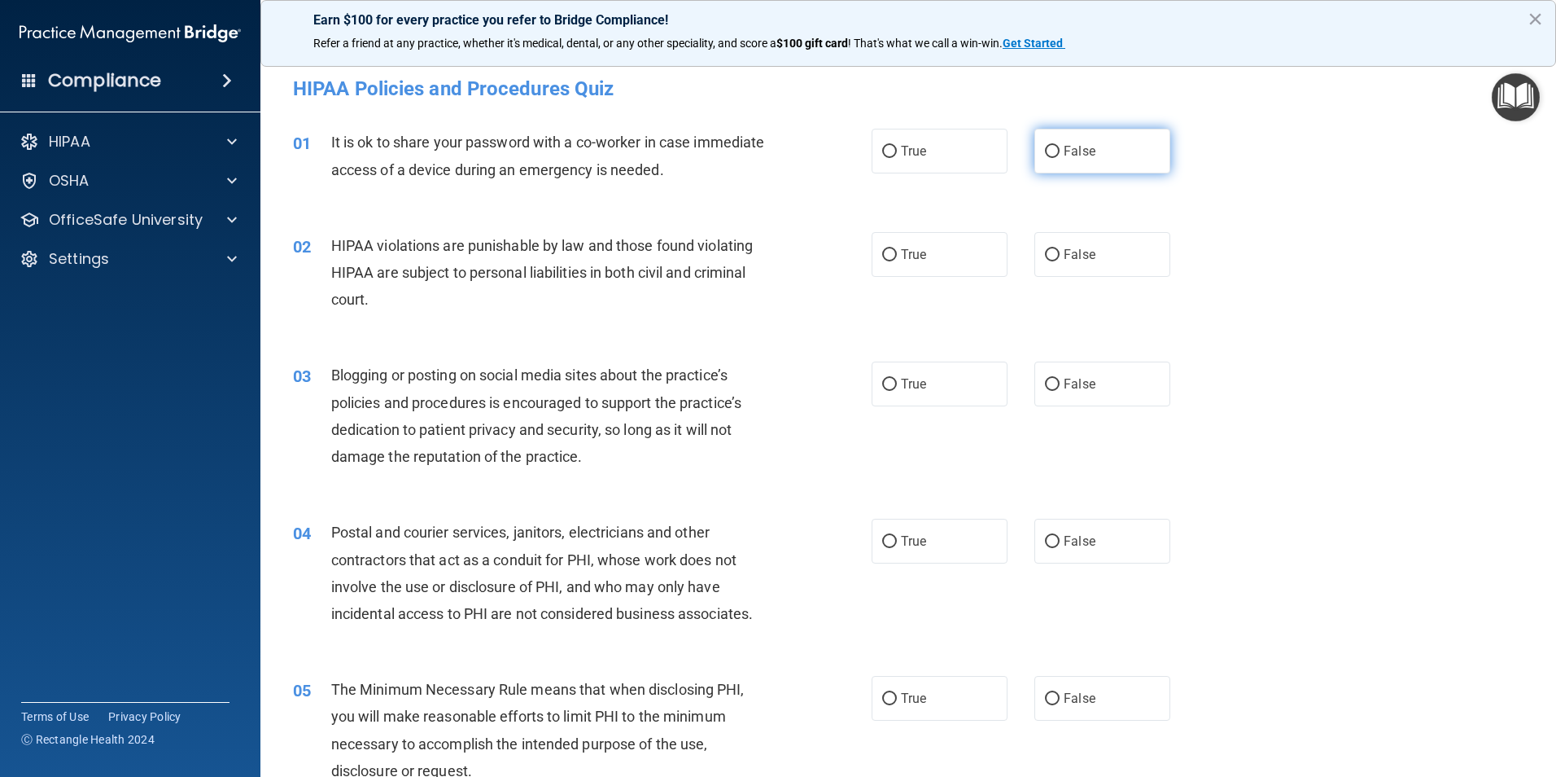
click at [1048, 150] on input "False" at bounding box center [1052, 152] width 15 height 12
radio input "true"
click at [935, 262] on label "True" at bounding box center [940, 254] width 136 height 45
click at [897, 261] on input "True" at bounding box center [889, 255] width 15 height 12
radio input "true"
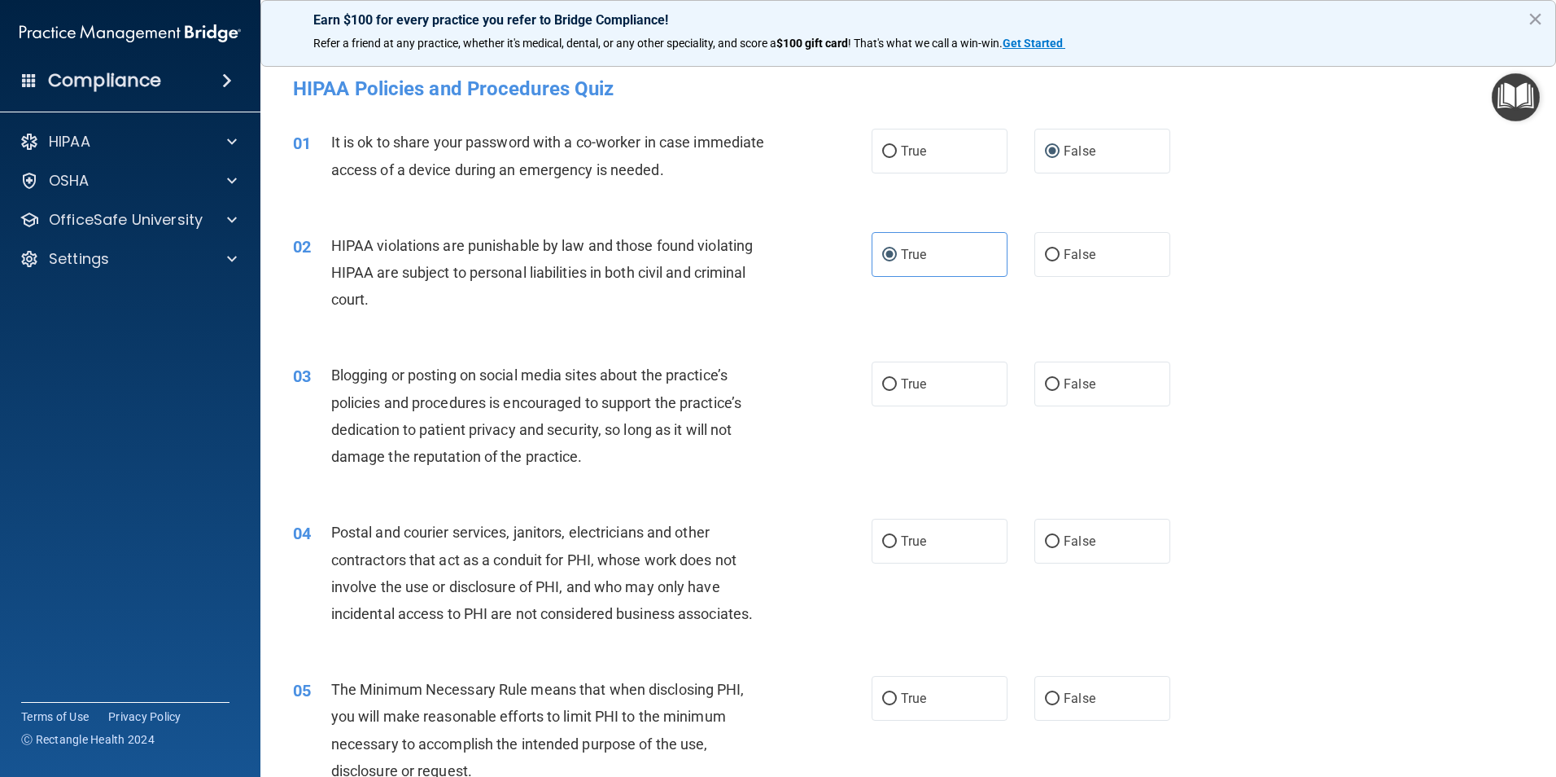
drag, startPoint x: 1069, startPoint y: 392, endPoint x: 1010, endPoint y: 453, distance: 85.2
click at [1069, 392] on label "False" at bounding box center [1103, 383] width 136 height 45
click at [1060, 391] on input "False" at bounding box center [1052, 385] width 15 height 12
radio input "true"
click at [912, 536] on span "True" at bounding box center [913, 540] width 25 height 15
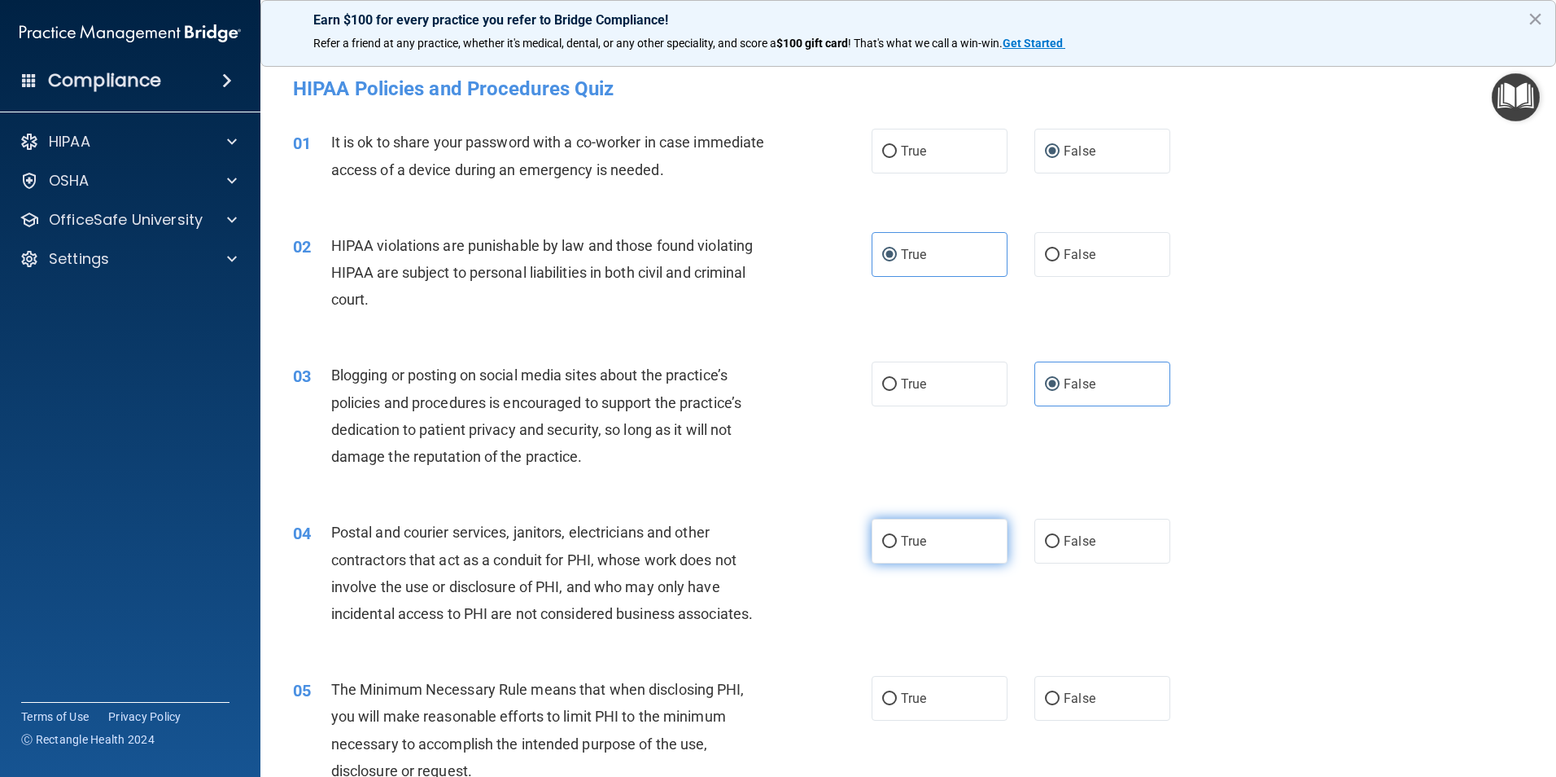
click at [897, 536] on input "True" at bounding box center [889, 542] width 15 height 12
radio input "true"
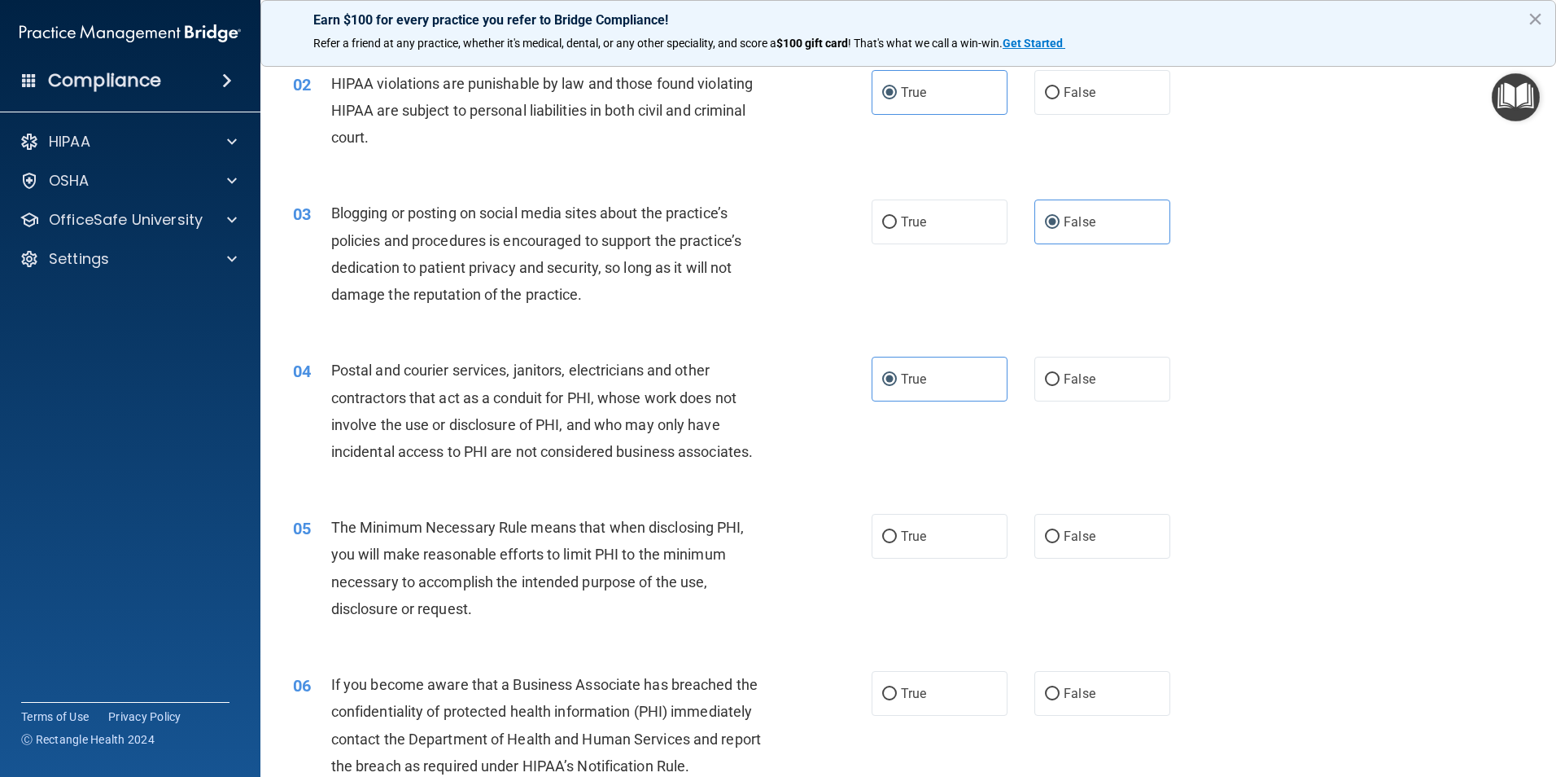
scroll to position [163, 0]
click at [872, 536] on label "True" at bounding box center [940, 535] width 136 height 45
click at [882, 536] on input "True" at bounding box center [889, 536] width 15 height 12
radio input "true"
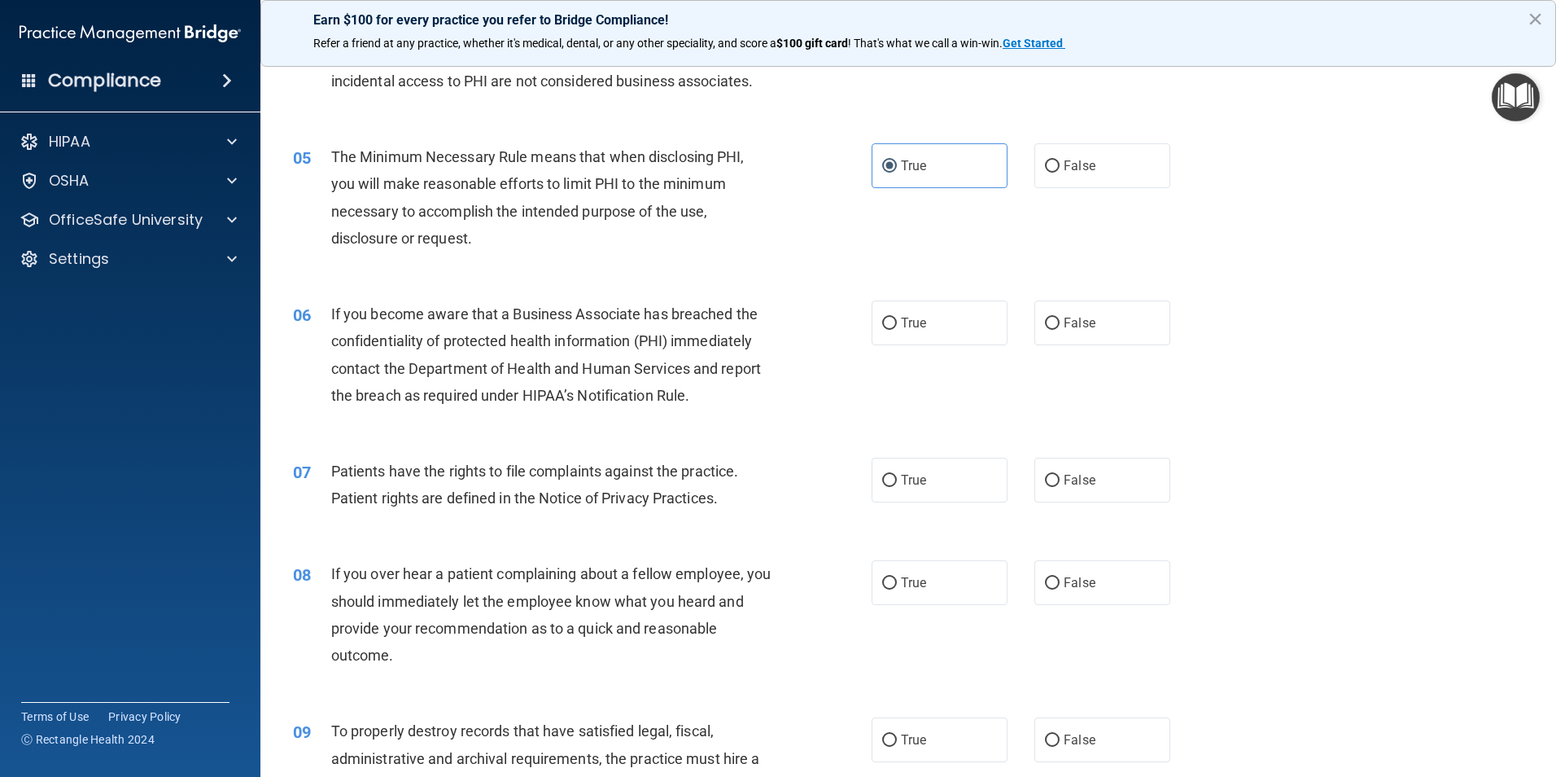
scroll to position [570, 0]
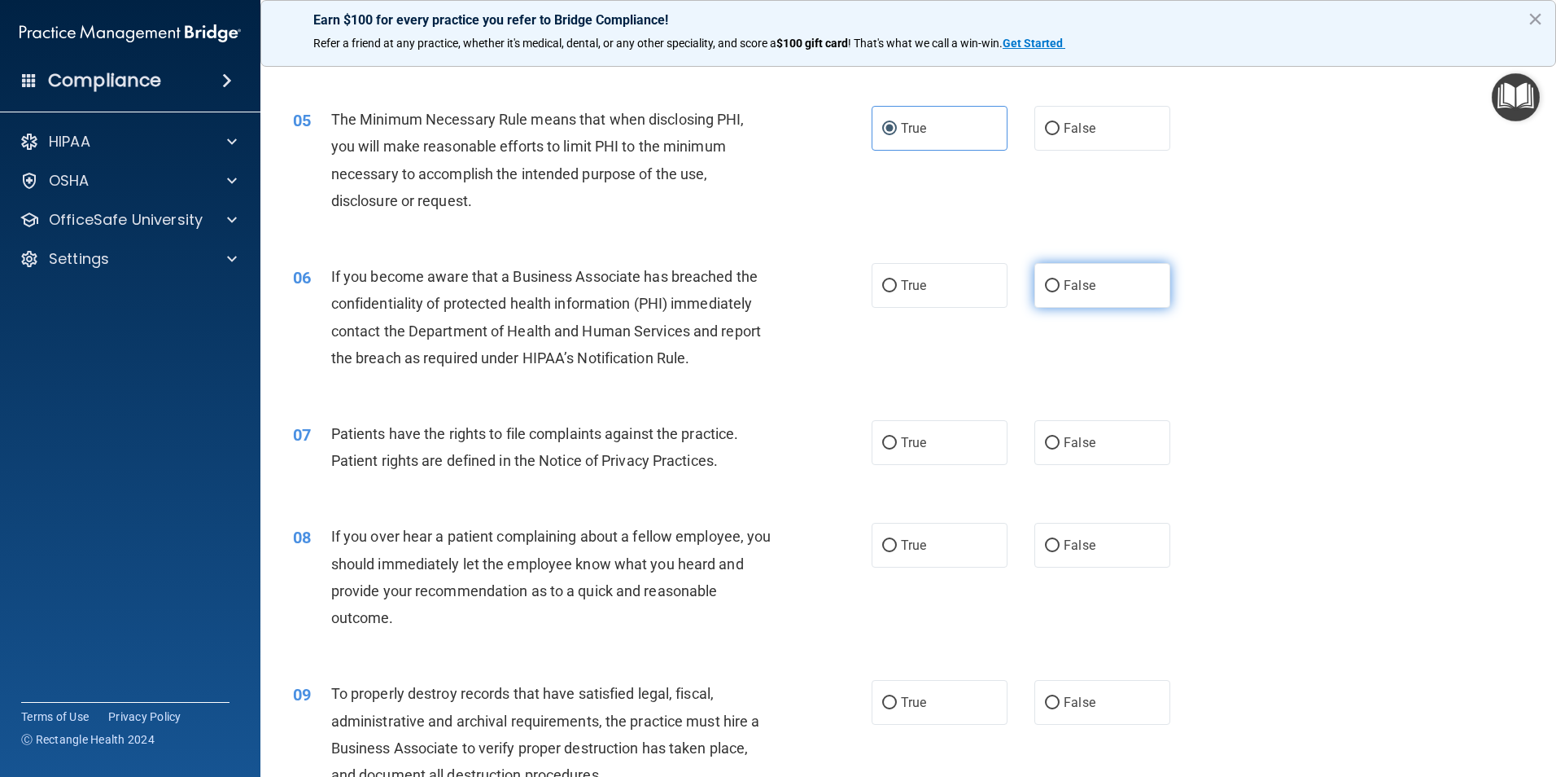
click at [1104, 293] on label "False" at bounding box center [1103, 285] width 136 height 45
click at [1060, 292] on input "False" at bounding box center [1052, 286] width 15 height 12
radio input "true"
click at [1070, 710] on label "False" at bounding box center [1103, 702] width 136 height 45
click at [1060, 709] on input "False" at bounding box center [1052, 703] width 15 height 12
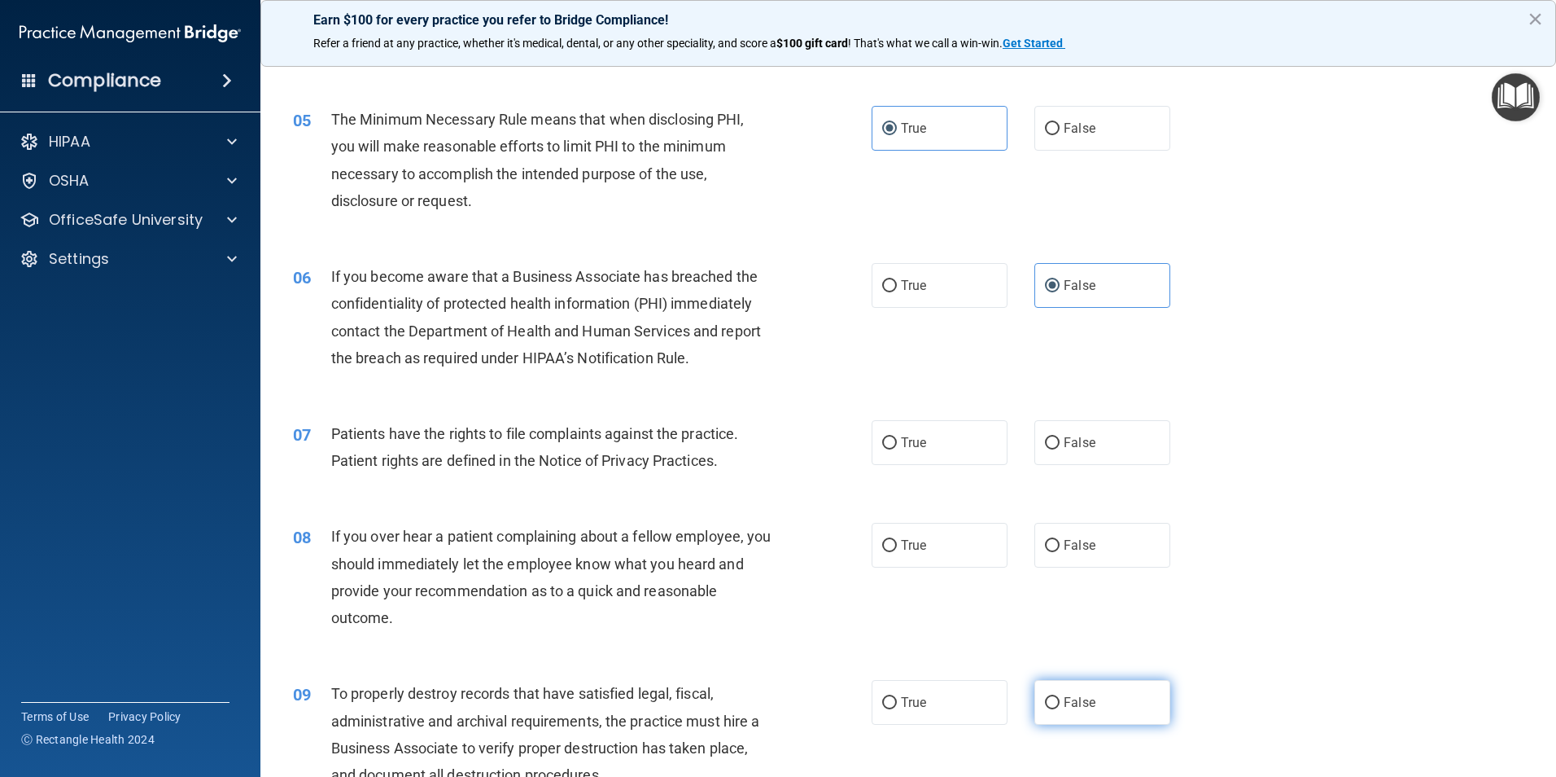
radio input "true"
click at [924, 449] on label "True" at bounding box center [940, 442] width 136 height 45
click at [897, 449] on input "True" at bounding box center [889, 443] width 15 height 12
radio input "true"
click at [1101, 548] on label "False" at bounding box center [1103, 545] width 136 height 45
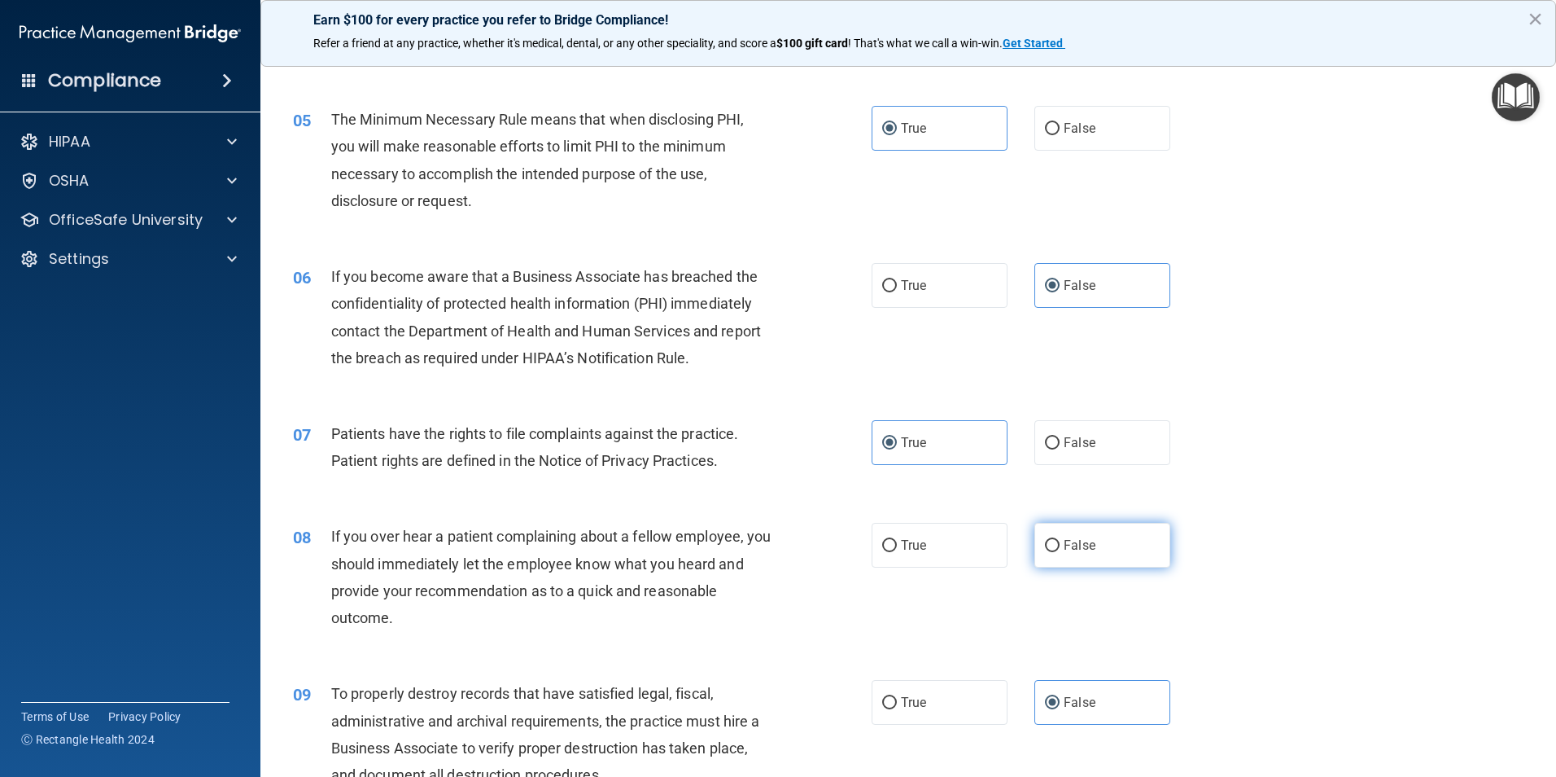
click at [1060, 548] on input "False" at bounding box center [1052, 546] width 15 height 12
radio input "true"
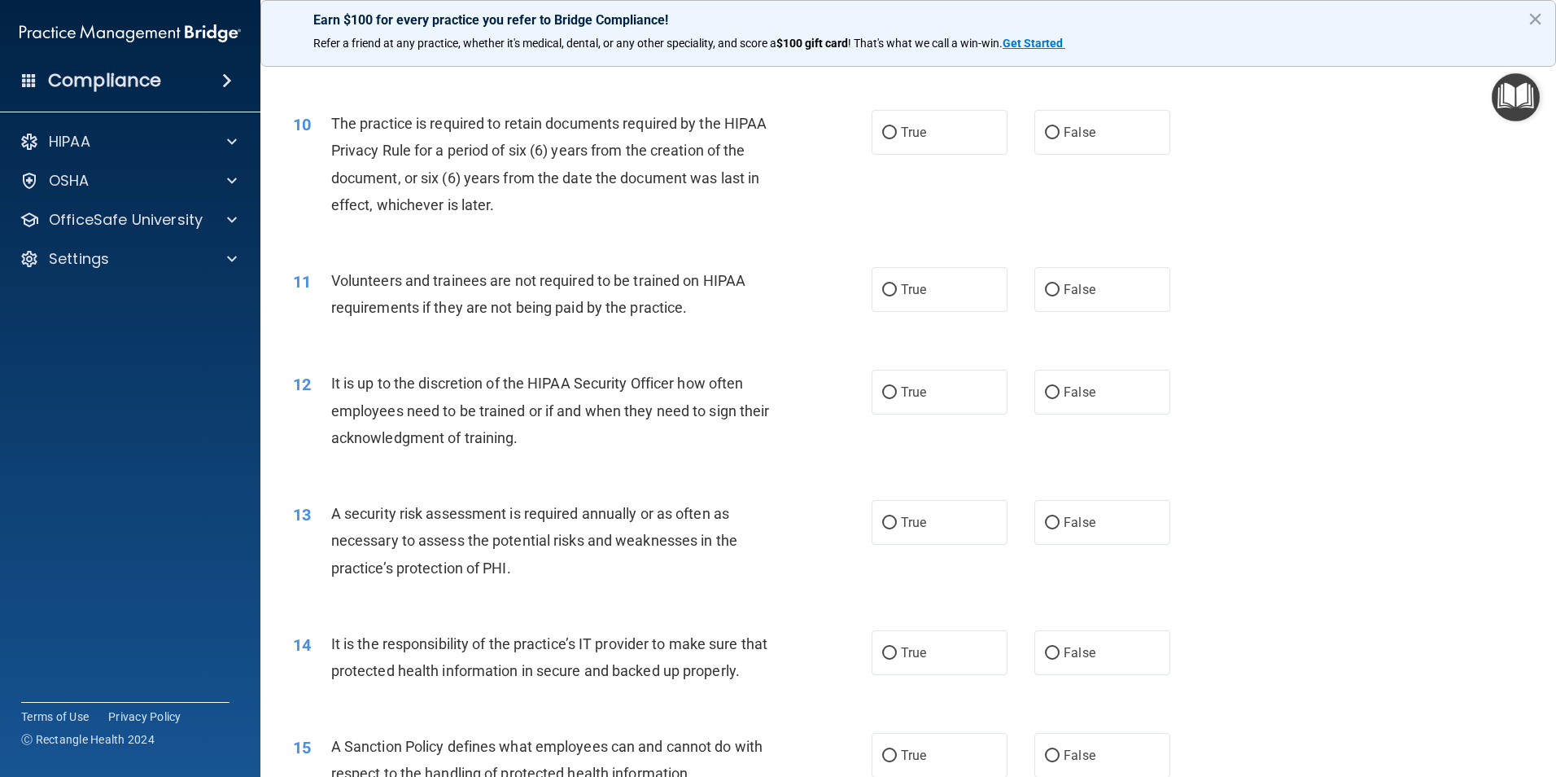
scroll to position [1302, 0]
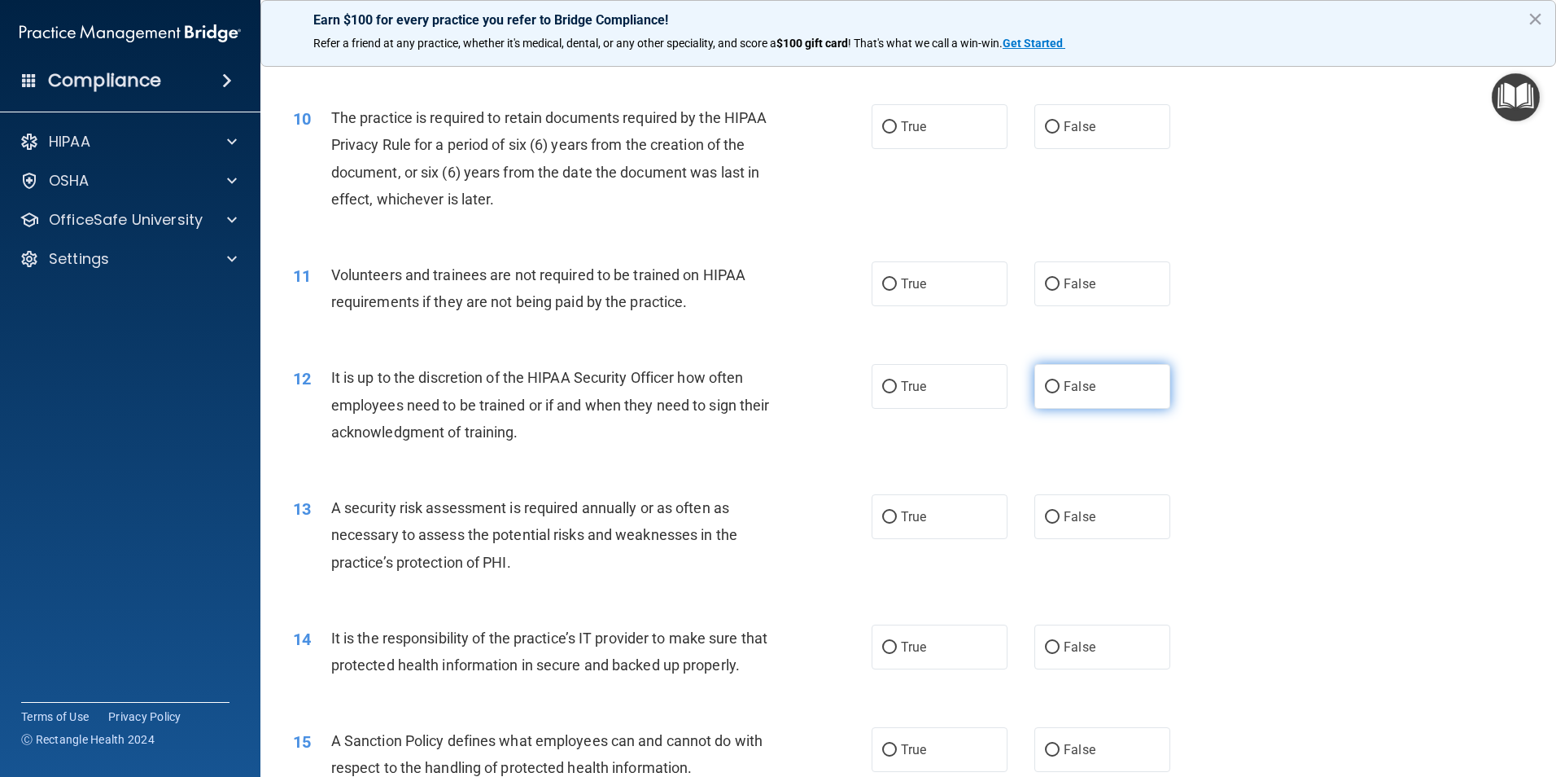
click at [1088, 397] on label "False" at bounding box center [1103, 386] width 136 height 45
click at [1060, 393] on input "False" at bounding box center [1052, 387] width 15 height 12
radio input "true"
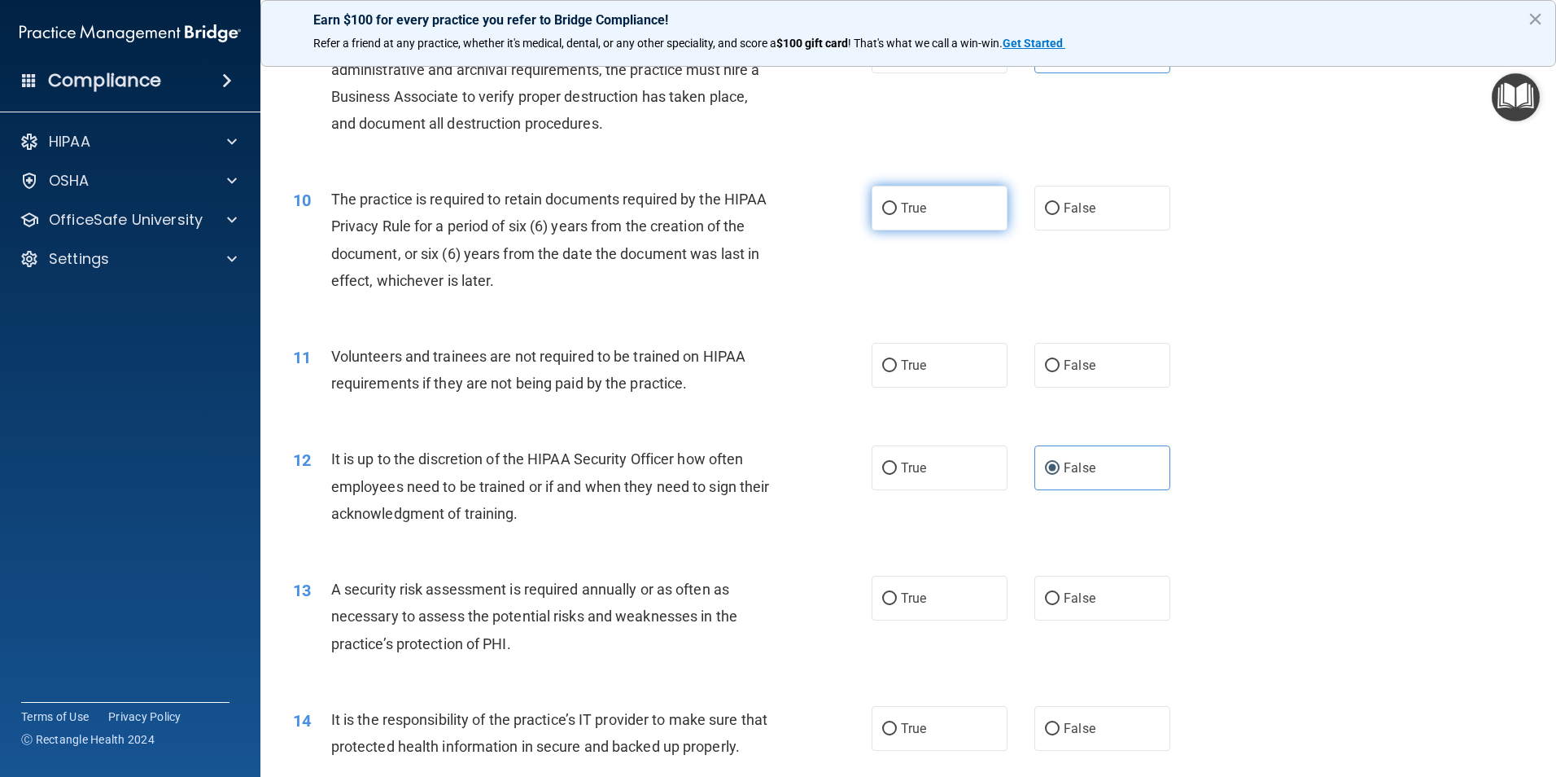
click at [952, 212] on label "True" at bounding box center [940, 208] width 136 height 45
click at [897, 212] on input "True" at bounding box center [889, 209] width 15 height 12
radio input "true"
click at [1066, 360] on span "False" at bounding box center [1080, 364] width 32 height 15
click at [1060, 360] on input "False" at bounding box center [1052, 366] width 15 height 12
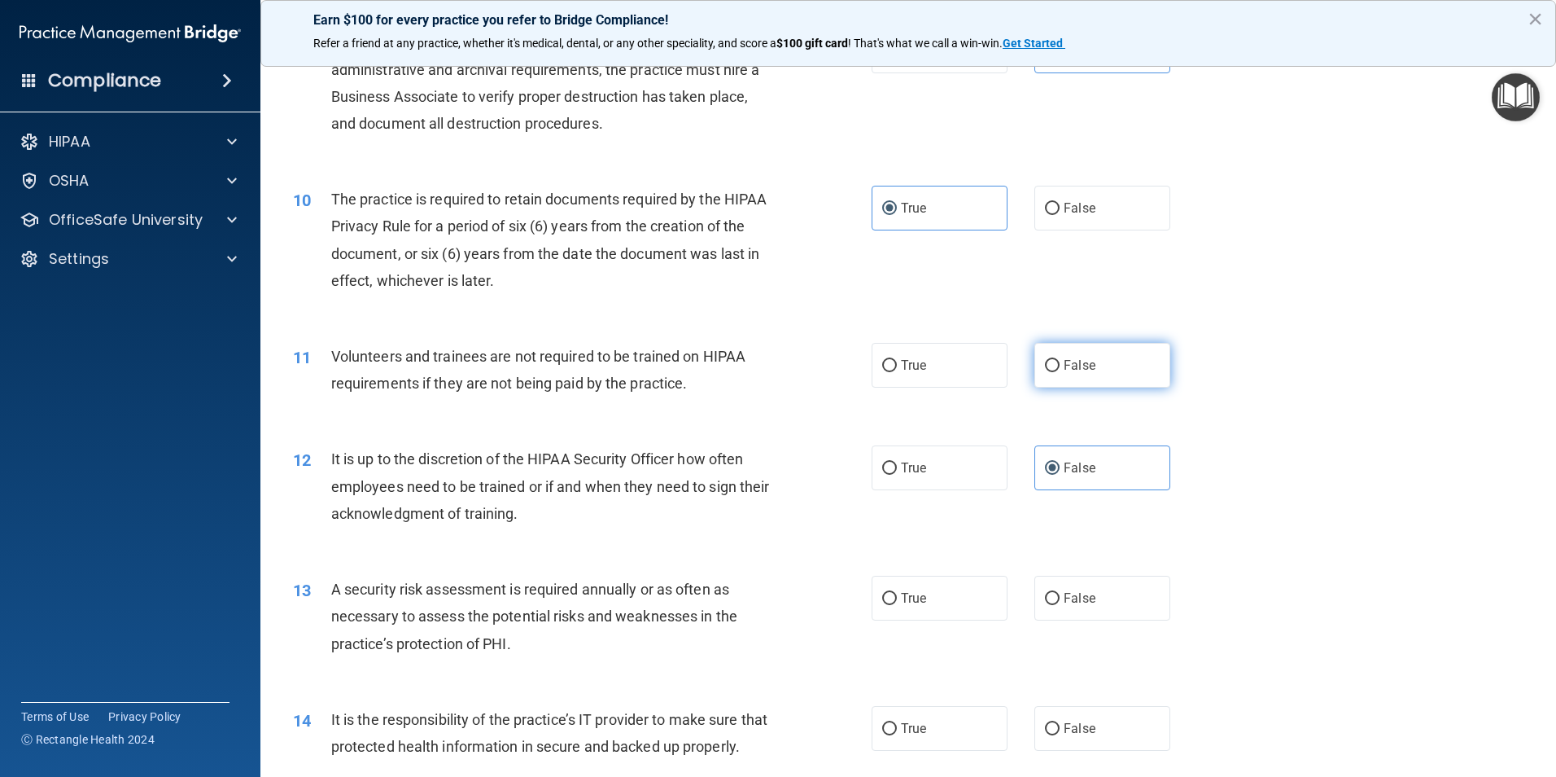
radio input "true"
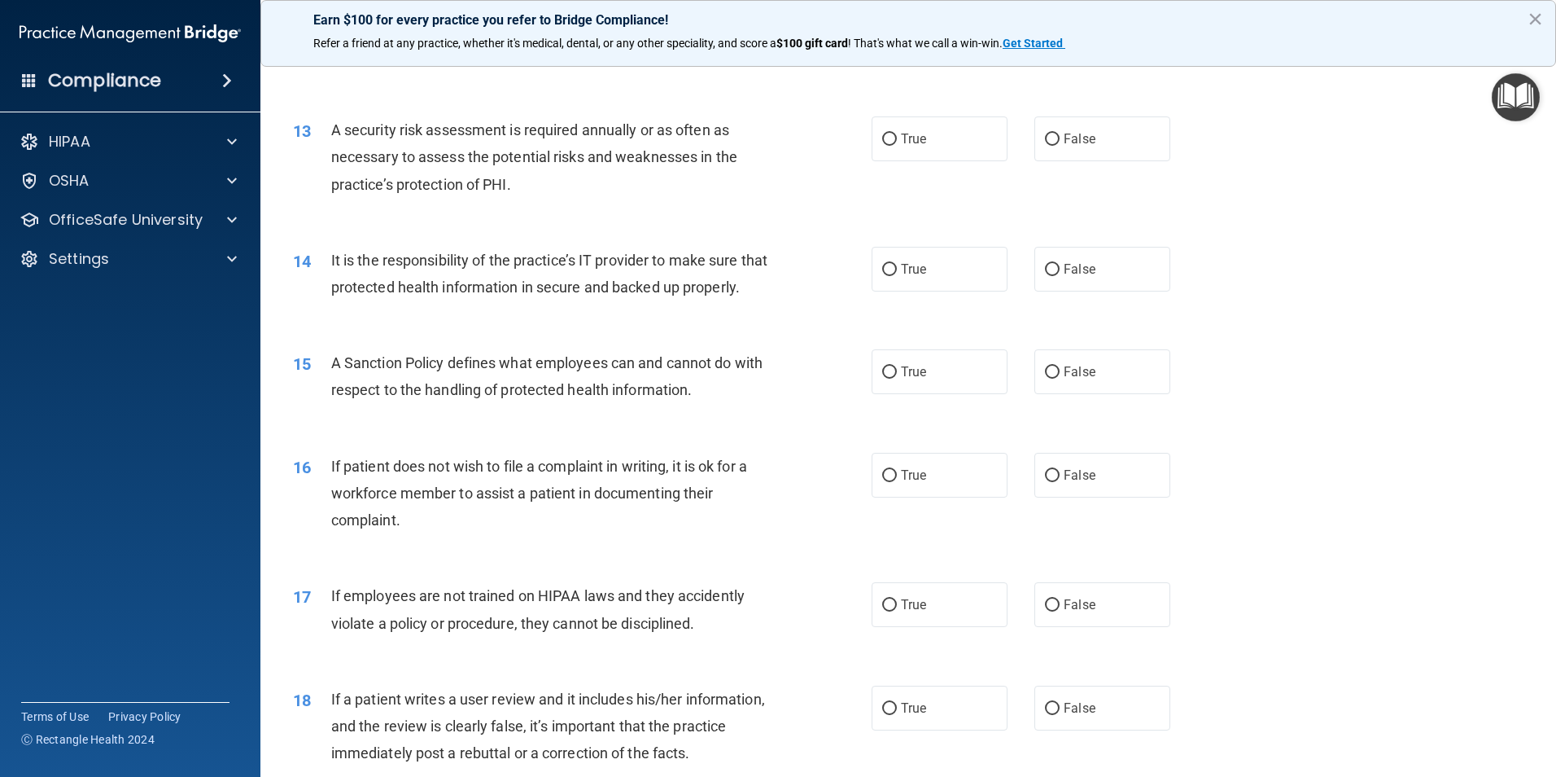
scroll to position [1709, 0]
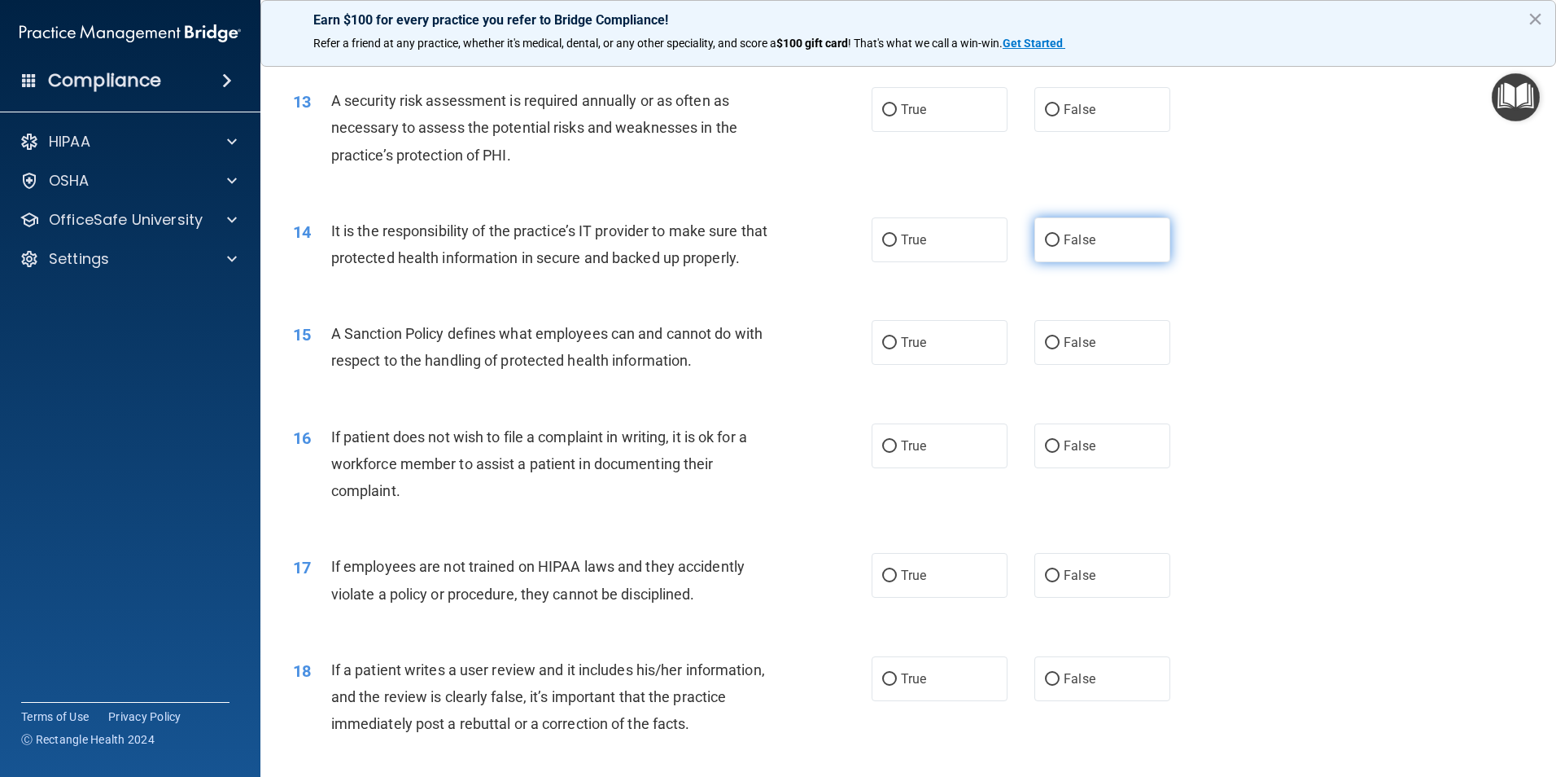
click at [1101, 249] on label "False" at bounding box center [1103, 239] width 136 height 45
click at [1060, 247] on input "False" at bounding box center [1052, 240] width 15 height 12
radio input "true"
click at [946, 130] on label "True" at bounding box center [940, 109] width 136 height 45
click at [897, 116] on input "True" at bounding box center [889, 110] width 15 height 12
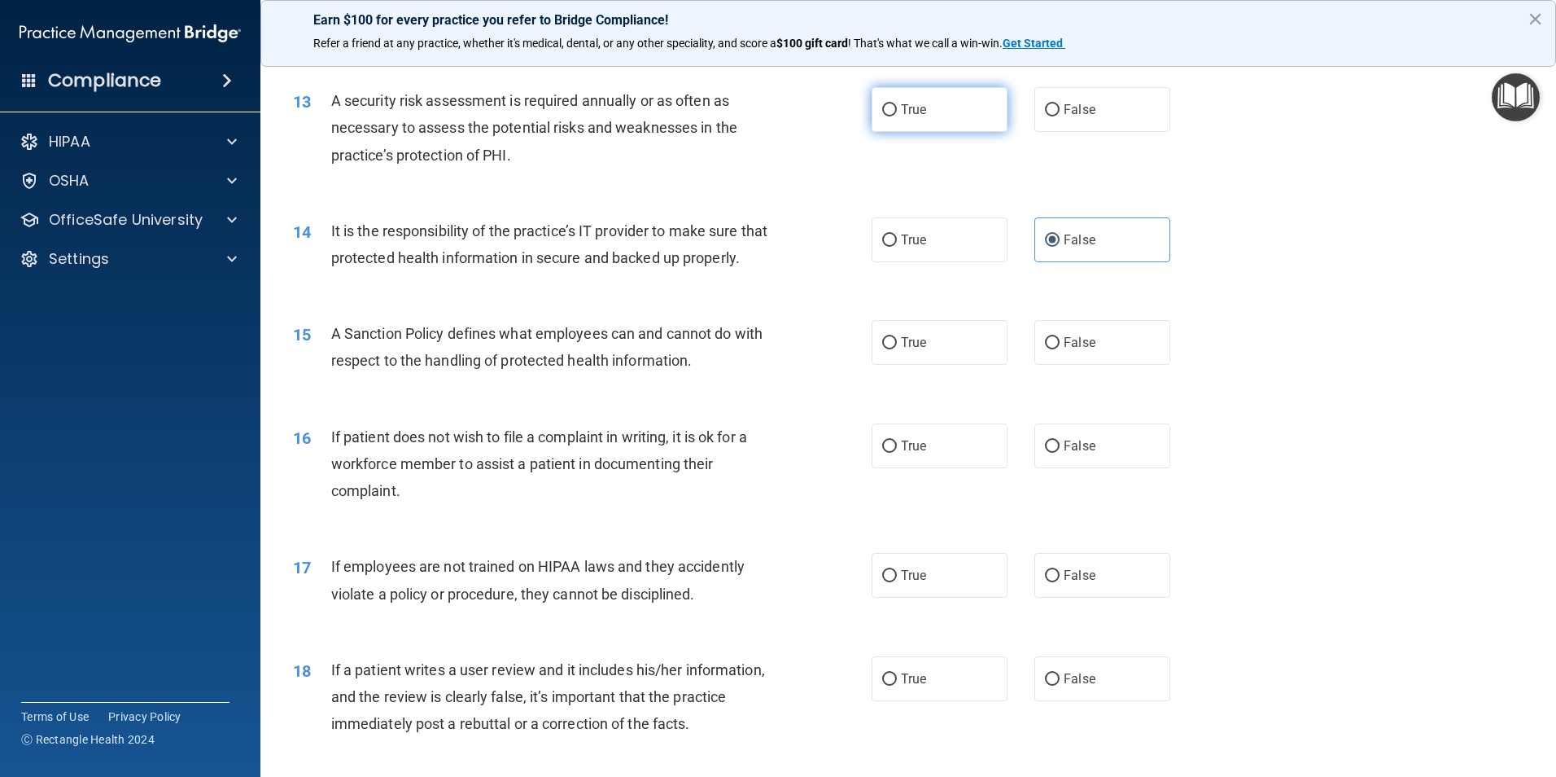
radio input "true"
click at [1093, 365] on label "False" at bounding box center [1103, 342] width 136 height 45
click at [1060, 349] on input "False" at bounding box center [1052, 343] width 15 height 12
radio input "true"
click at [955, 468] on label "True" at bounding box center [940, 445] width 136 height 45
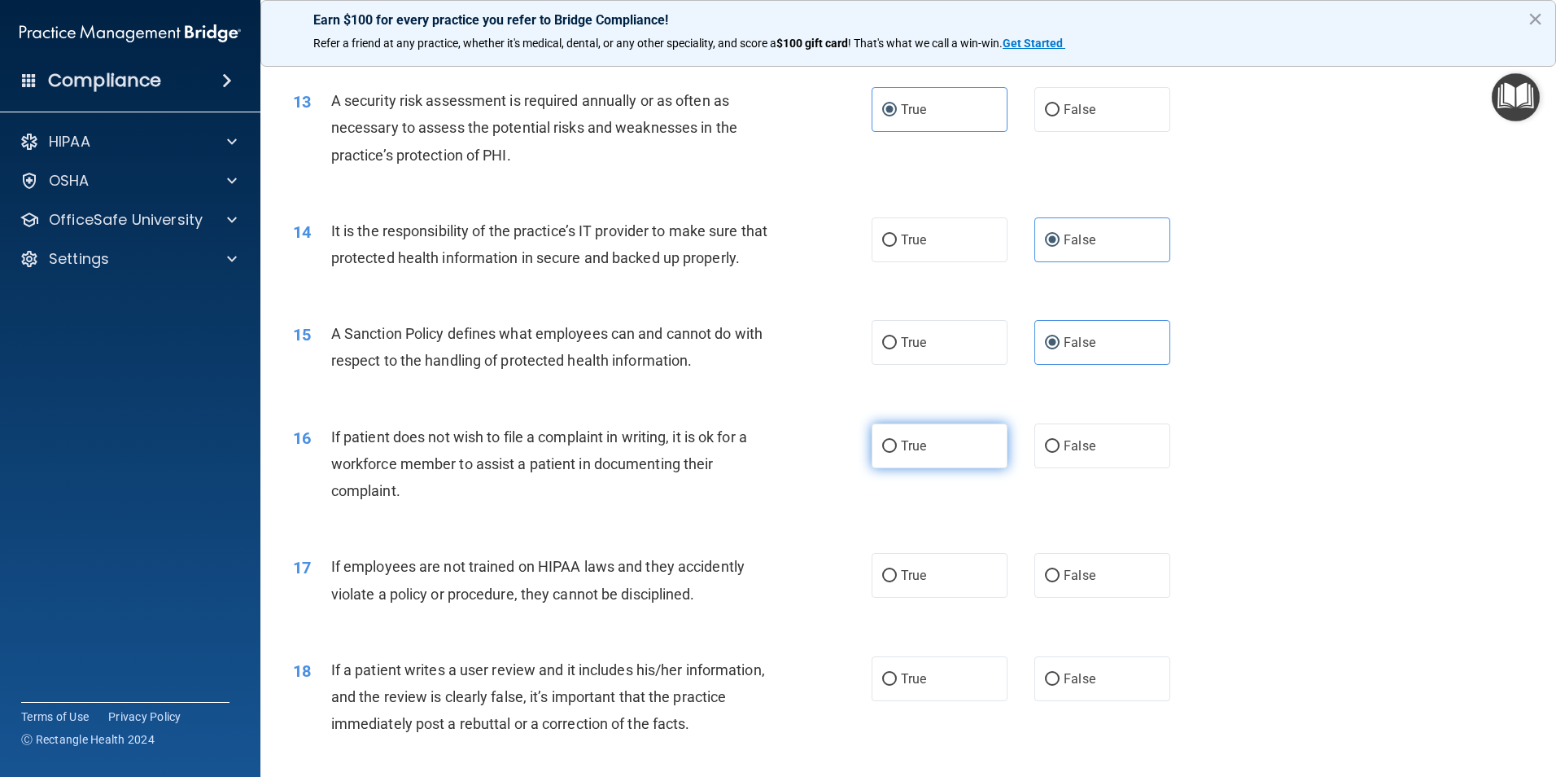
click at [897, 453] on input "True" at bounding box center [889, 446] width 15 height 12
radio input "true"
click at [1113, 597] on label "False" at bounding box center [1103, 575] width 136 height 45
click at [1060, 582] on input "False" at bounding box center [1052, 576] width 15 height 12
radio input "true"
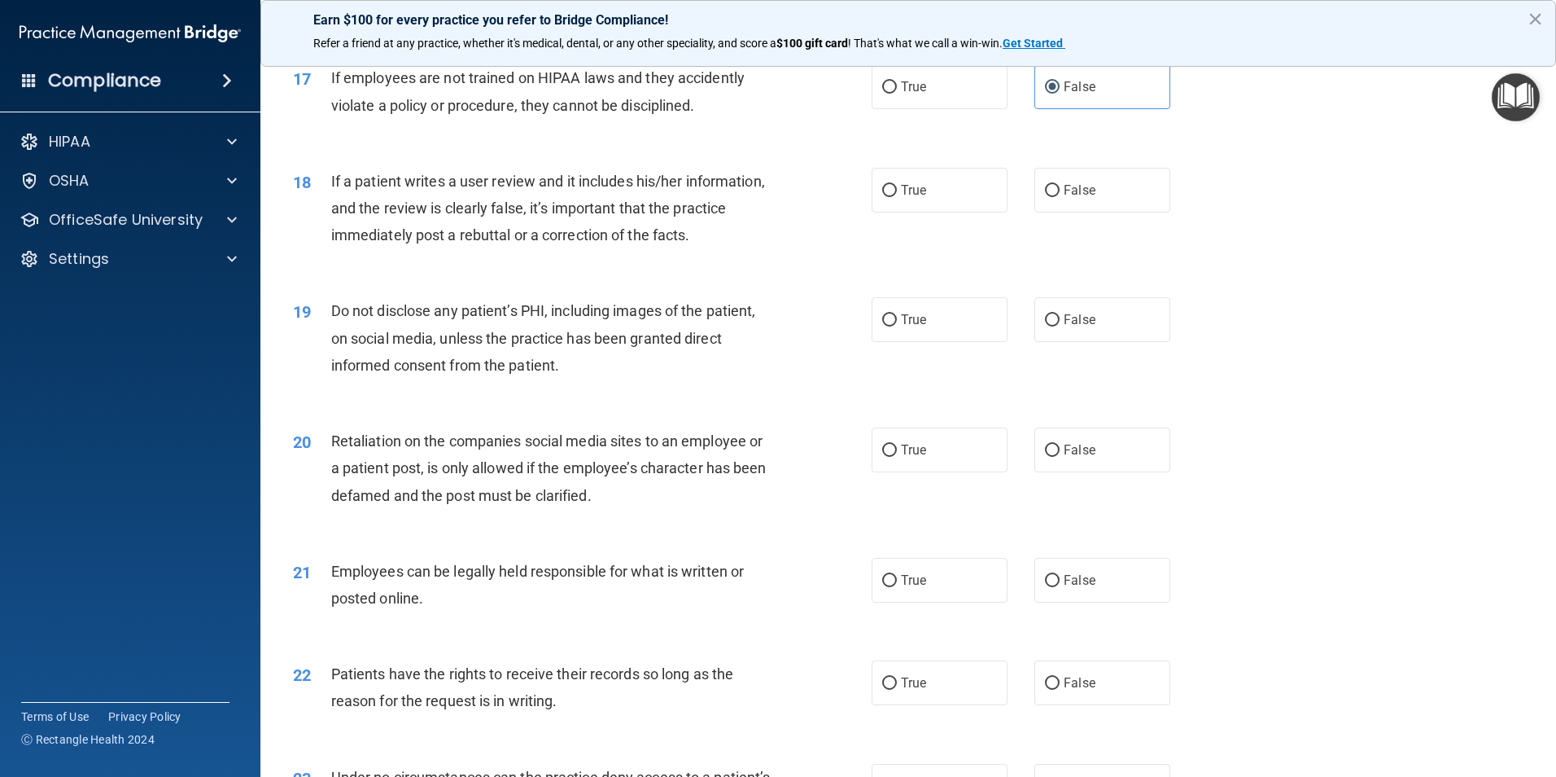
scroll to position [2279, 0]
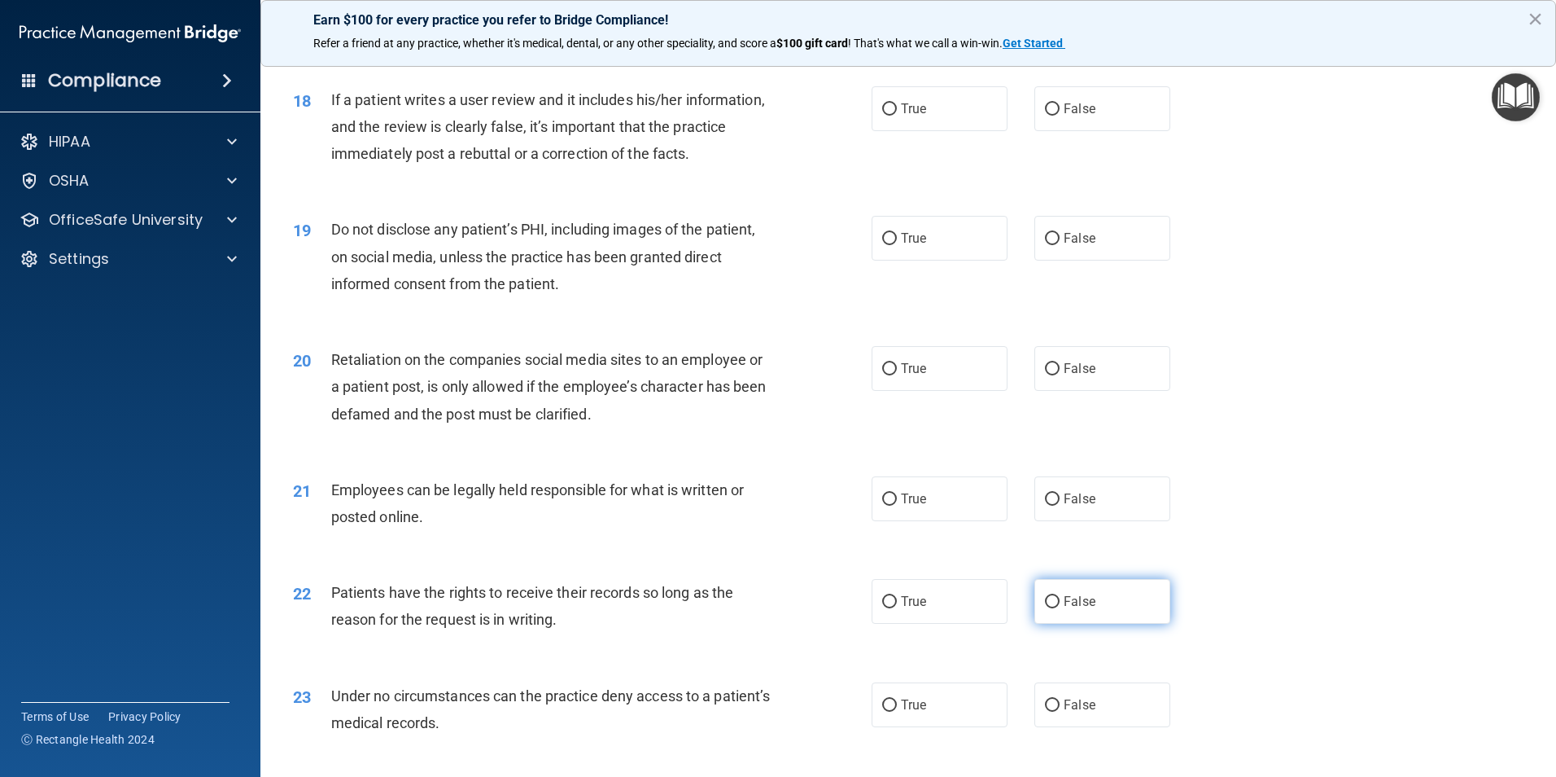
click at [1082, 616] on label "False" at bounding box center [1103, 601] width 136 height 45
click at [1060, 608] on input "False" at bounding box center [1052, 602] width 15 height 12
radio input "true"
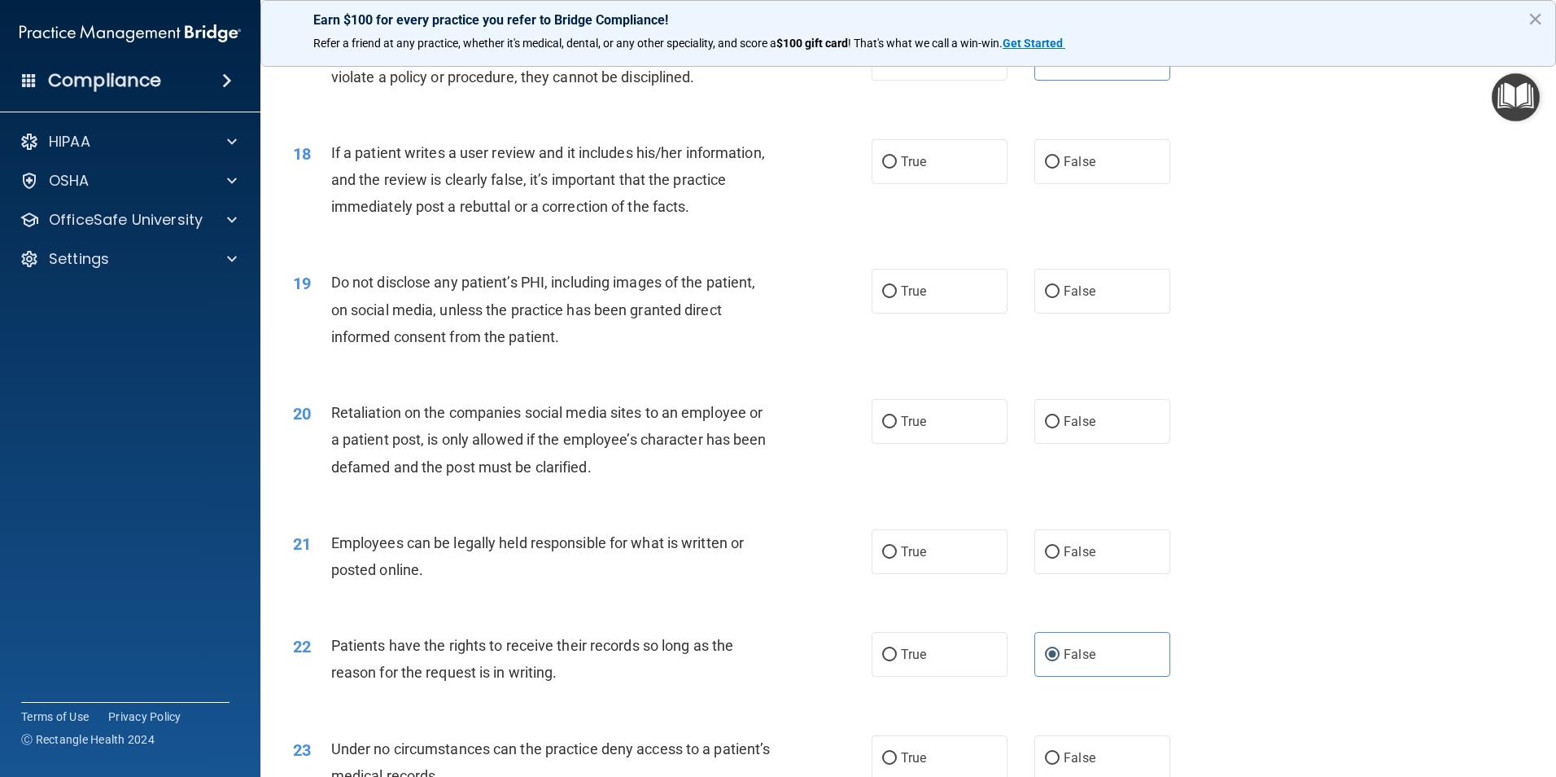
scroll to position [2198, 0]
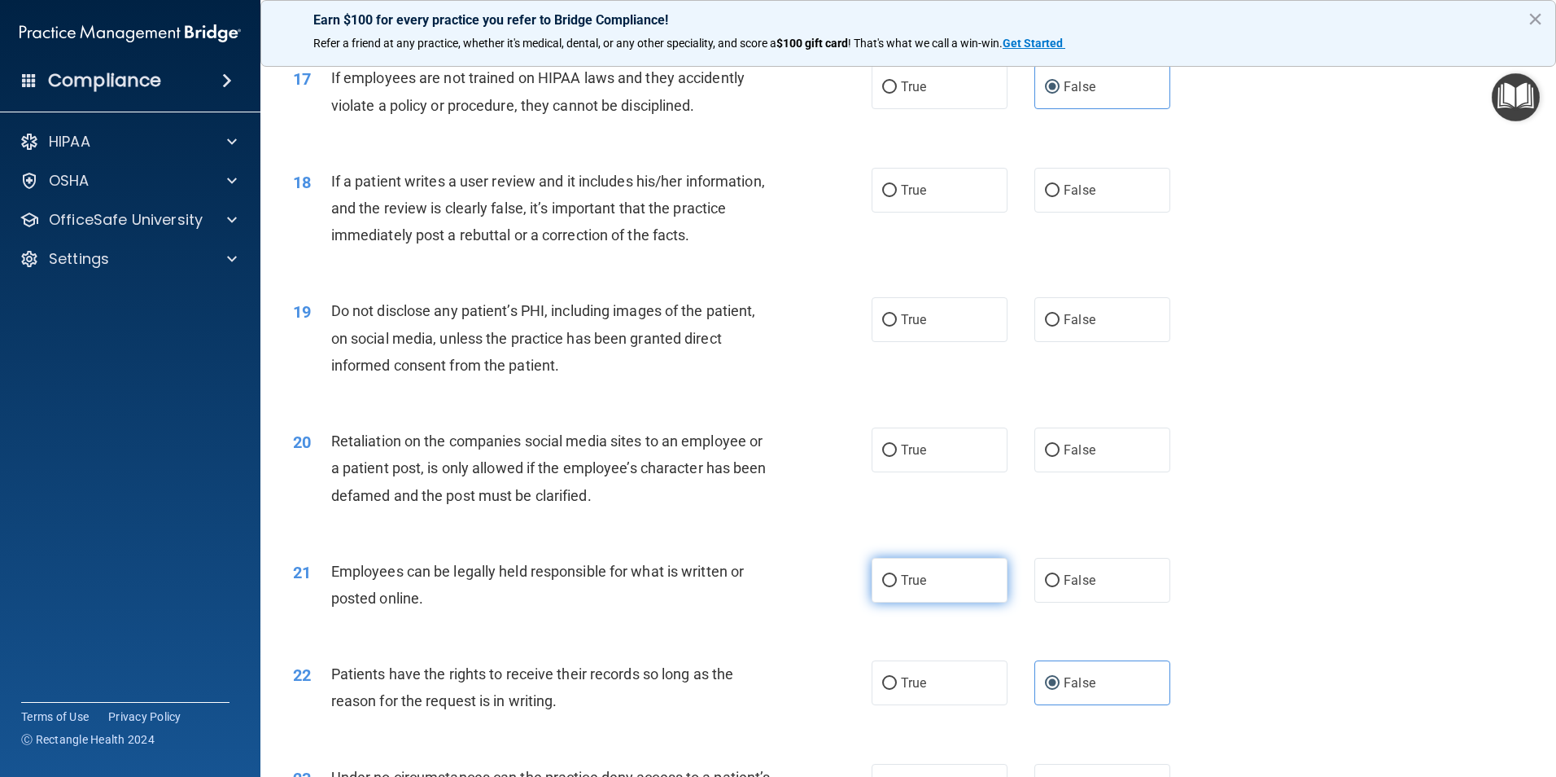
click at [948, 602] on label "True" at bounding box center [940, 580] width 136 height 45
click at [897, 587] on input "True" at bounding box center [889, 581] width 15 height 12
radio input "true"
click at [1102, 472] on label "False" at bounding box center [1103, 449] width 136 height 45
click at [1060, 457] on input "False" at bounding box center [1052, 450] width 15 height 12
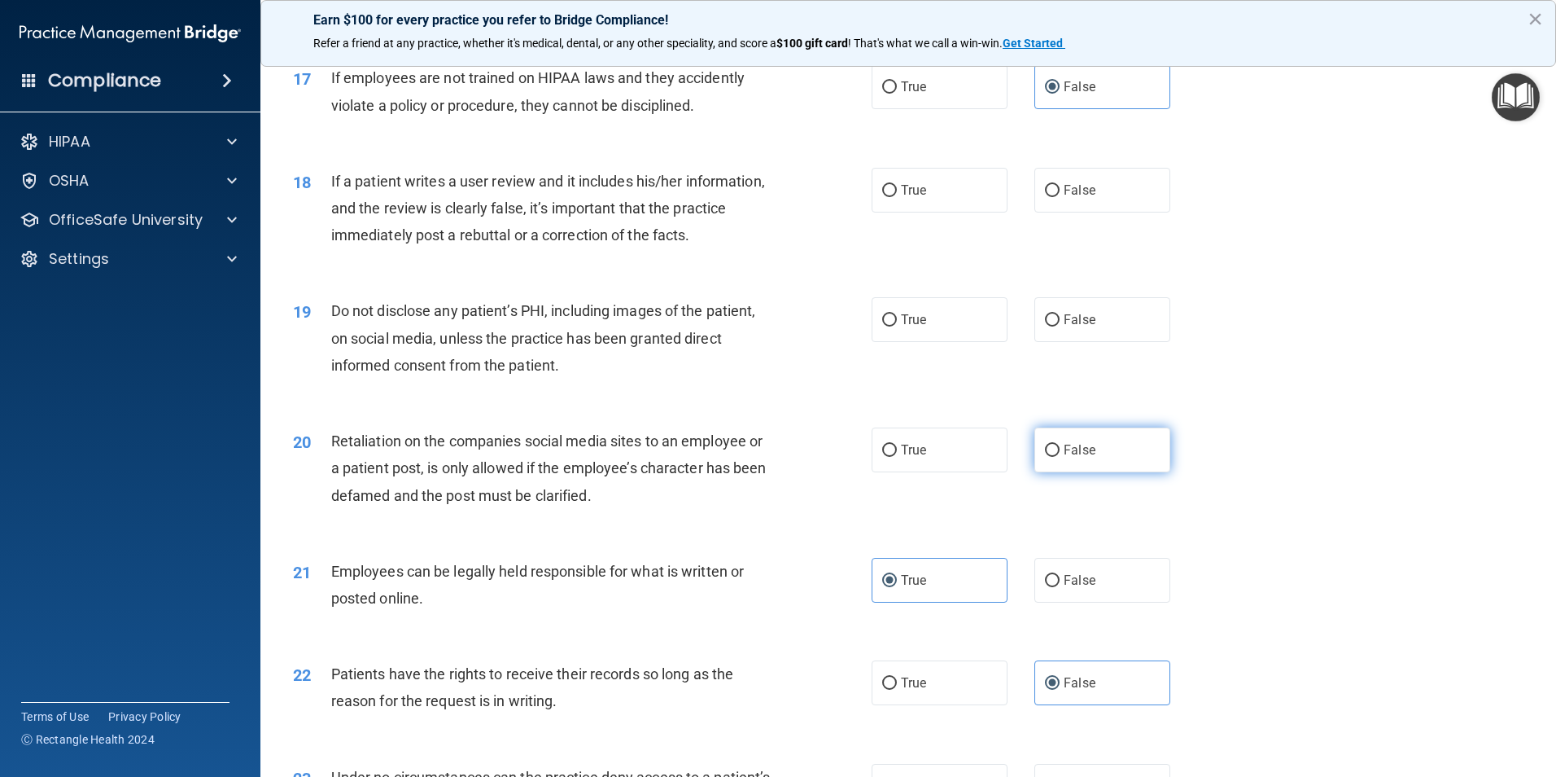
radio input "true"
click at [922, 336] on label "True" at bounding box center [940, 319] width 136 height 45
click at [897, 326] on input "True" at bounding box center [889, 320] width 15 height 12
radio input "true"
click at [1083, 198] on span "False" at bounding box center [1080, 189] width 32 height 15
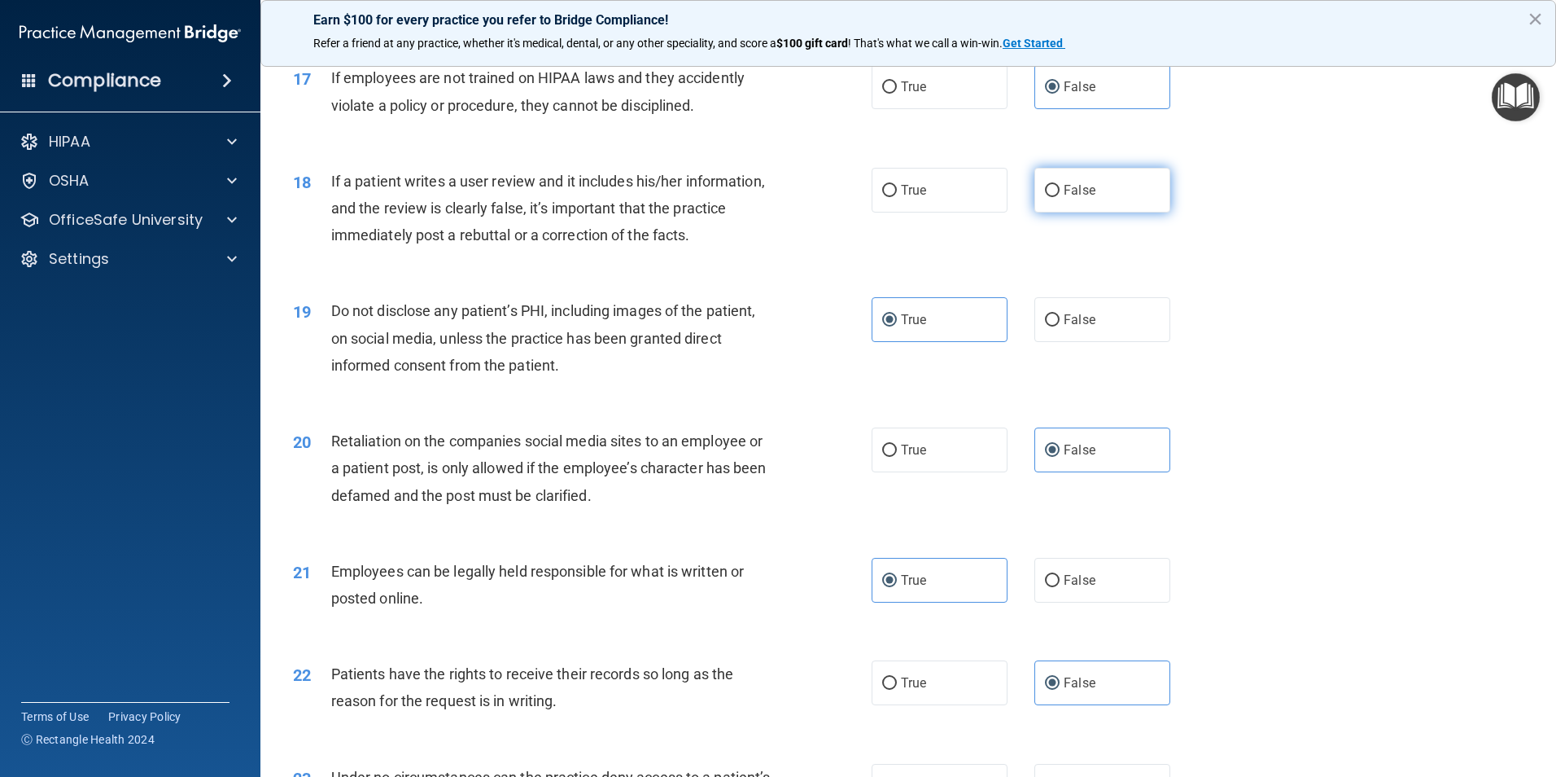
click at [1060, 197] on input "False" at bounding box center [1052, 191] width 15 height 12
radio input "true"
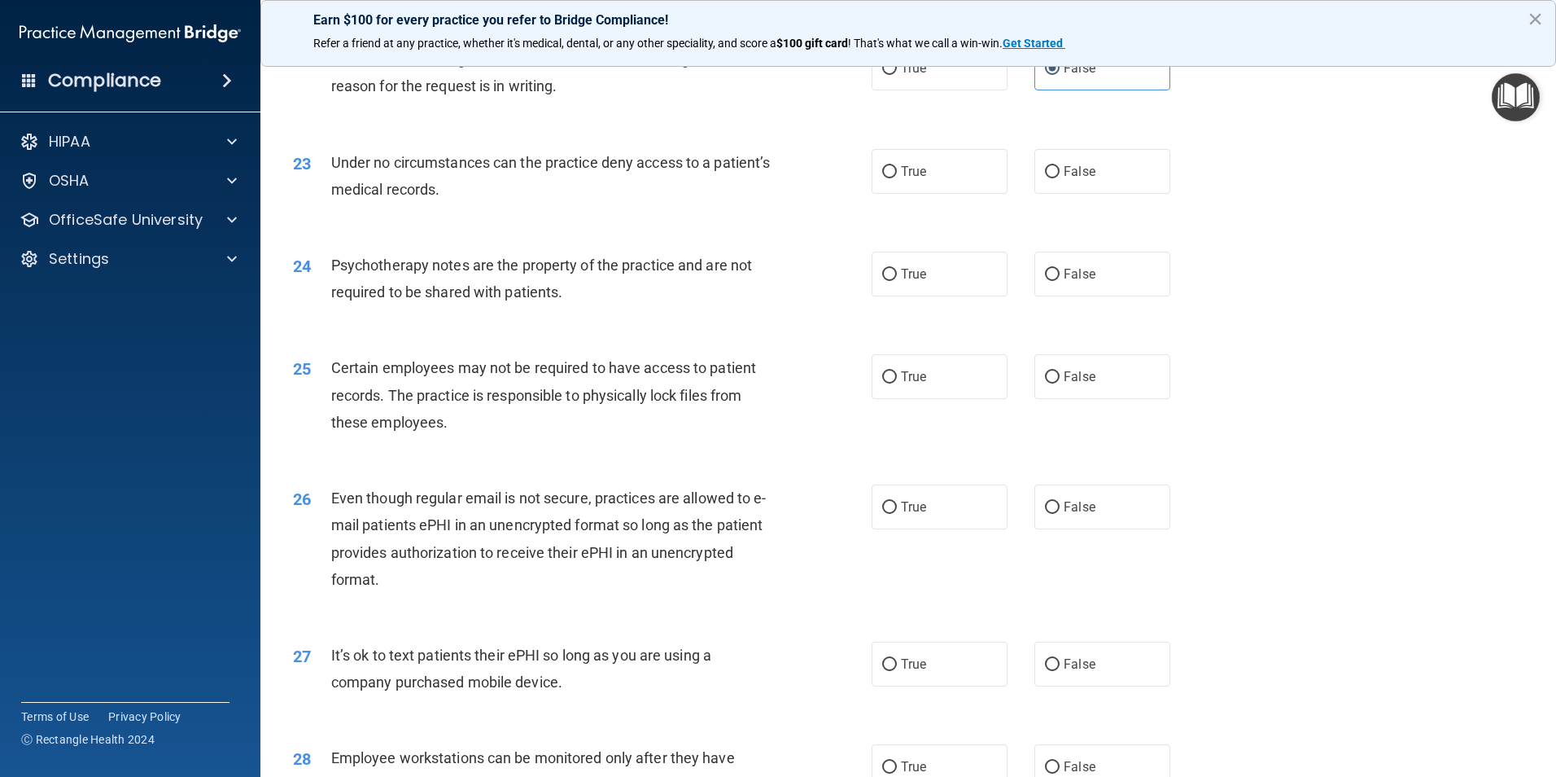
scroll to position [2849, 0]
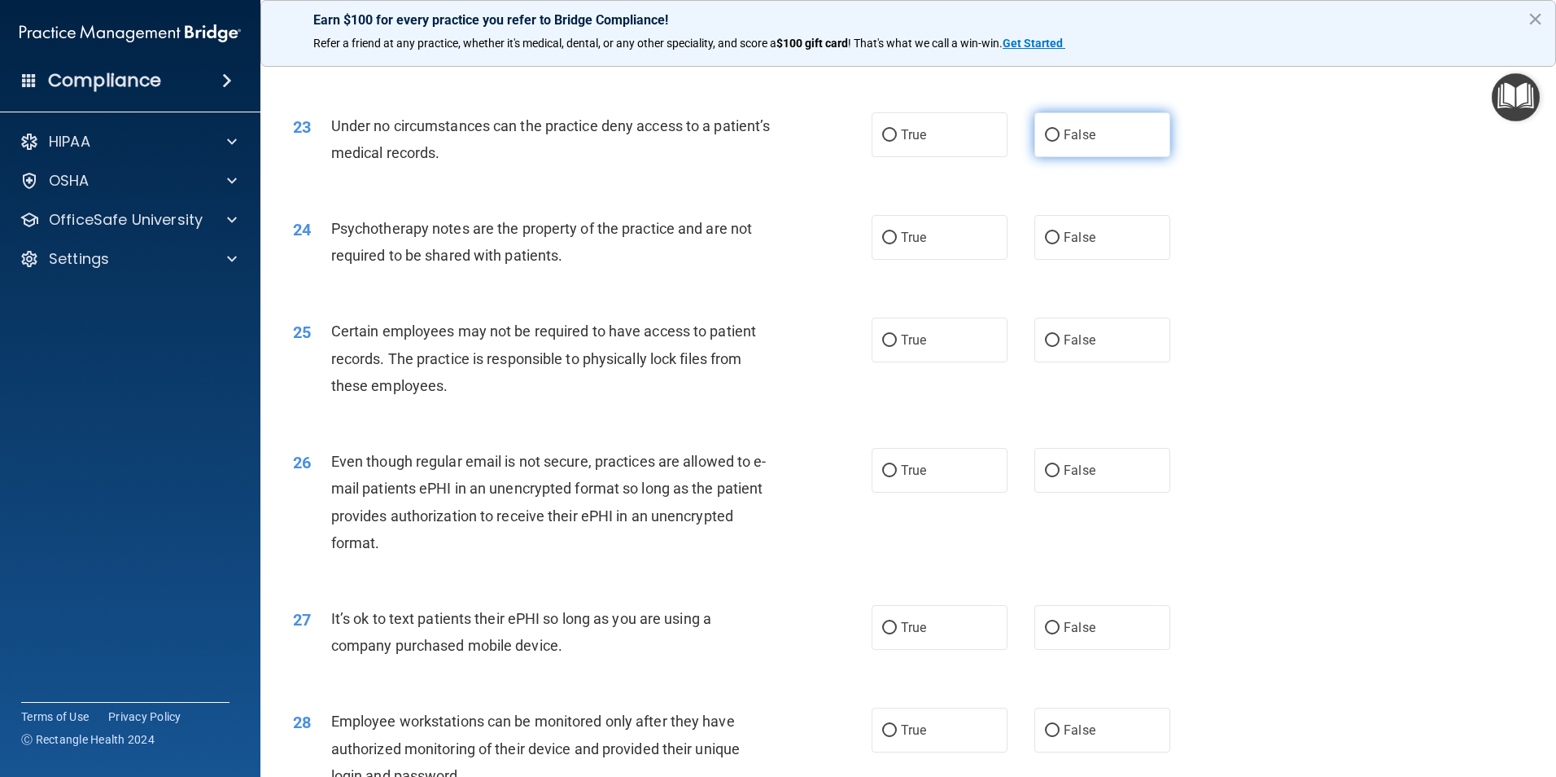
click at [1083, 142] on span "False" at bounding box center [1080, 134] width 32 height 15
click at [1060, 142] on input "False" at bounding box center [1052, 135] width 15 height 12
radio input "true"
click at [983, 260] on label "True" at bounding box center [940, 237] width 136 height 45
click at [897, 244] on input "True" at bounding box center [889, 238] width 15 height 12
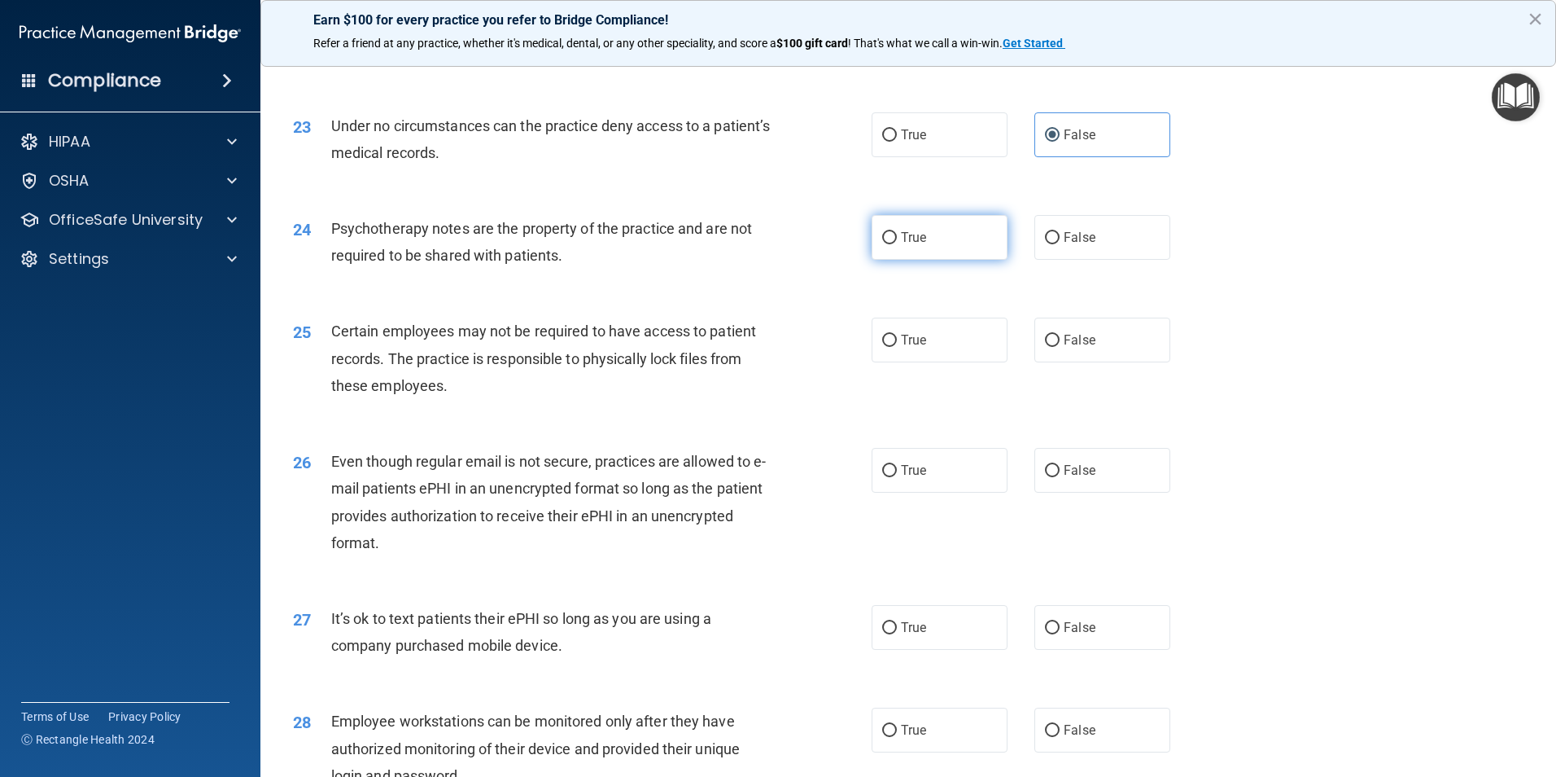
radio input "true"
click at [1077, 744] on label "False" at bounding box center [1103, 729] width 136 height 45
click at [1060, 737] on input "False" at bounding box center [1052, 730] width 15 height 12
radio input "true"
click at [976, 362] on label "True" at bounding box center [940, 339] width 136 height 45
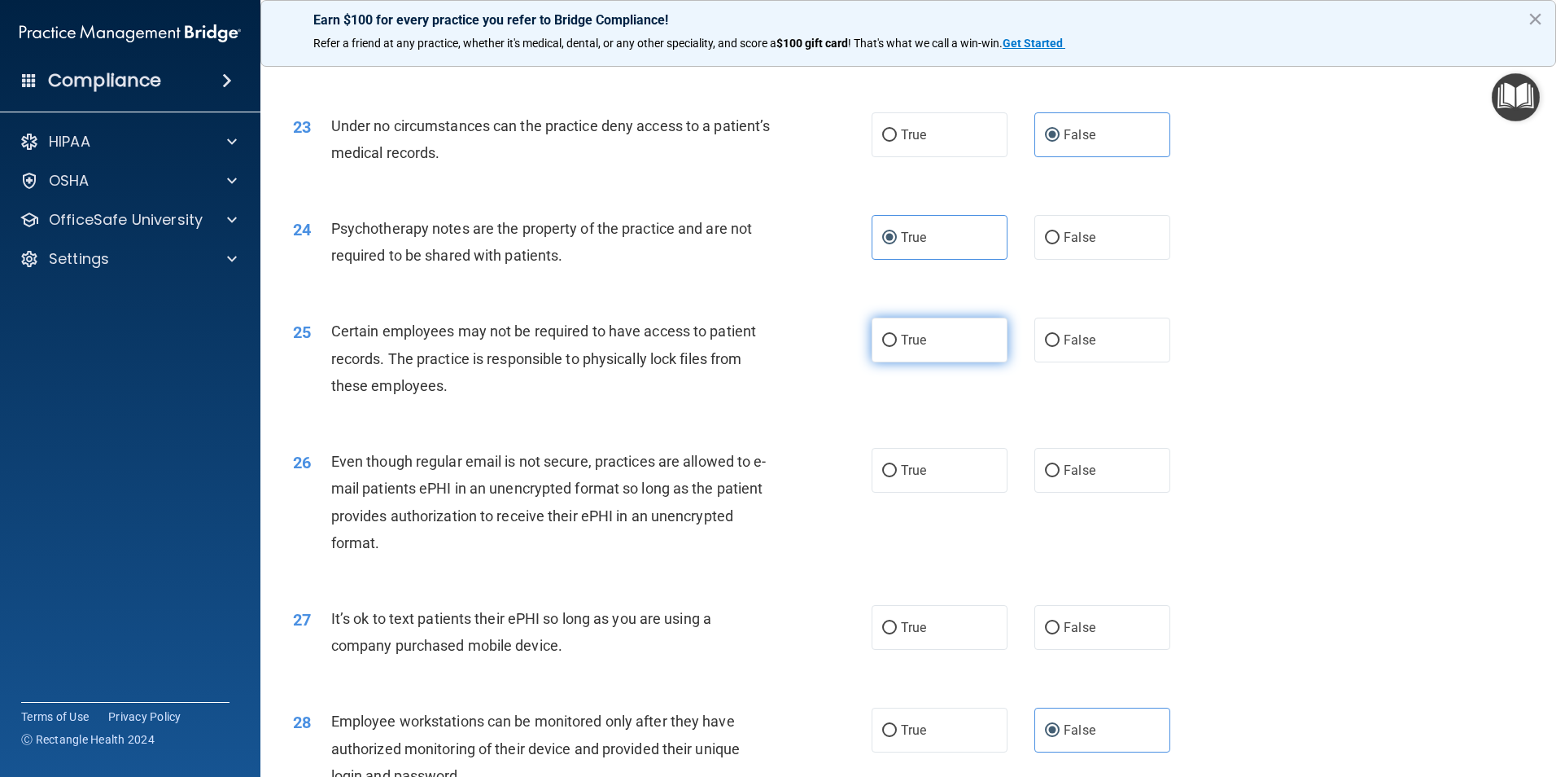
click at [897, 347] on input "True" at bounding box center [889, 341] width 15 height 12
radio input "true"
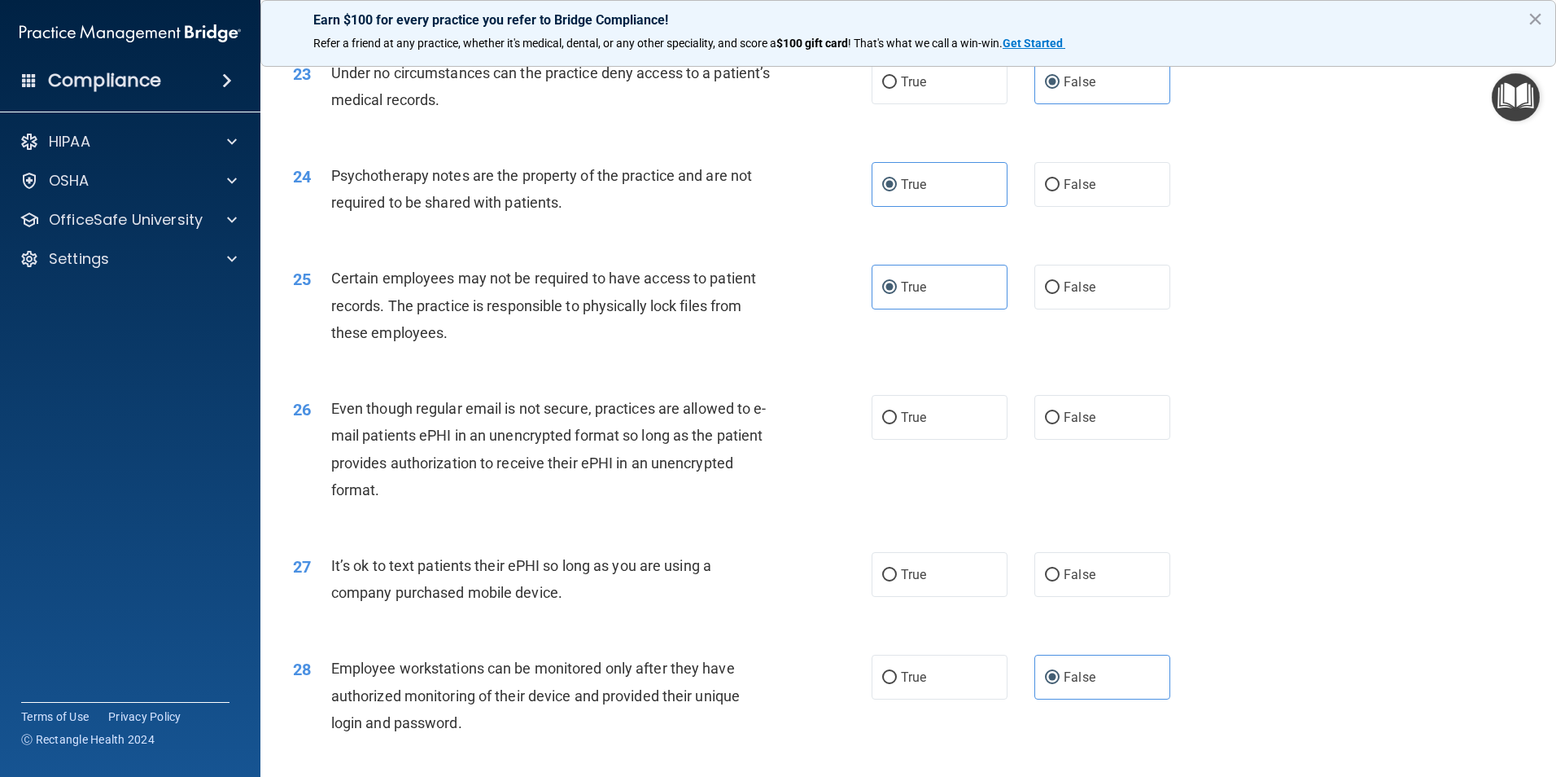
scroll to position [2930, 0]
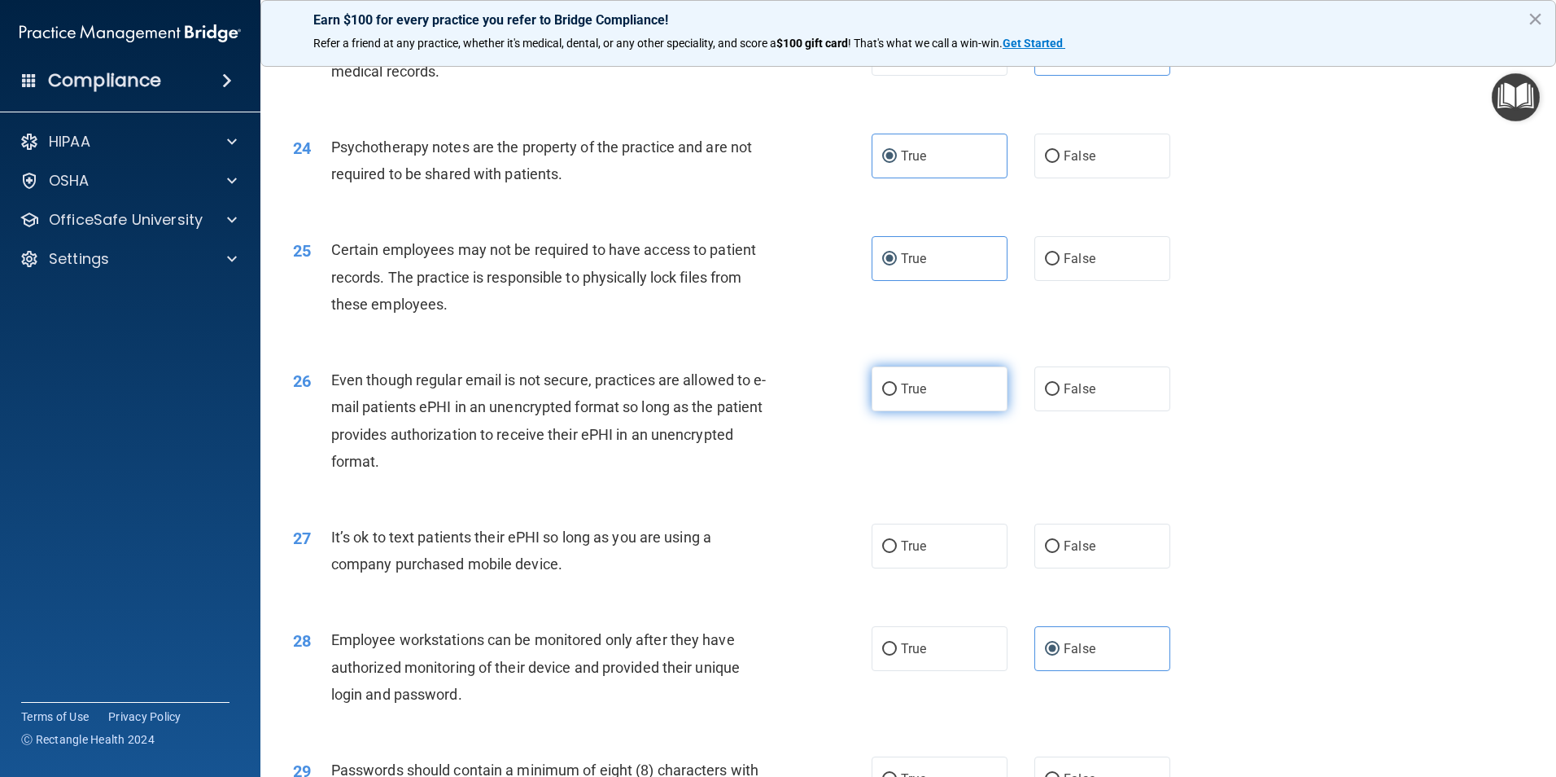
click at [945, 411] on label "True" at bounding box center [940, 388] width 136 height 45
click at [897, 396] on input "True" at bounding box center [889, 389] width 15 height 12
radio input "true"
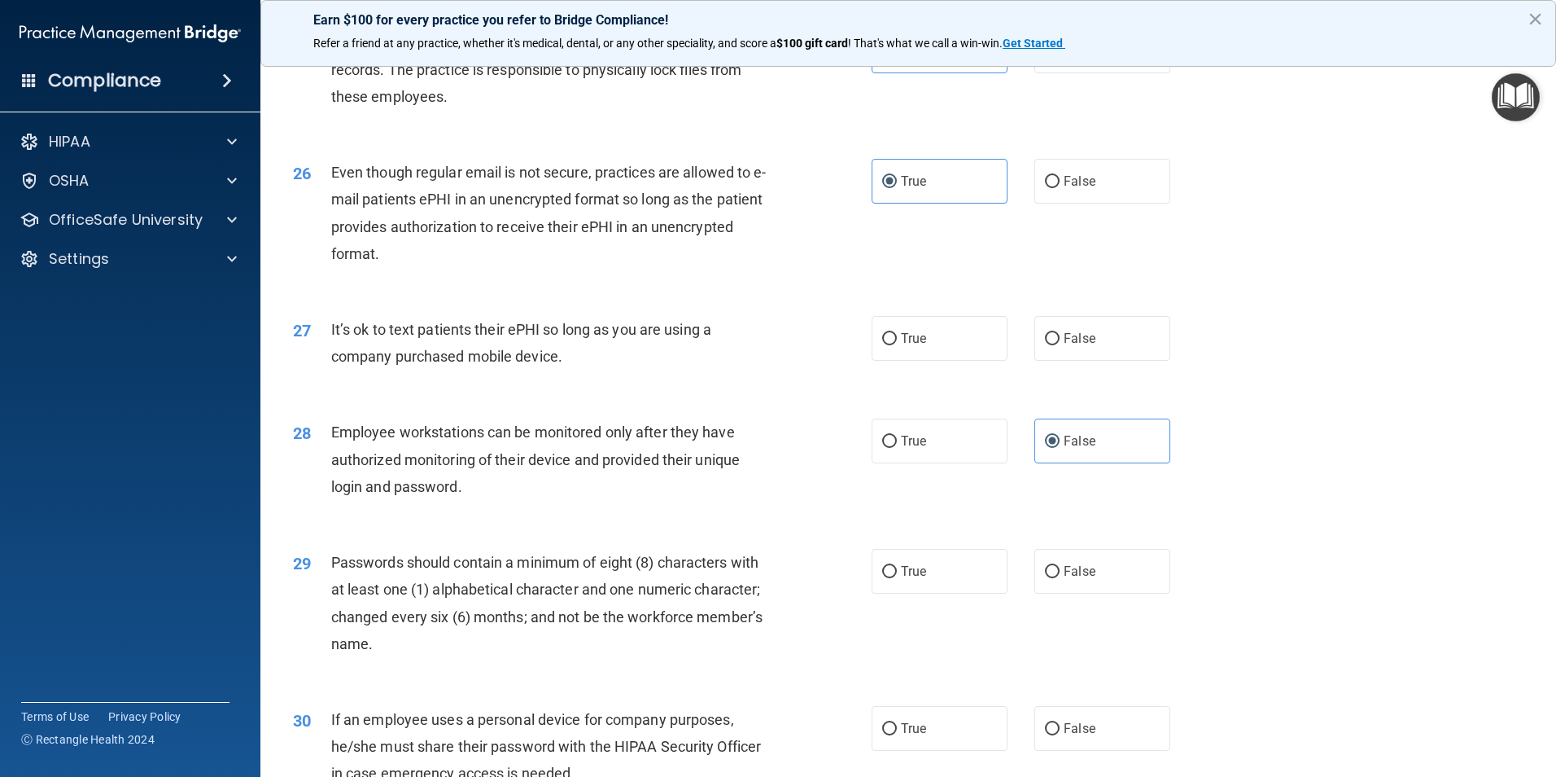
scroll to position [3175, 0]
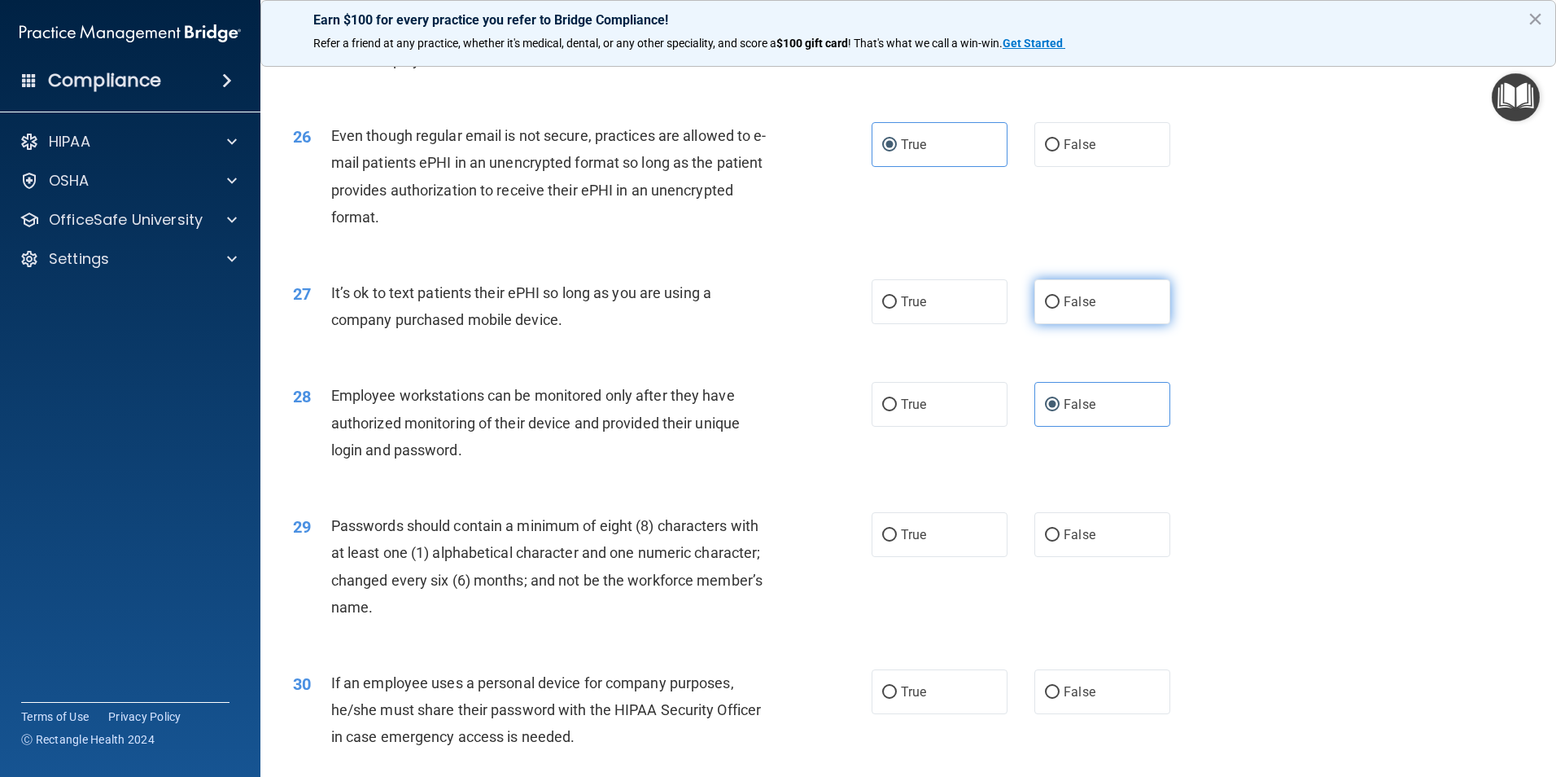
click at [1087, 316] on label "False" at bounding box center [1103, 301] width 136 height 45
click at [1060, 309] on input "False" at bounding box center [1052, 302] width 15 height 12
radio input "true"
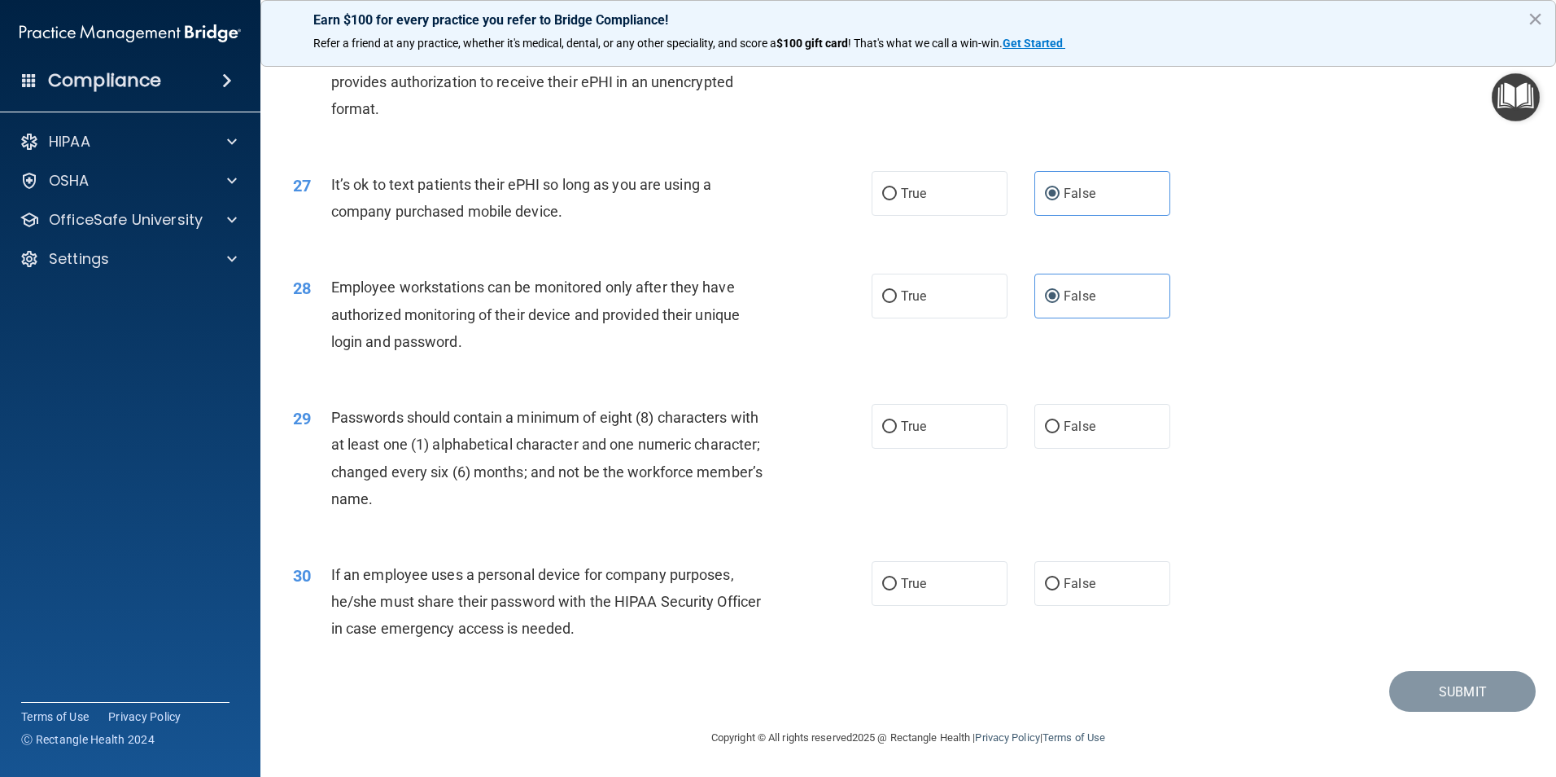
scroll to position [3310, 0]
click at [952, 449] on div "29 Passwords should contain a minimum of eight (8) characters with at least one…" at bounding box center [908, 461] width 1255 height 157
click at [955, 436] on label "True" at bounding box center [940, 426] width 136 height 45
click at [897, 433] on input "True" at bounding box center [889, 427] width 15 height 12
radio input "true"
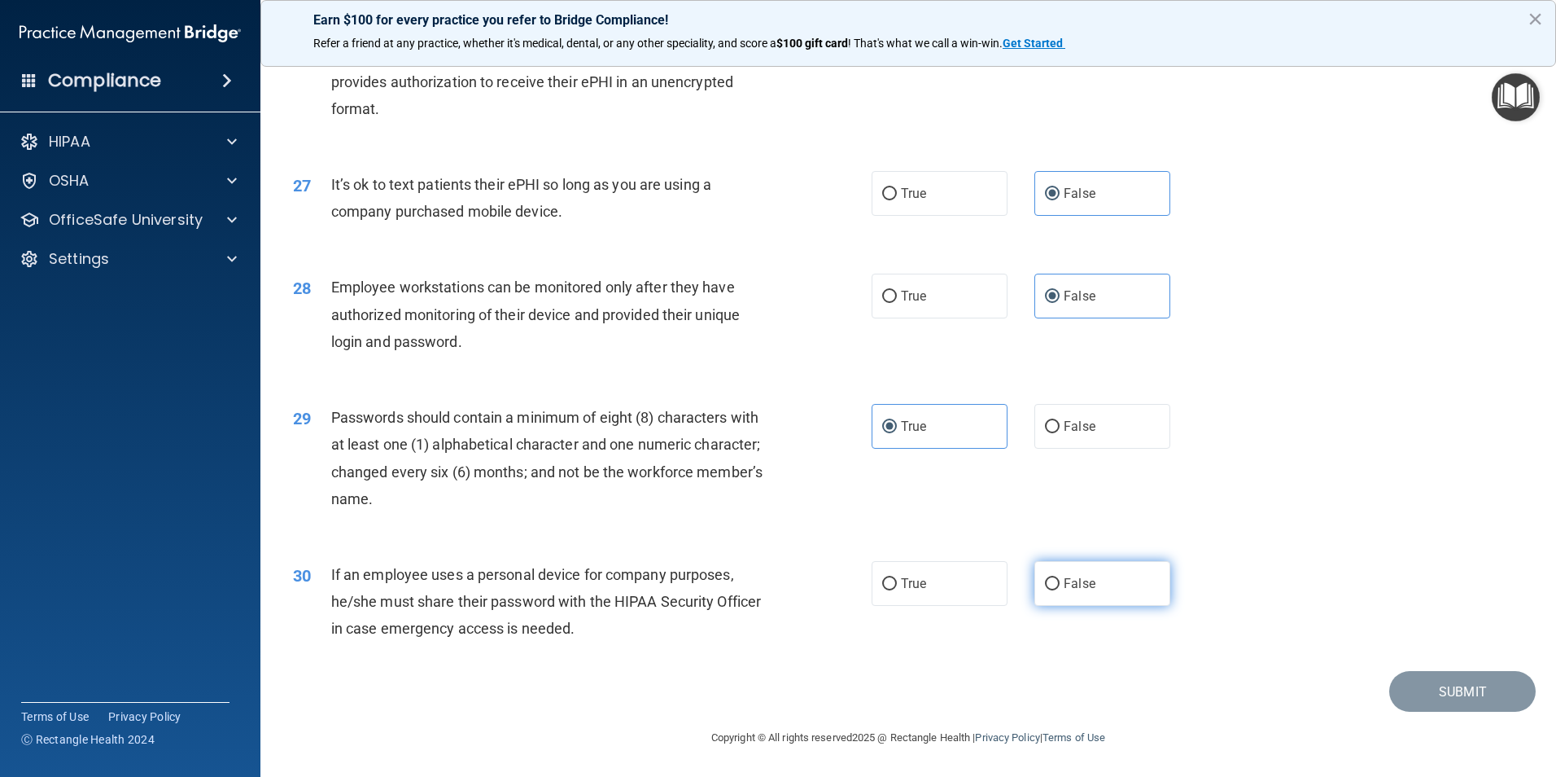
click at [1100, 595] on label "False" at bounding box center [1103, 583] width 136 height 45
click at [1060, 590] on input "False" at bounding box center [1052, 584] width 15 height 12
radio input "true"
click at [1449, 687] on button "Submit" at bounding box center [1463, 692] width 147 height 42
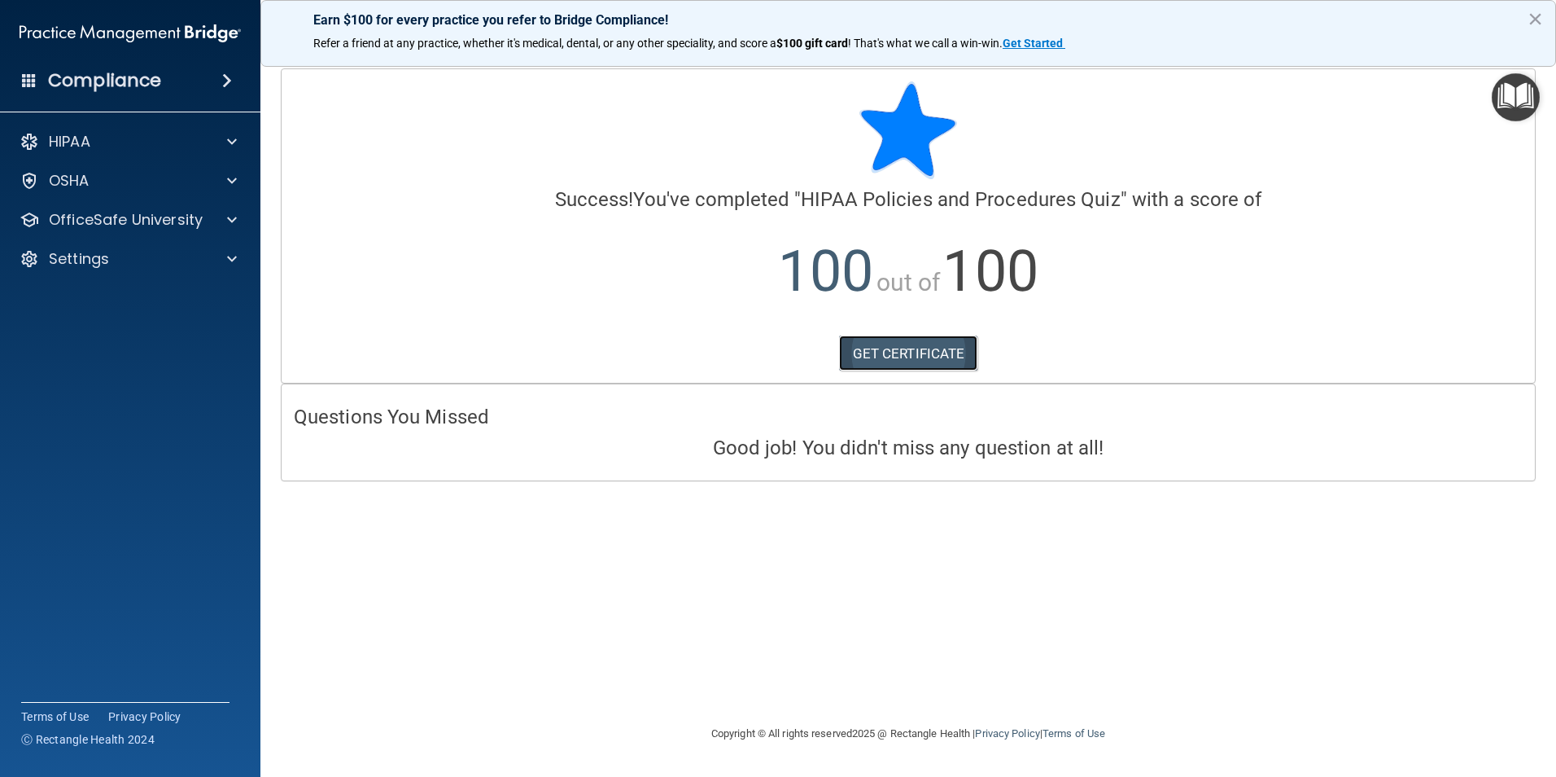
click at [933, 345] on link "GET CERTIFICATE" at bounding box center [908, 353] width 139 height 36
click at [123, 228] on p "OfficeSafe University" at bounding box center [126, 220] width 154 height 20
click at [125, 333] on p "Continuing Education" at bounding box center [122, 337] width 222 height 16
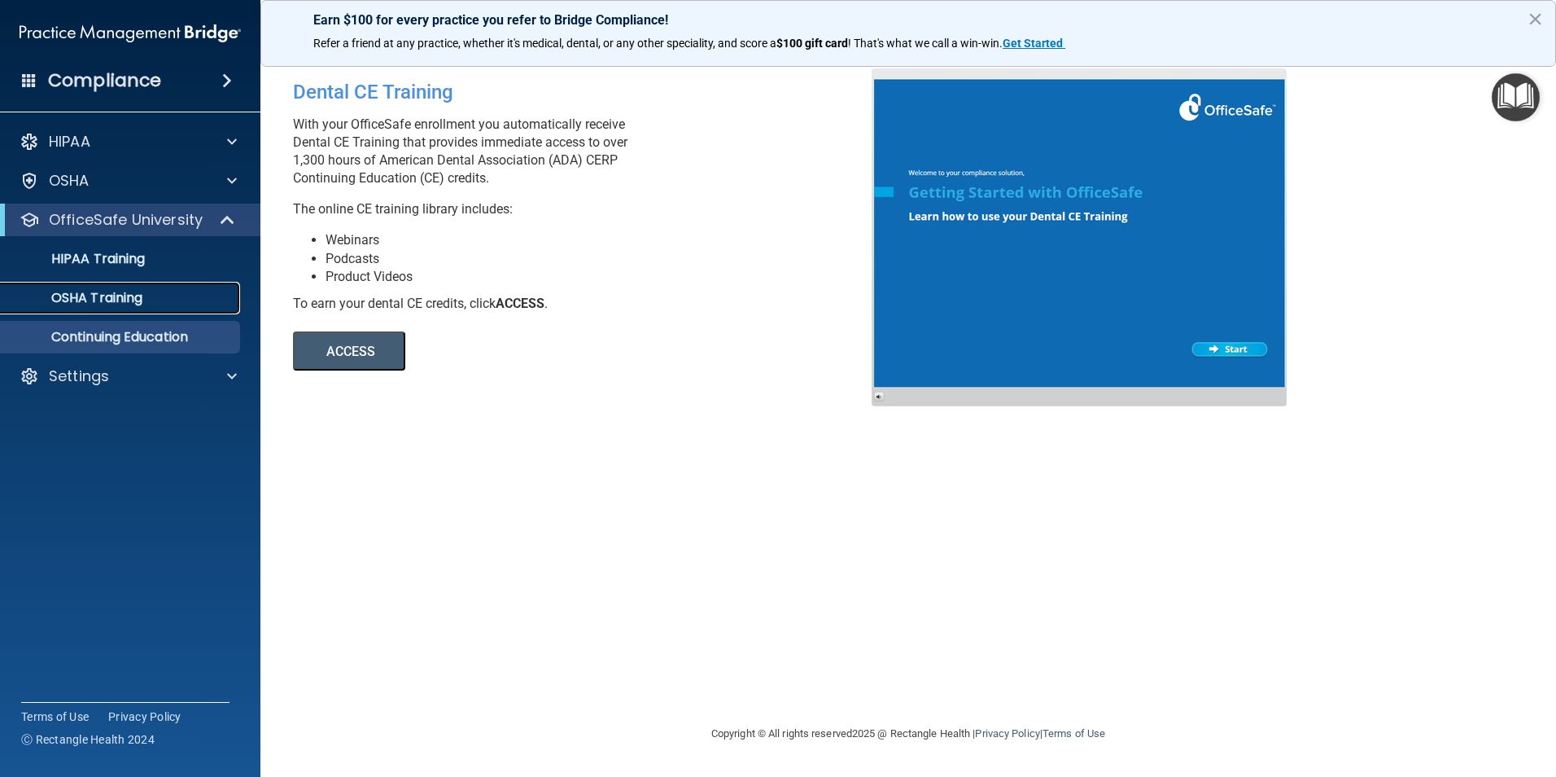
click at [131, 299] on p "OSHA Training" at bounding box center [77, 298] width 132 height 16
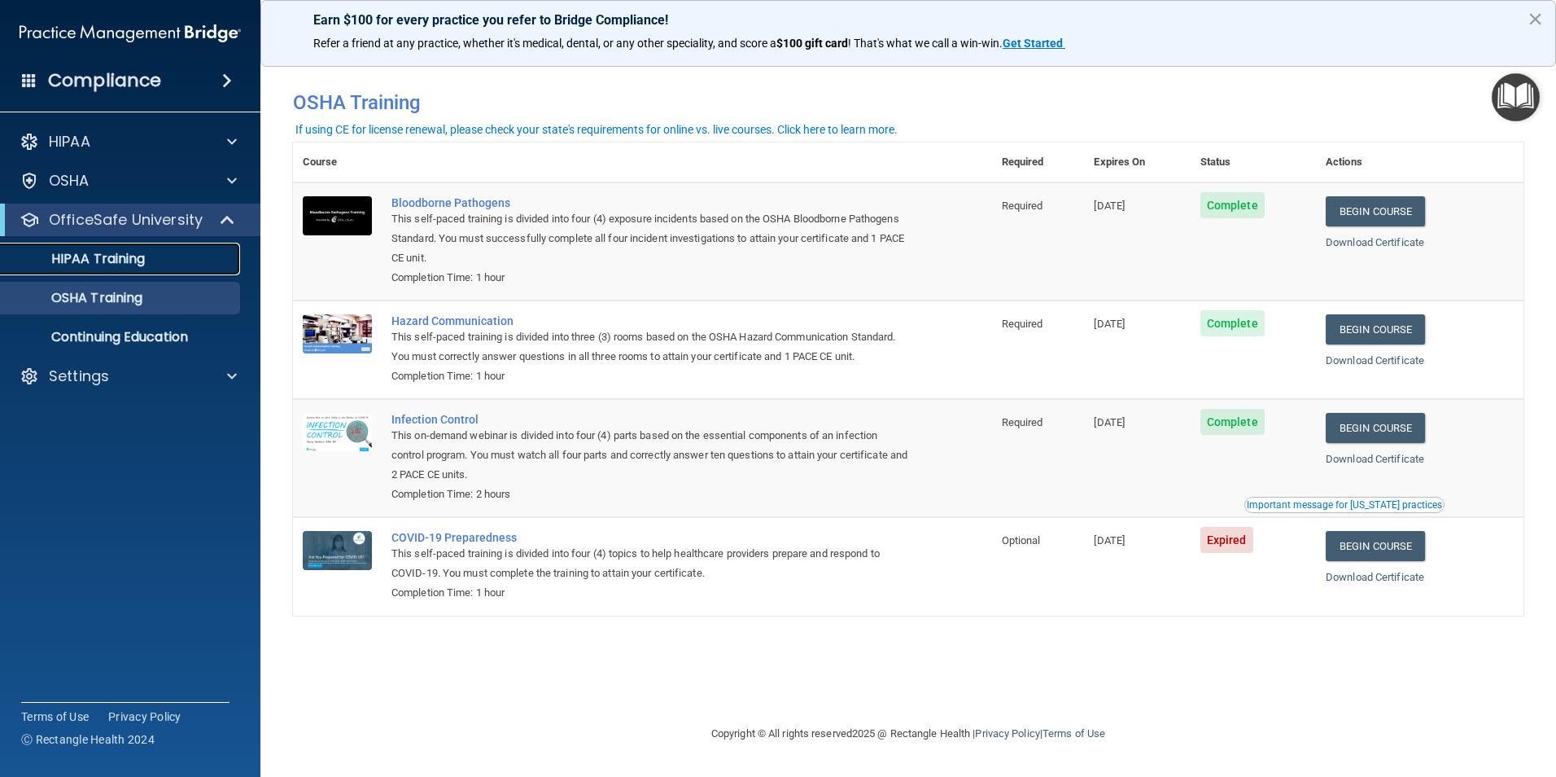
click at [138, 255] on p "HIPAA Training" at bounding box center [78, 259] width 134 height 16
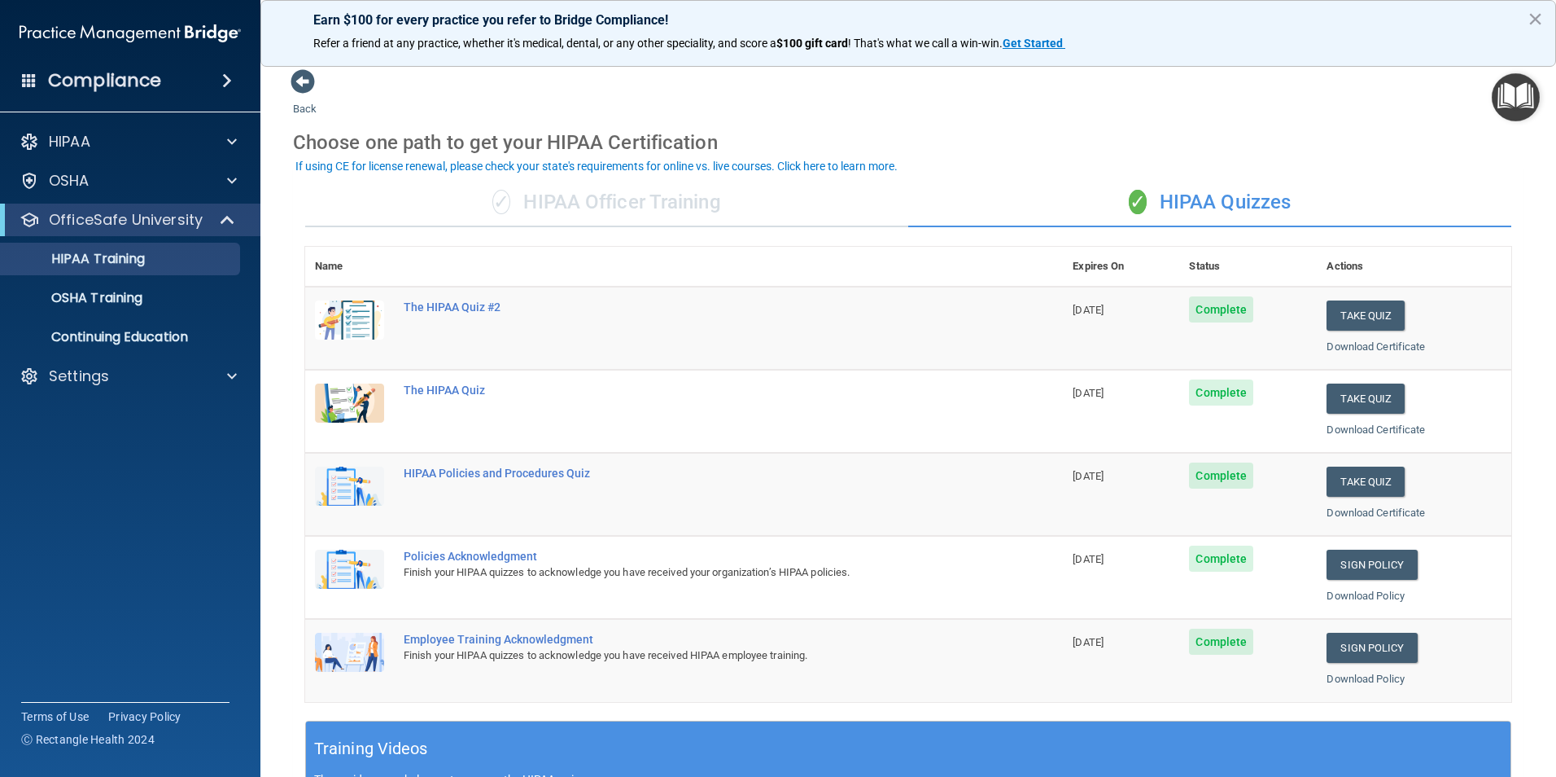
click at [712, 211] on div "✓ HIPAA Officer Training" at bounding box center [606, 202] width 603 height 49
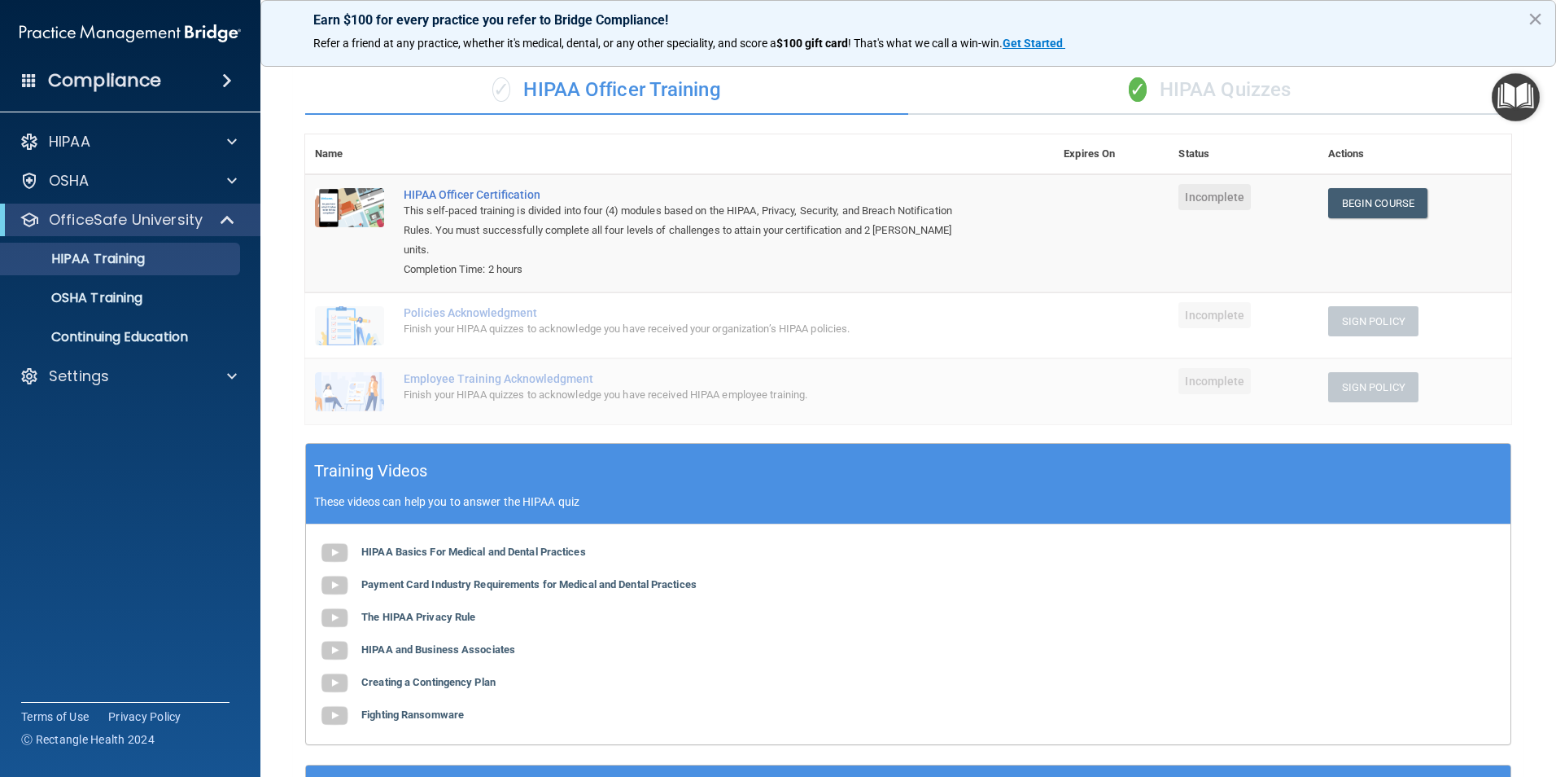
scroll to position [103, 0]
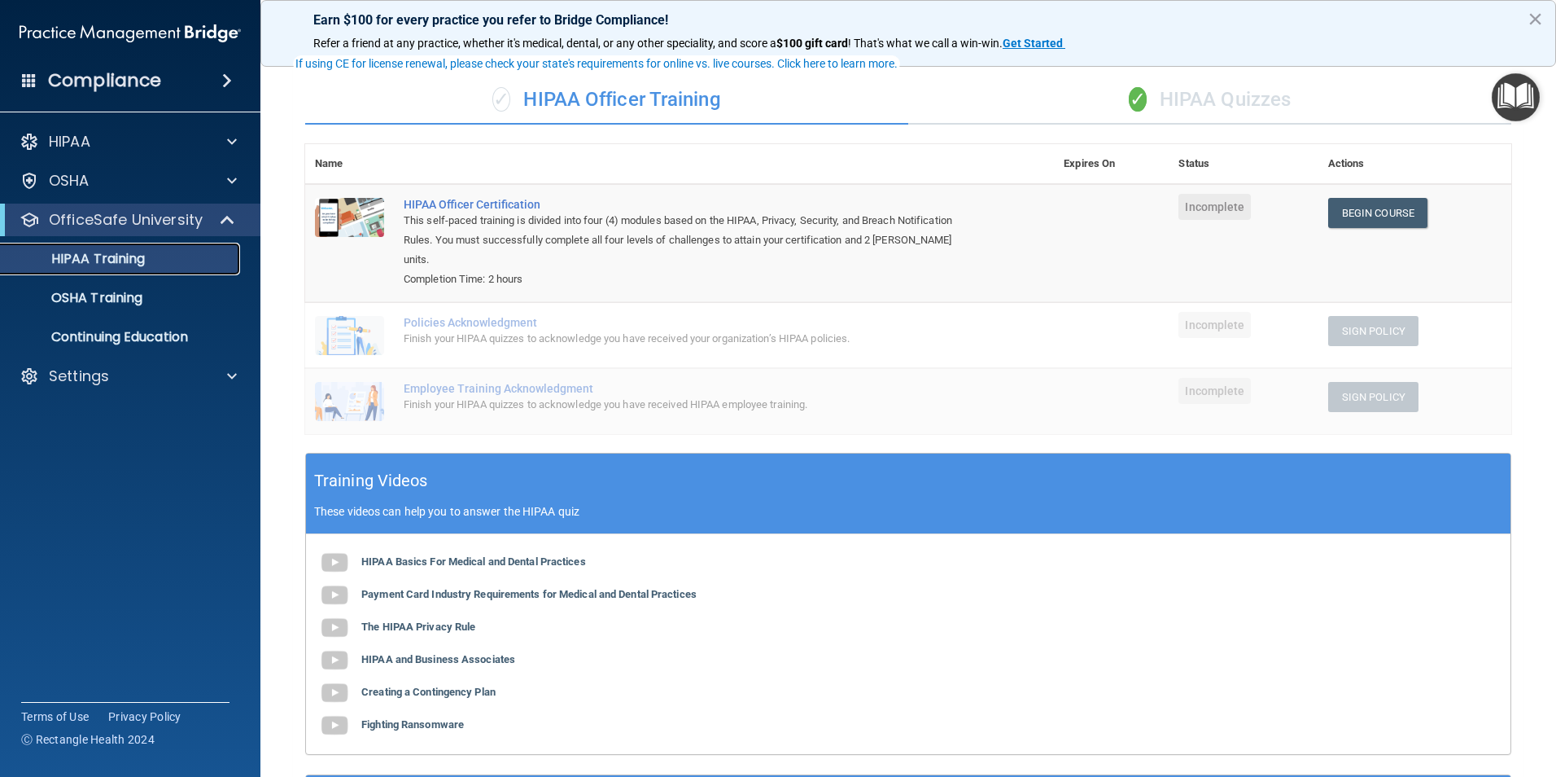
click at [130, 270] on link "HIPAA Training" at bounding box center [112, 259] width 256 height 33
click at [1216, 106] on div "✓ HIPAA Quizzes" at bounding box center [1209, 100] width 603 height 49
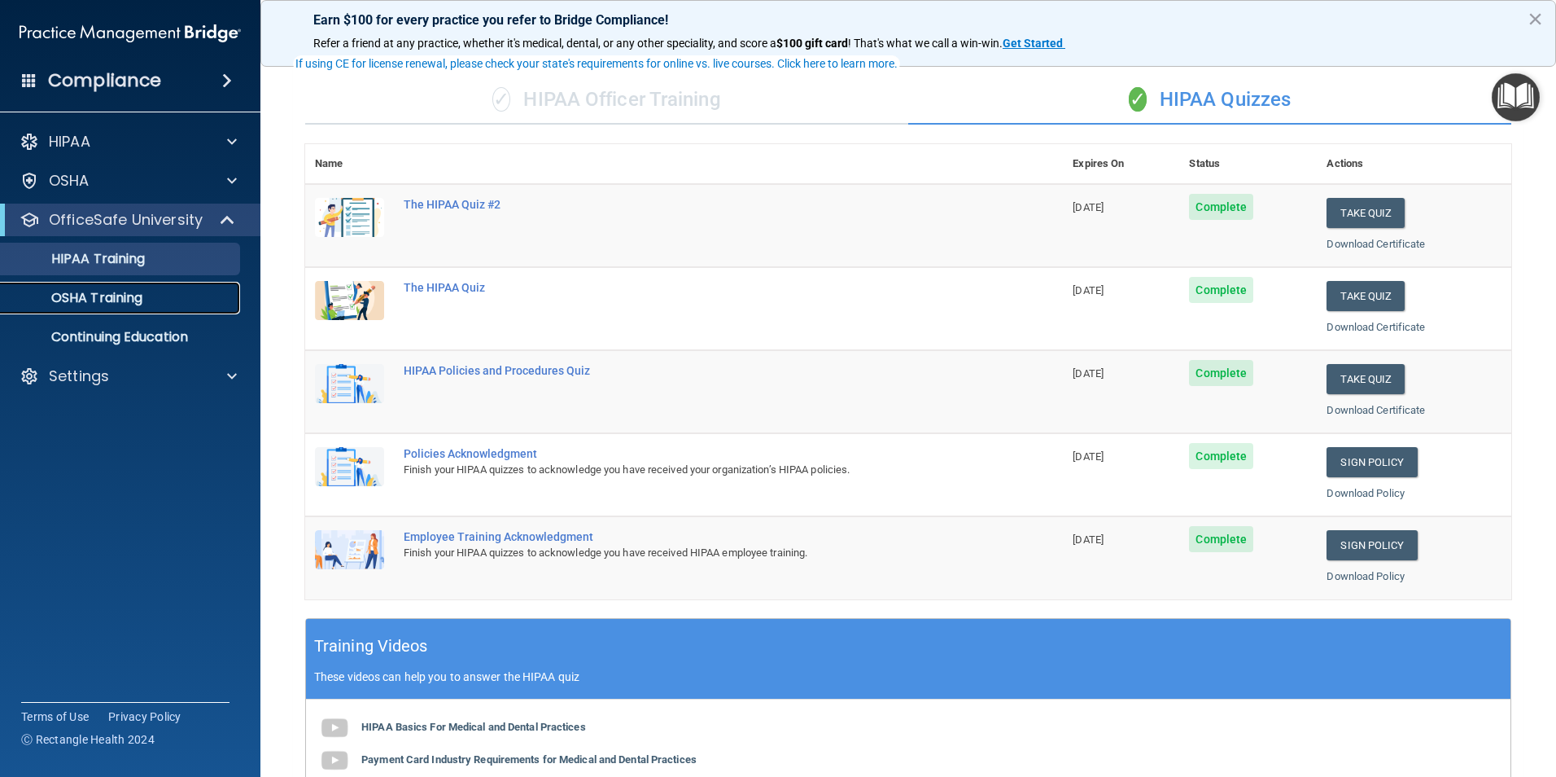
click at [122, 302] on p "OSHA Training" at bounding box center [77, 298] width 132 height 16
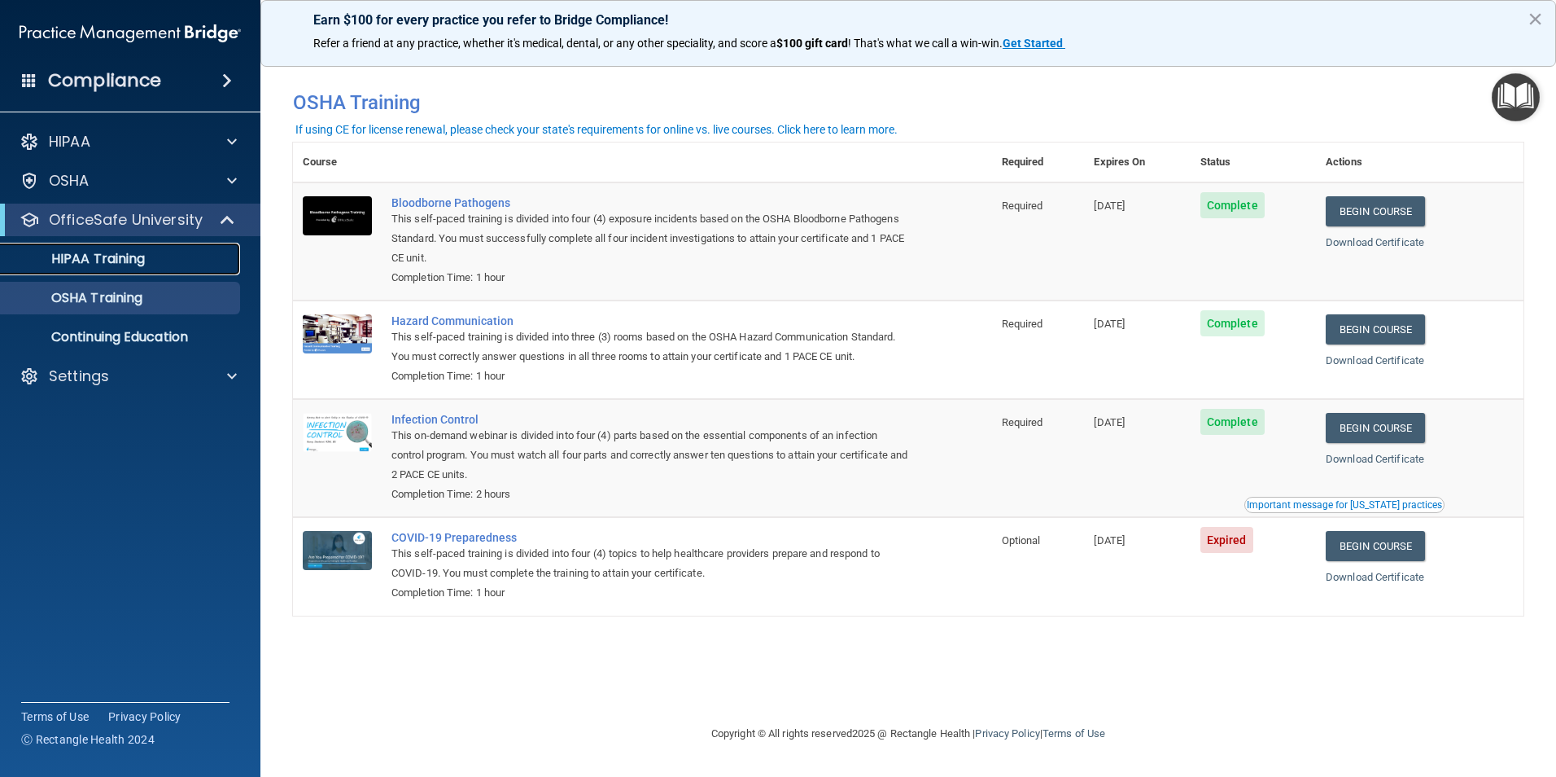
click at [103, 258] on p "HIPAA Training" at bounding box center [78, 259] width 134 height 16
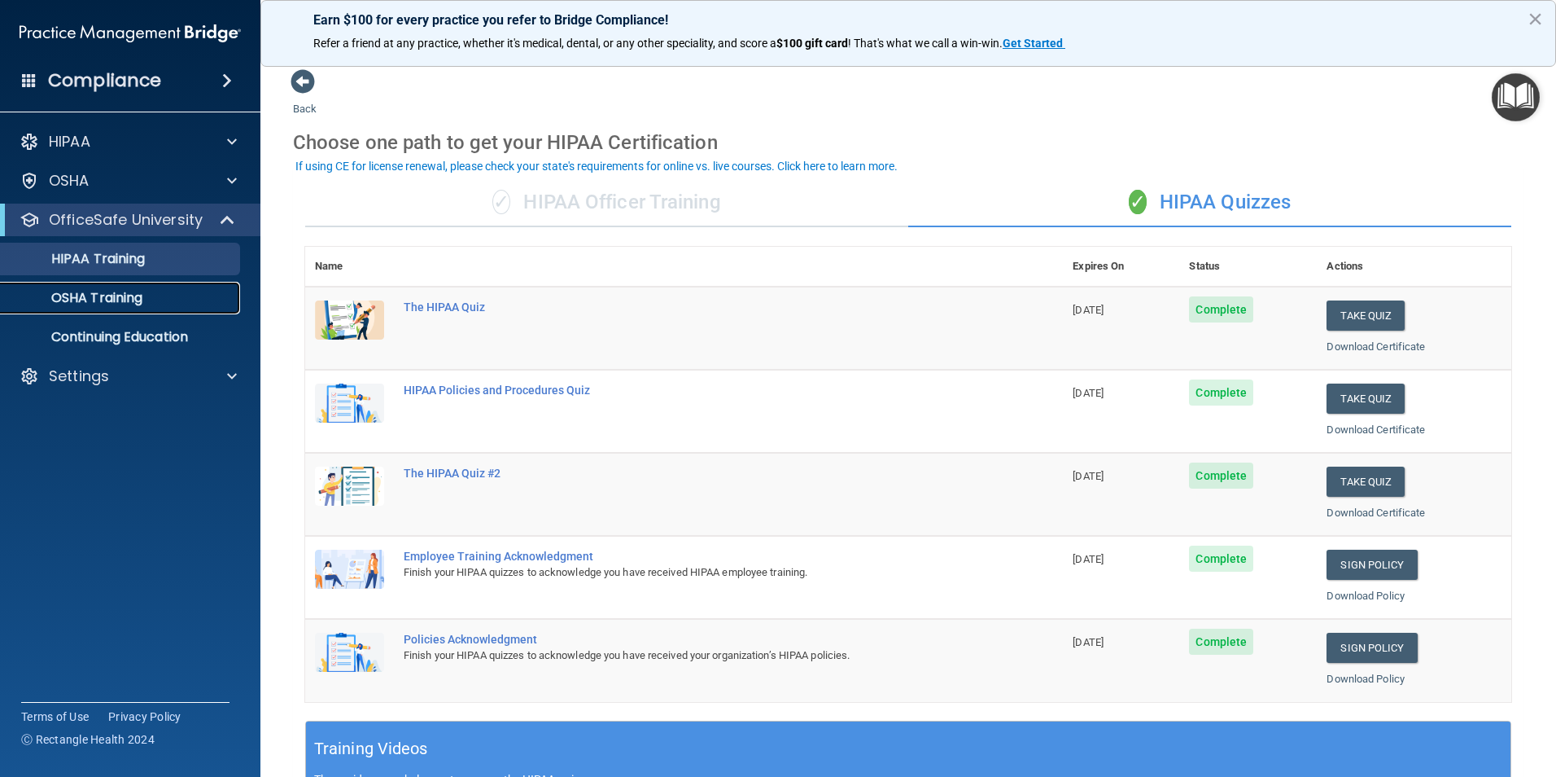
click at [89, 296] on p "OSHA Training" at bounding box center [77, 298] width 132 height 16
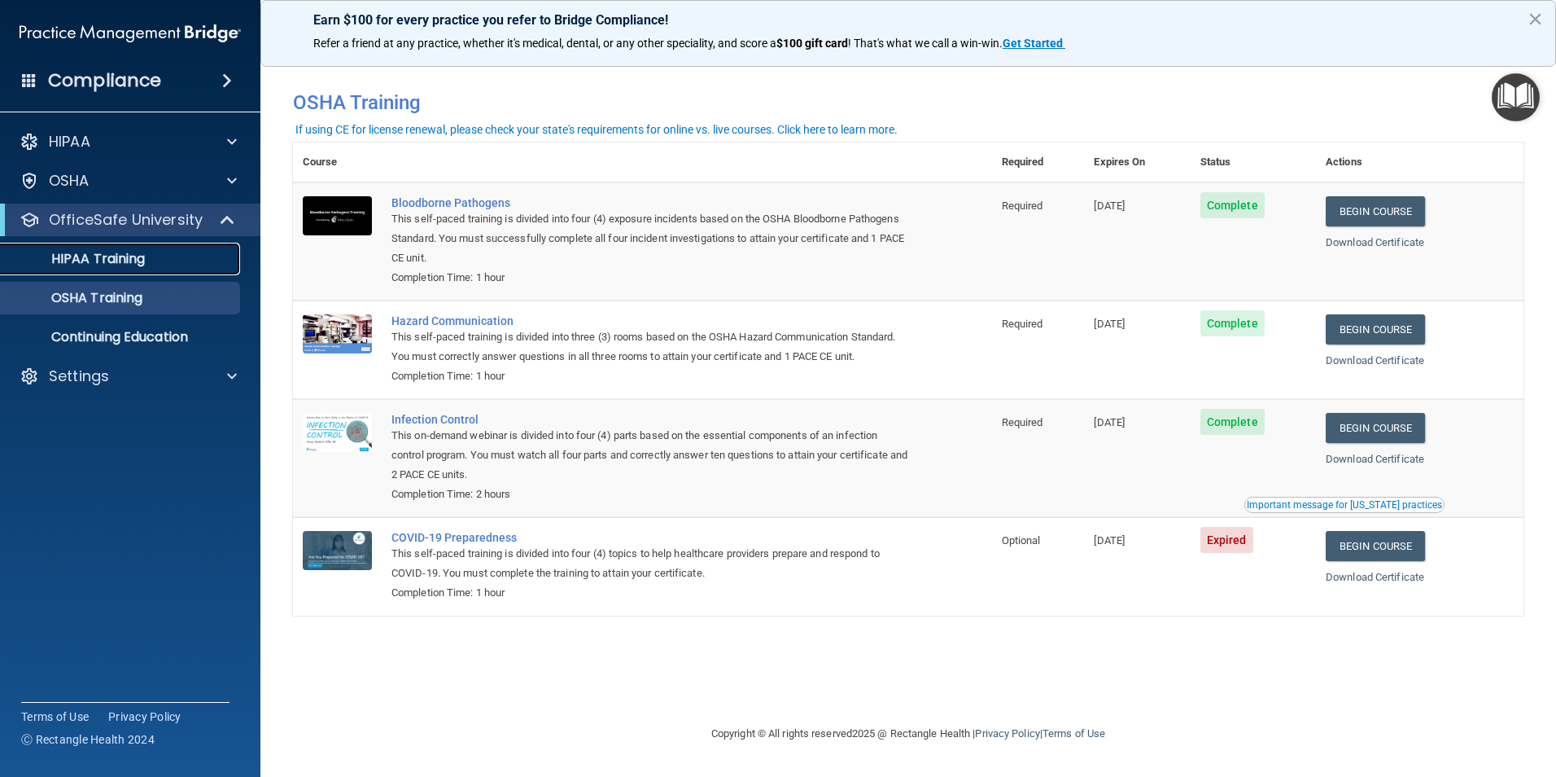
click at [129, 266] on p "HIPAA Training" at bounding box center [78, 259] width 134 height 16
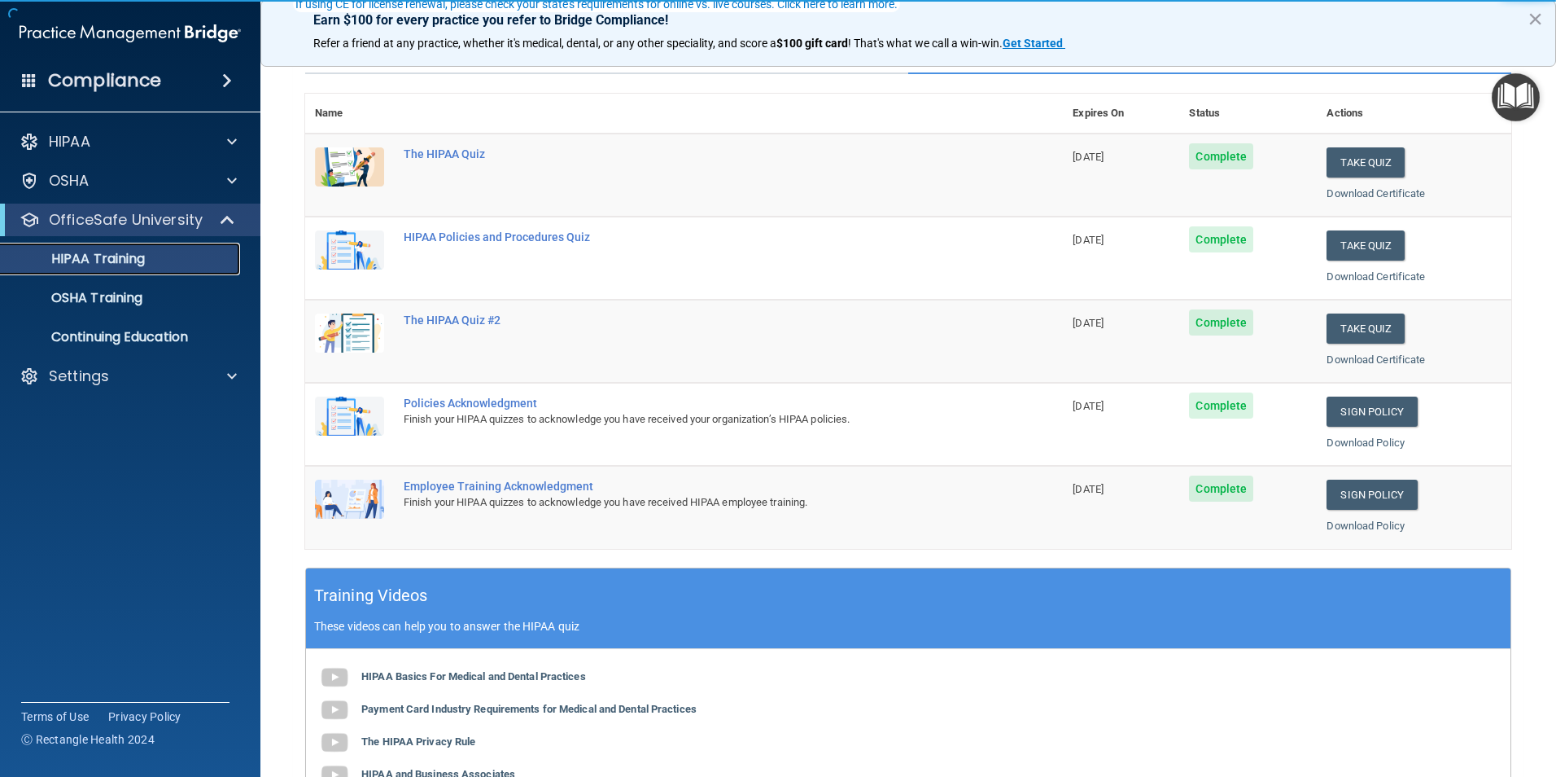
scroll to position [163, 0]
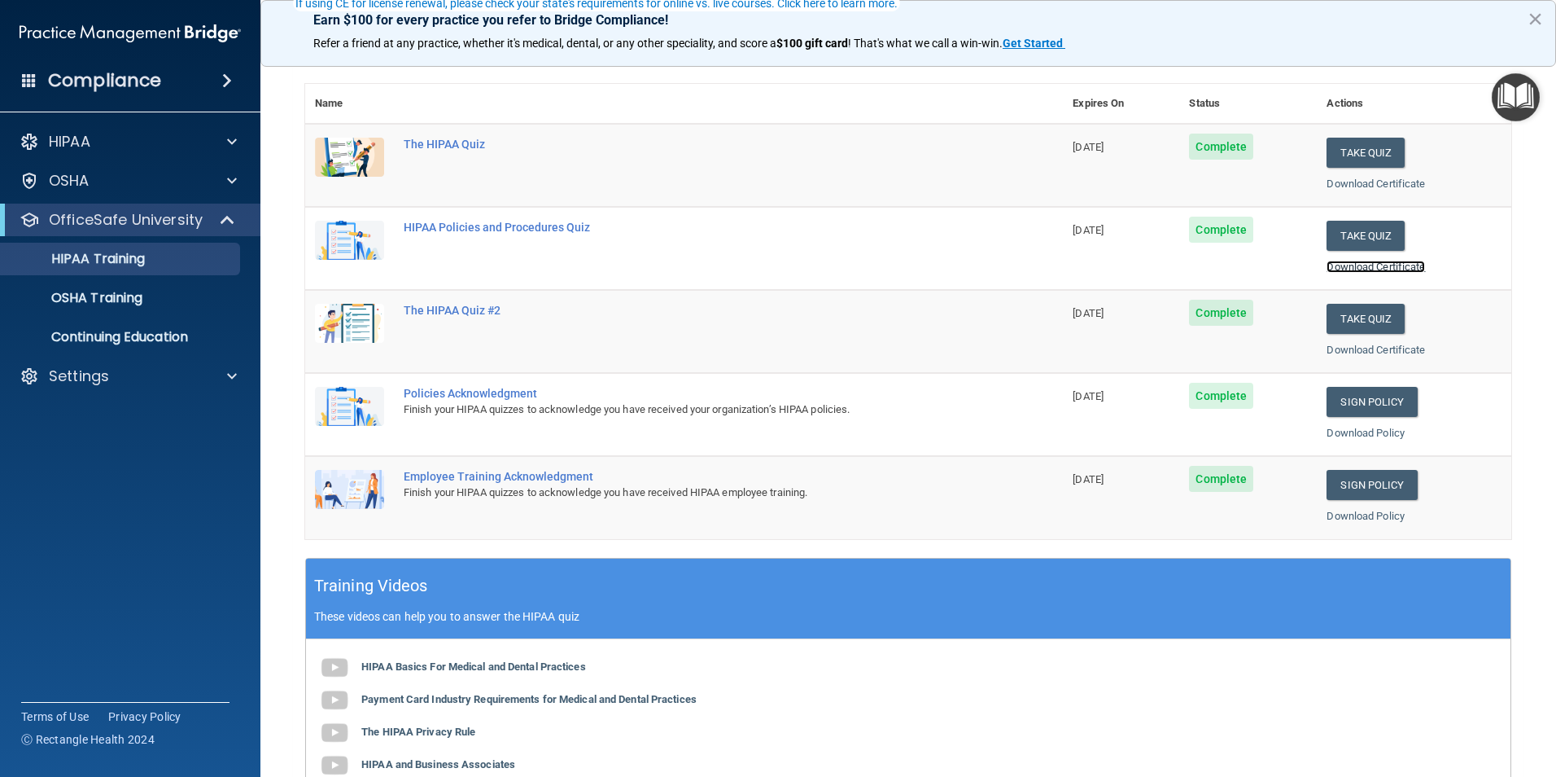
click at [1398, 269] on link "Download Certificate" at bounding box center [1376, 266] width 98 height 12
